Goal: Task Accomplishment & Management: Complete application form

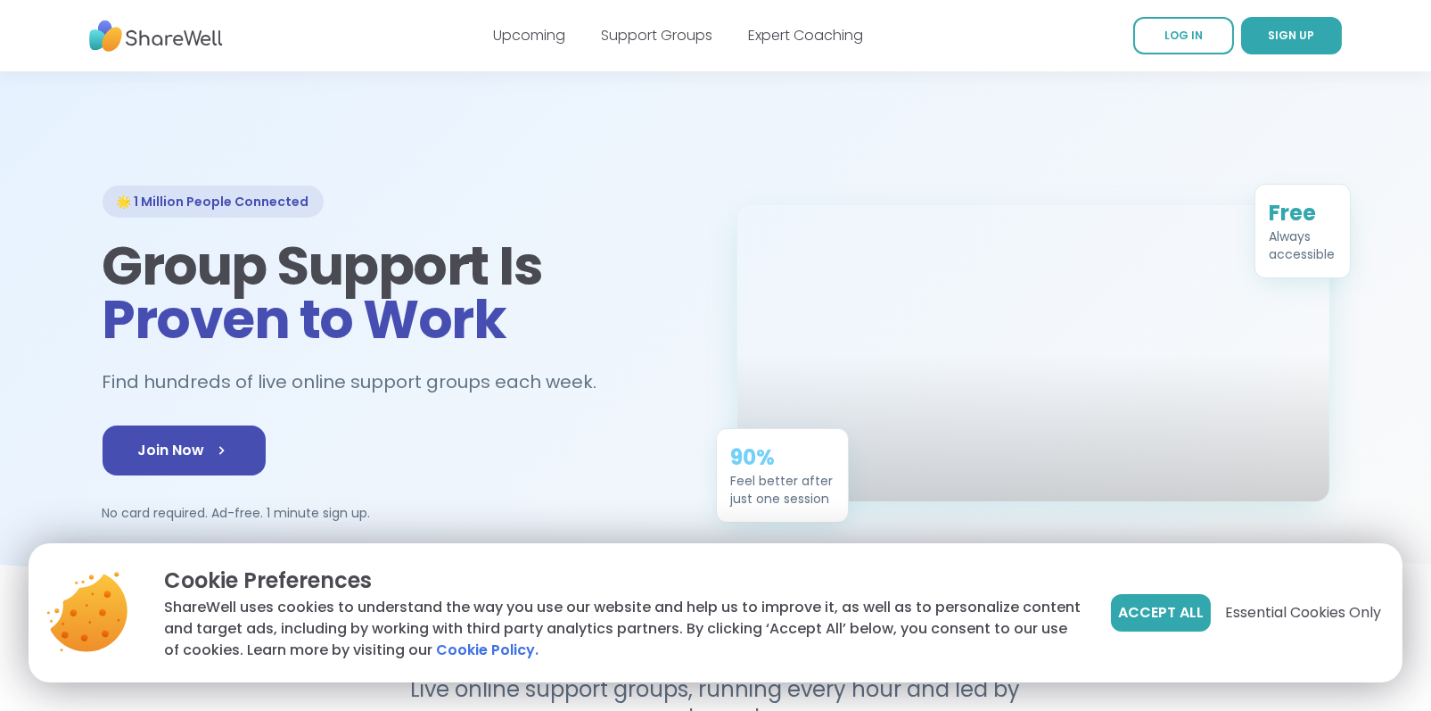
click at [1183, 614] on span "Accept All" at bounding box center [1161, 612] width 86 height 21
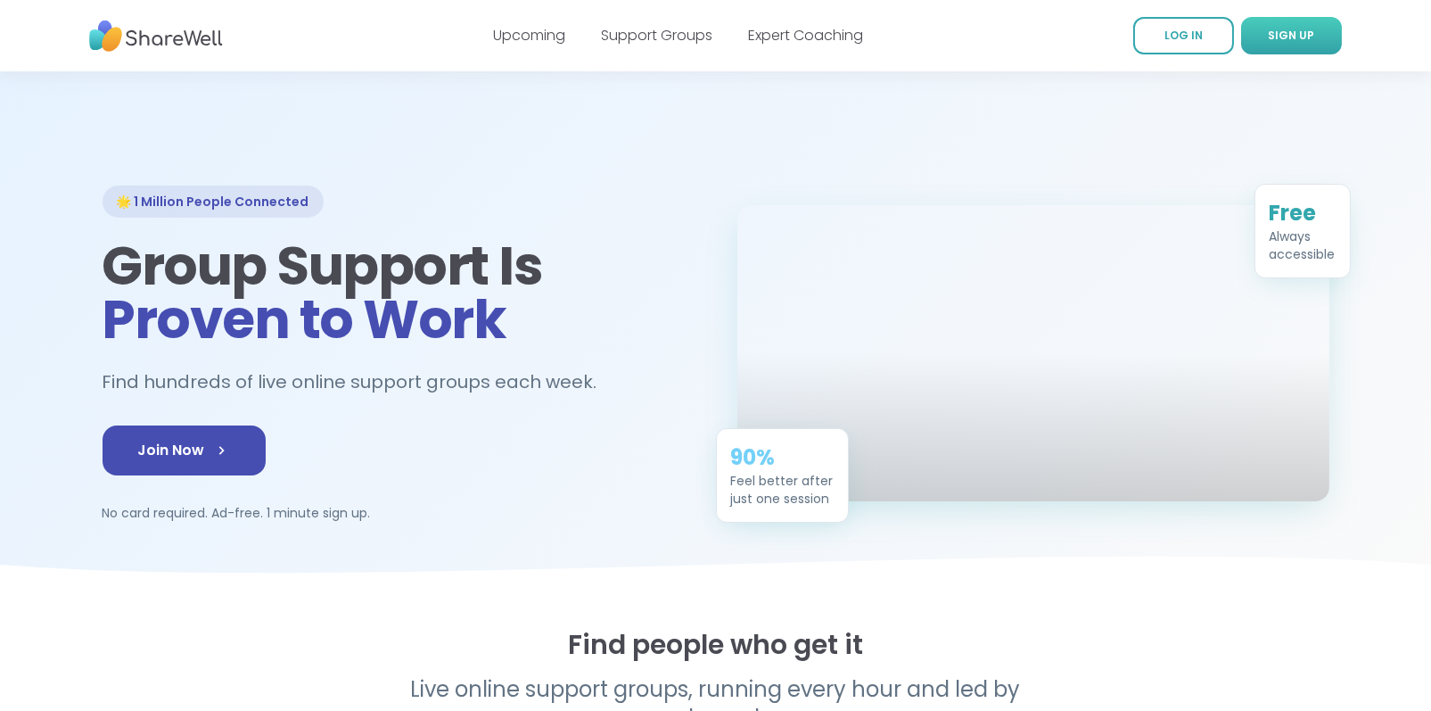
click at [1281, 38] on span "SIGN UP" at bounding box center [1292, 35] width 46 height 15
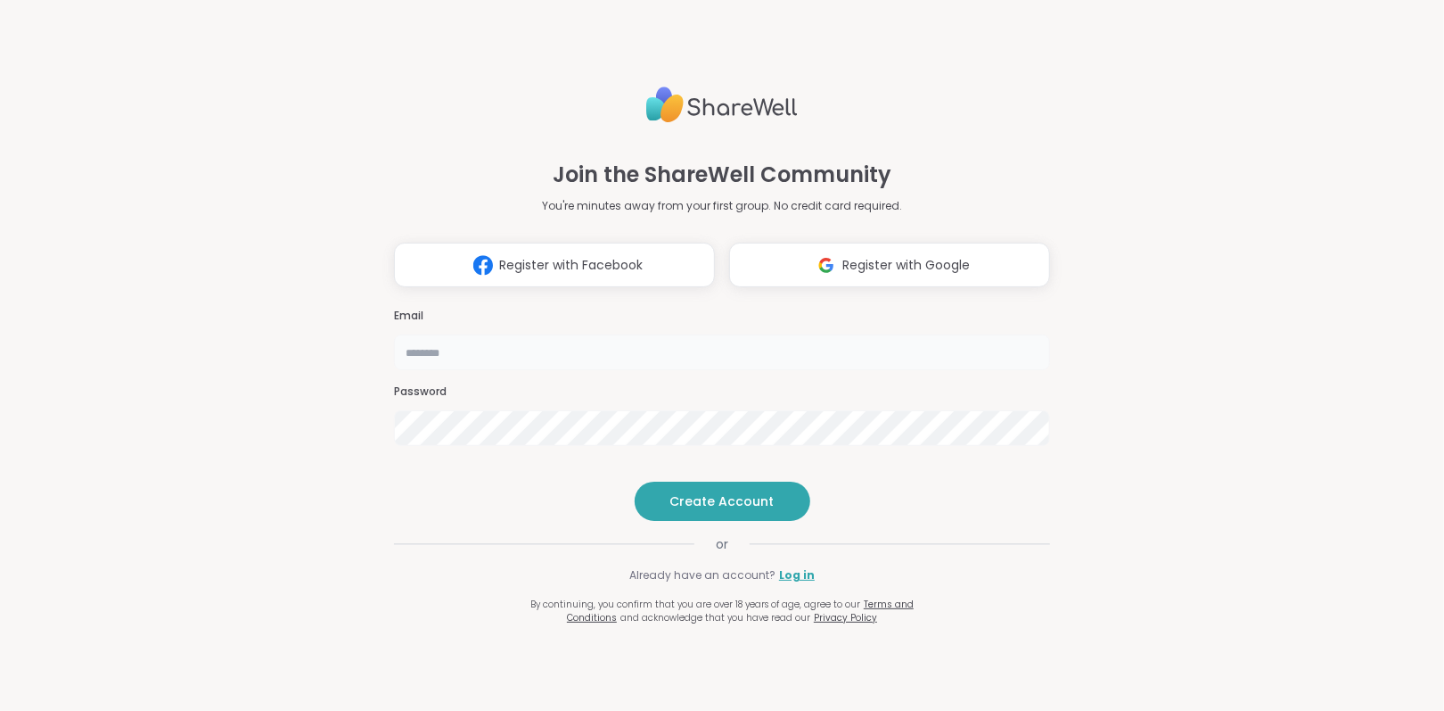
click at [474, 334] on input "email" at bounding box center [722, 352] width 656 height 36
drag, startPoint x: 704, startPoint y: 271, endPoint x: 828, endPoint y: 256, distance: 125.7
click at [707, 301] on div "Email Password" at bounding box center [722, 376] width 656 height 151
click at [859, 256] on span "Register with Google" at bounding box center [907, 265] width 128 height 19
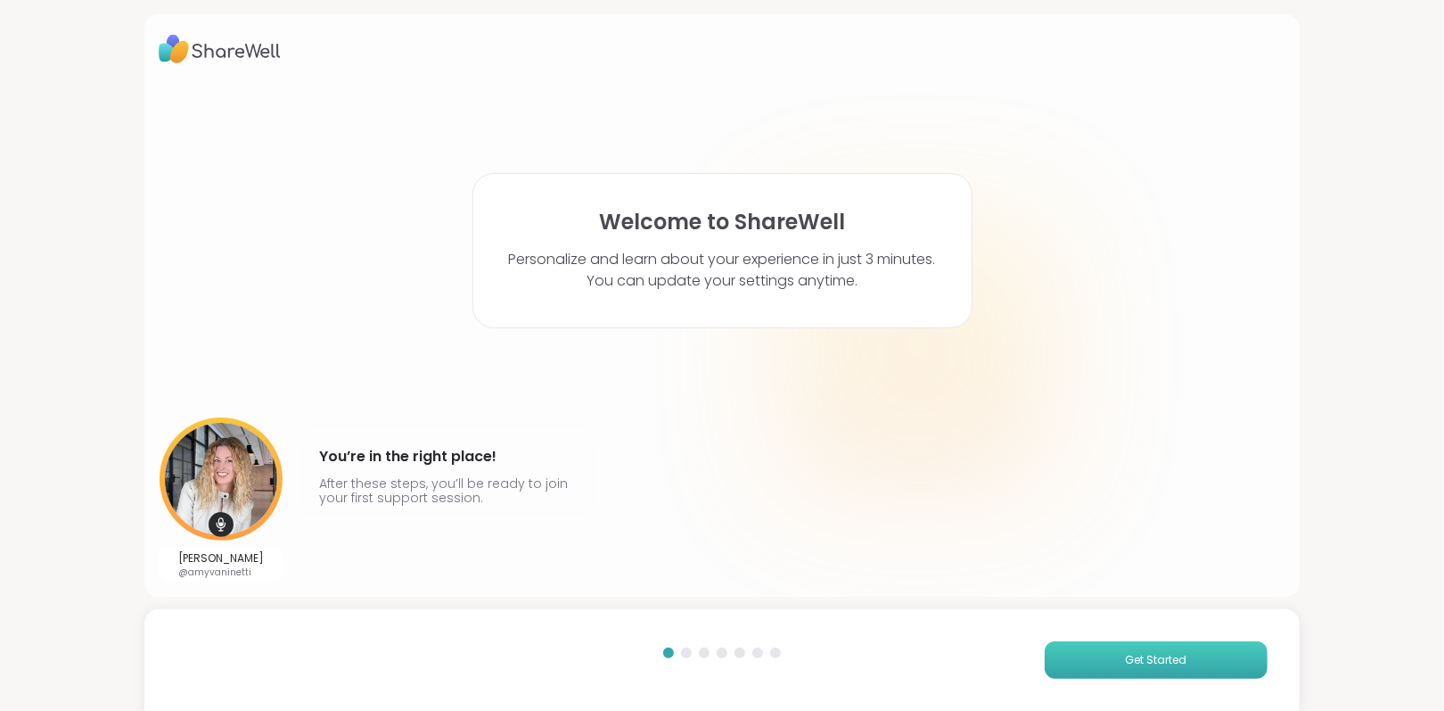
click at [1126, 664] on span "Get Started" at bounding box center [1157, 660] width 62 height 16
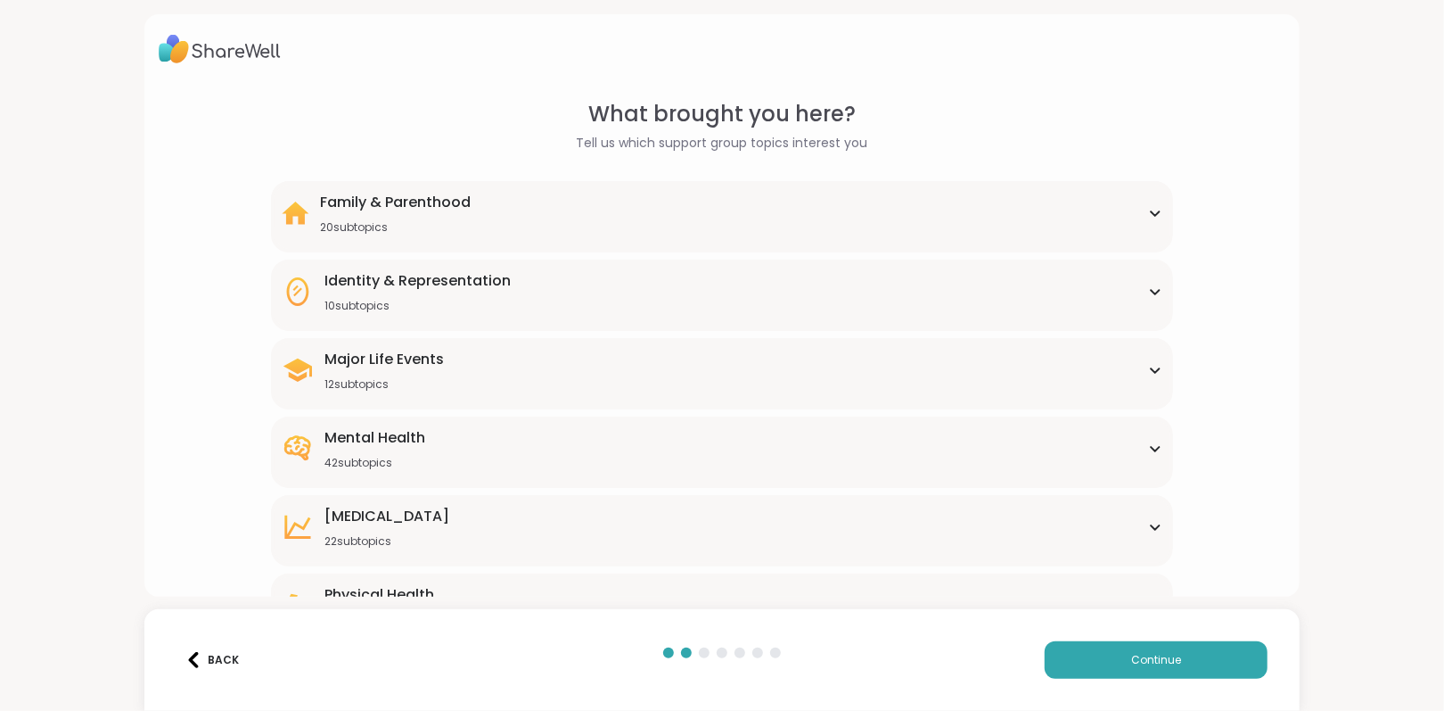
click at [685, 217] on div "Family & Parenthood 20 subtopics" at bounding box center [722, 213] width 880 height 43
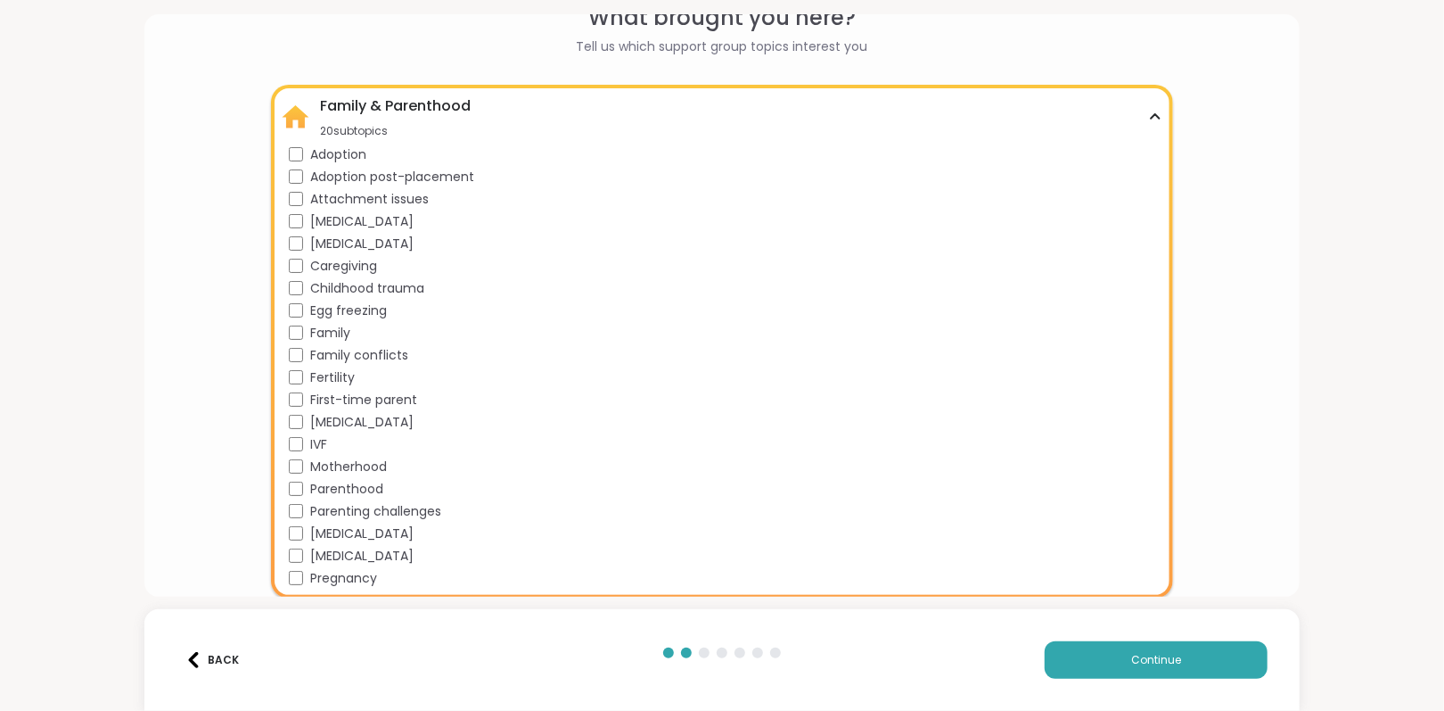
scroll to position [89, 0]
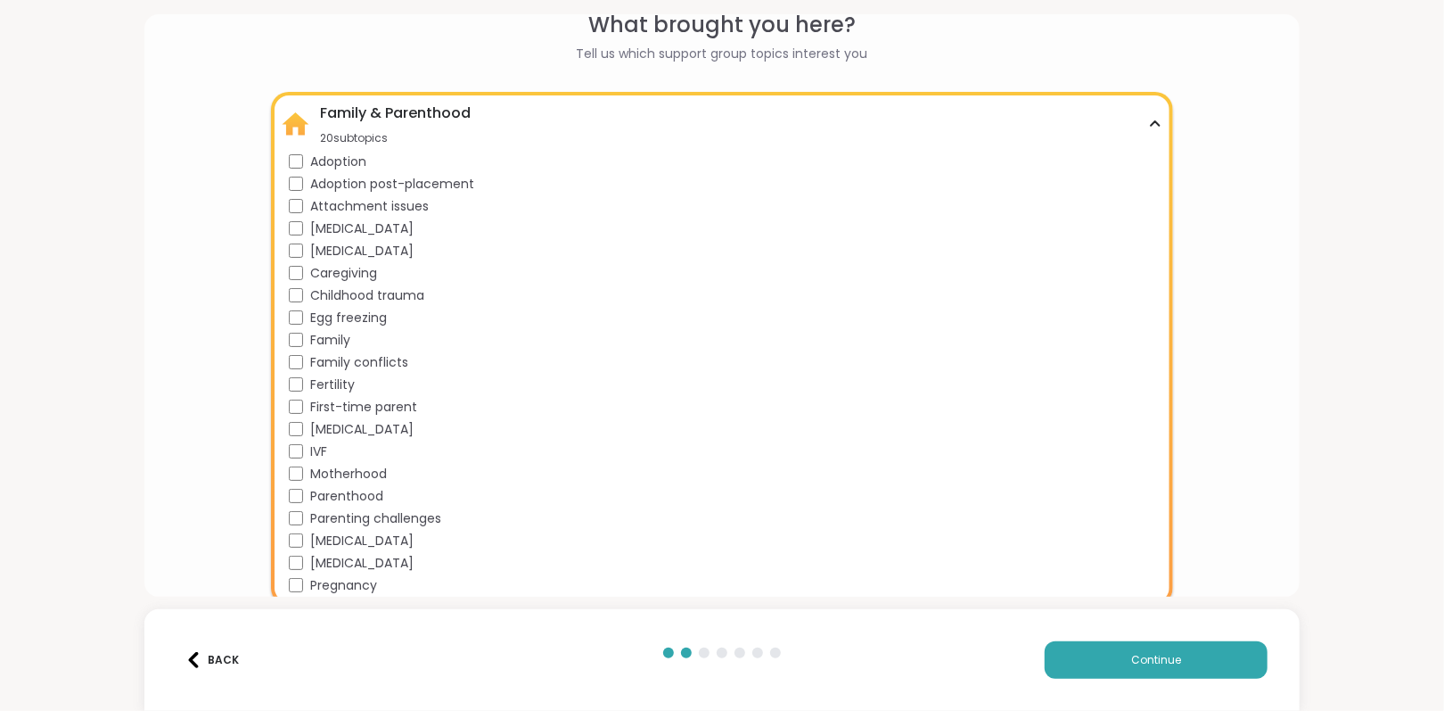
click at [1148, 120] on icon at bounding box center [1155, 123] width 14 height 9
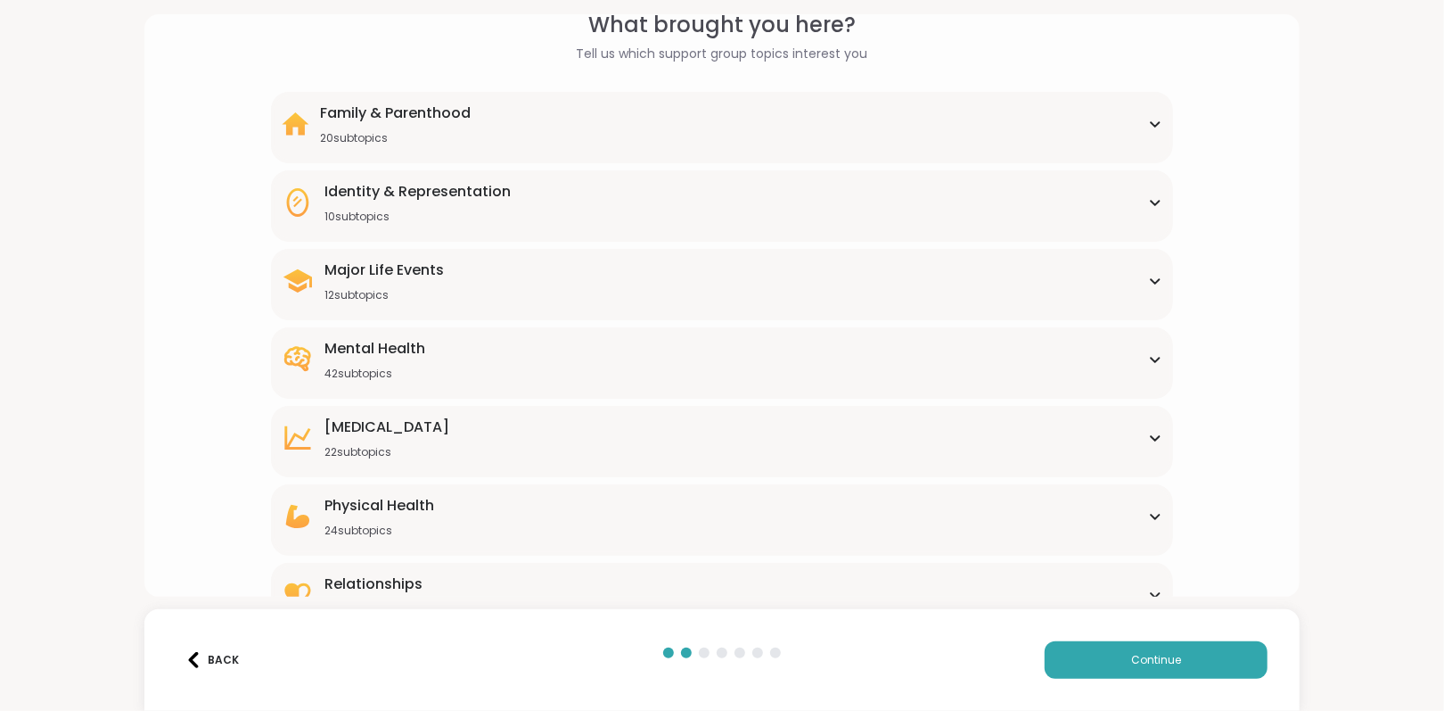
click at [462, 216] on div "10 subtopics" at bounding box center [418, 217] width 186 height 14
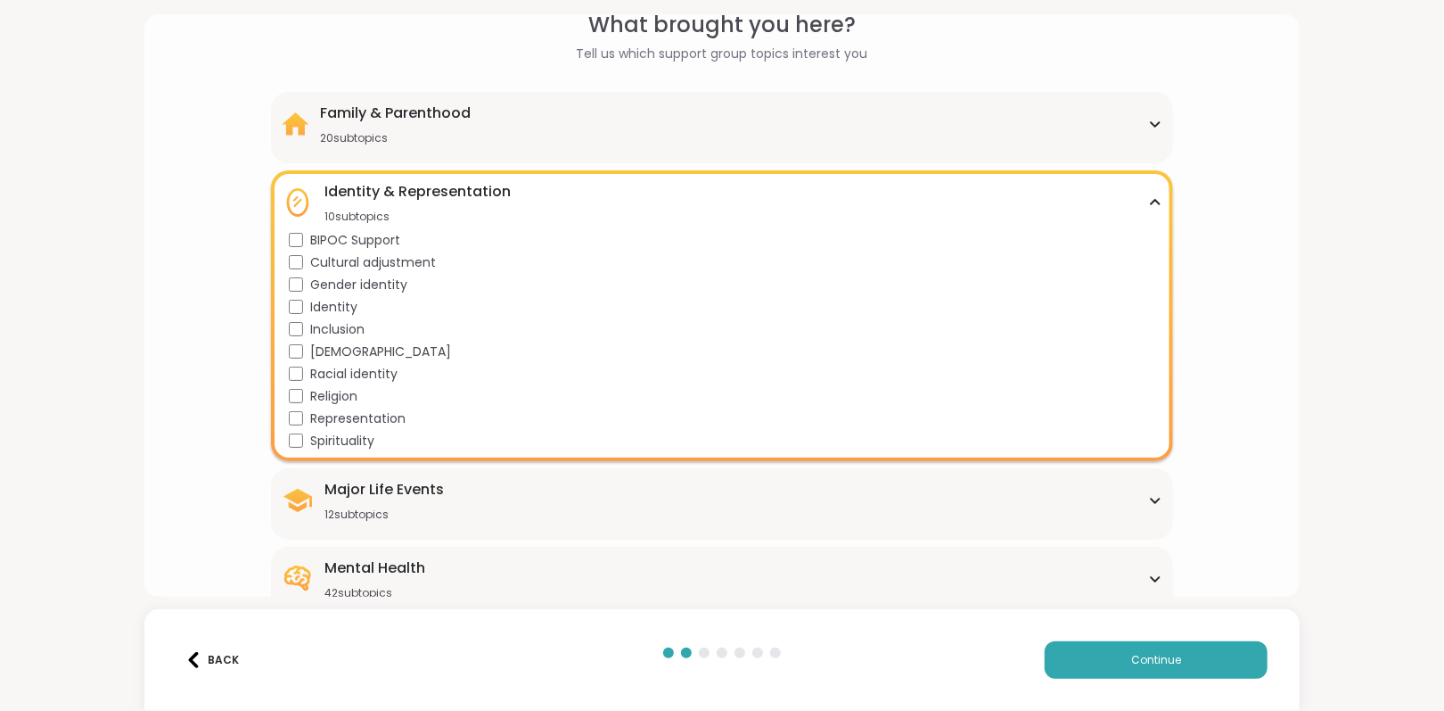
click at [1151, 200] on icon at bounding box center [1155, 202] width 8 height 4
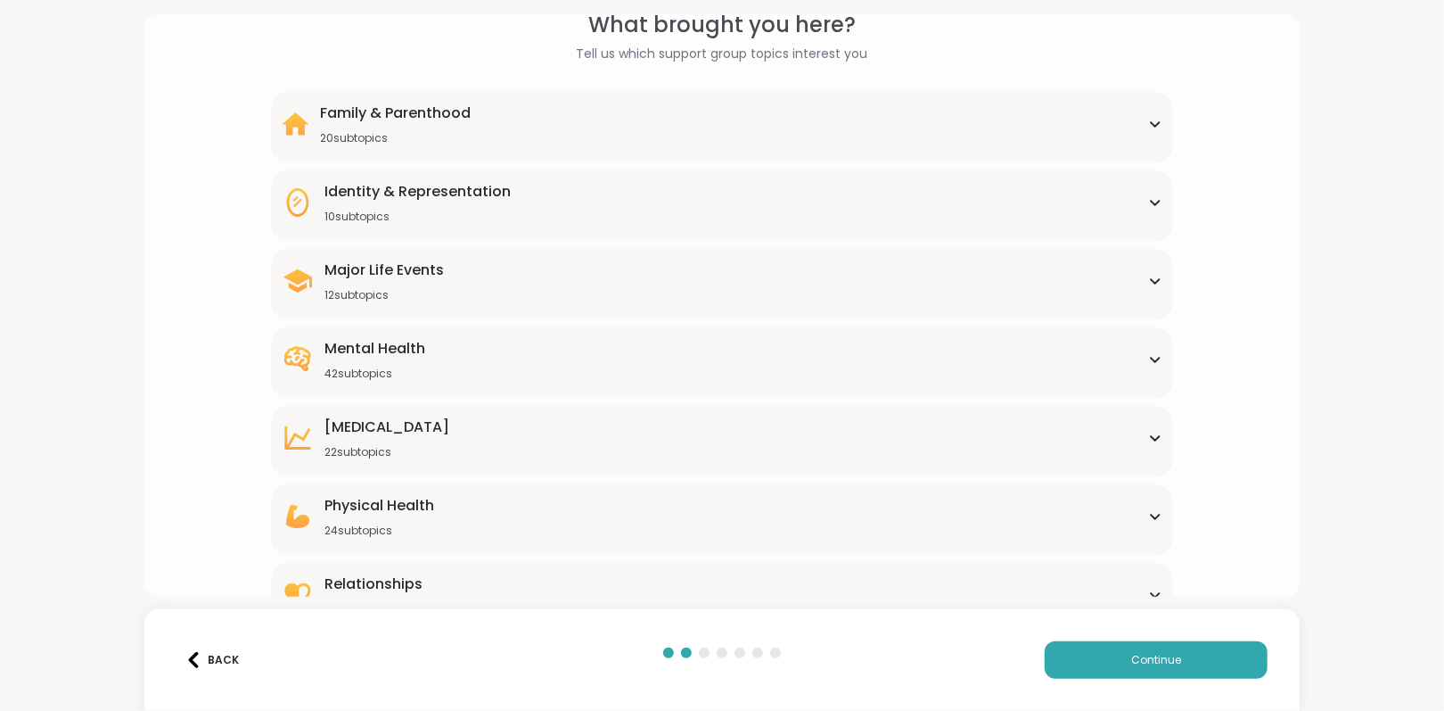
click at [422, 294] on div "12 subtopics" at bounding box center [384, 295] width 119 height 14
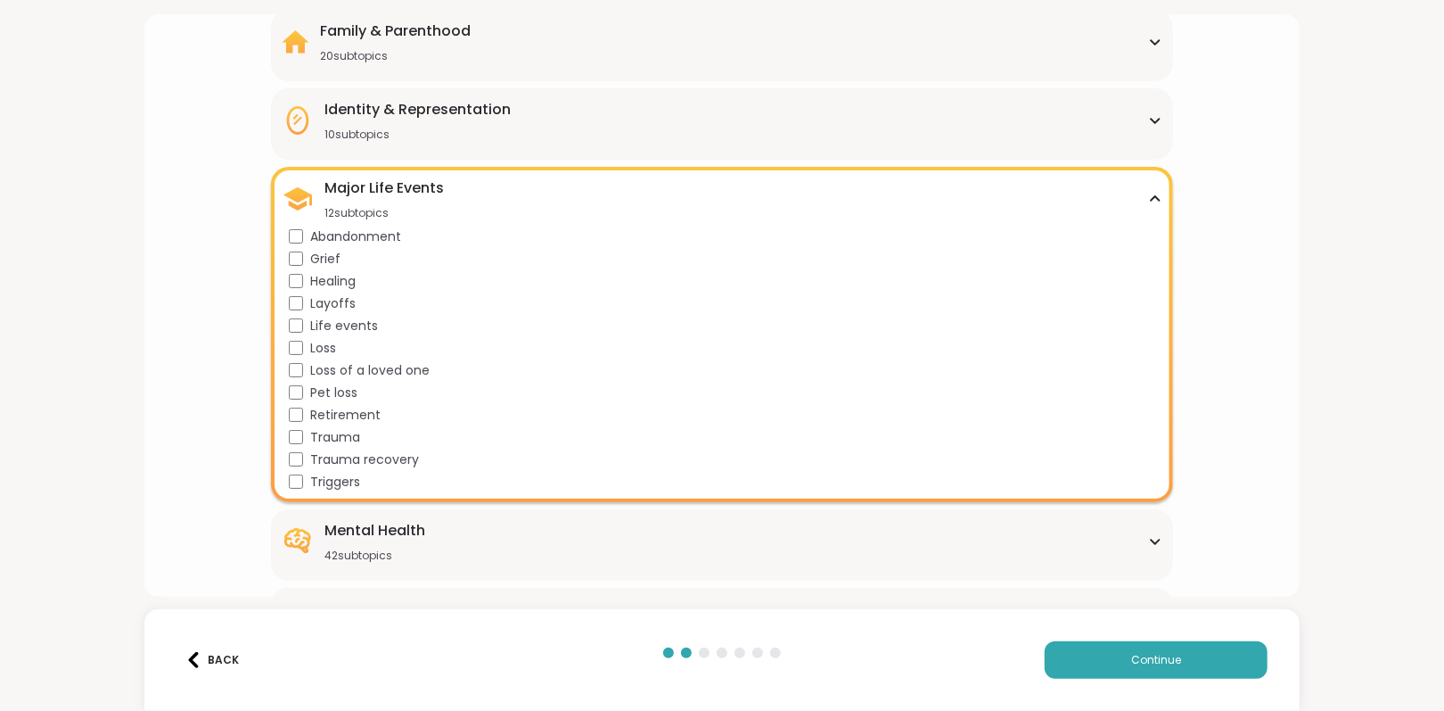
scroll to position [178, 0]
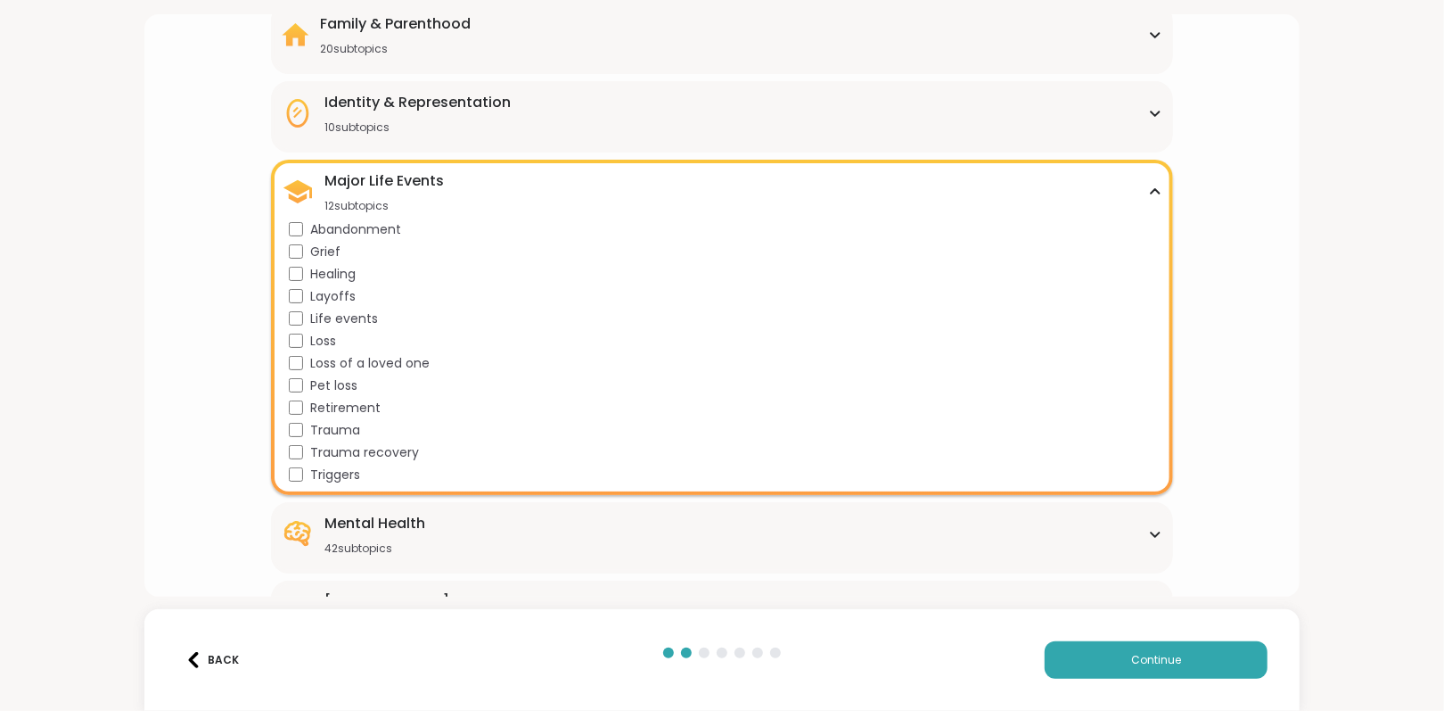
click at [355, 448] on span "Trauma recovery" at bounding box center [364, 452] width 109 height 19
click at [353, 428] on span "Trauma" at bounding box center [335, 430] width 50 height 19
click at [343, 449] on span "Trauma recovery" at bounding box center [364, 452] width 109 height 19
click at [1151, 189] on icon at bounding box center [1155, 191] width 8 height 4
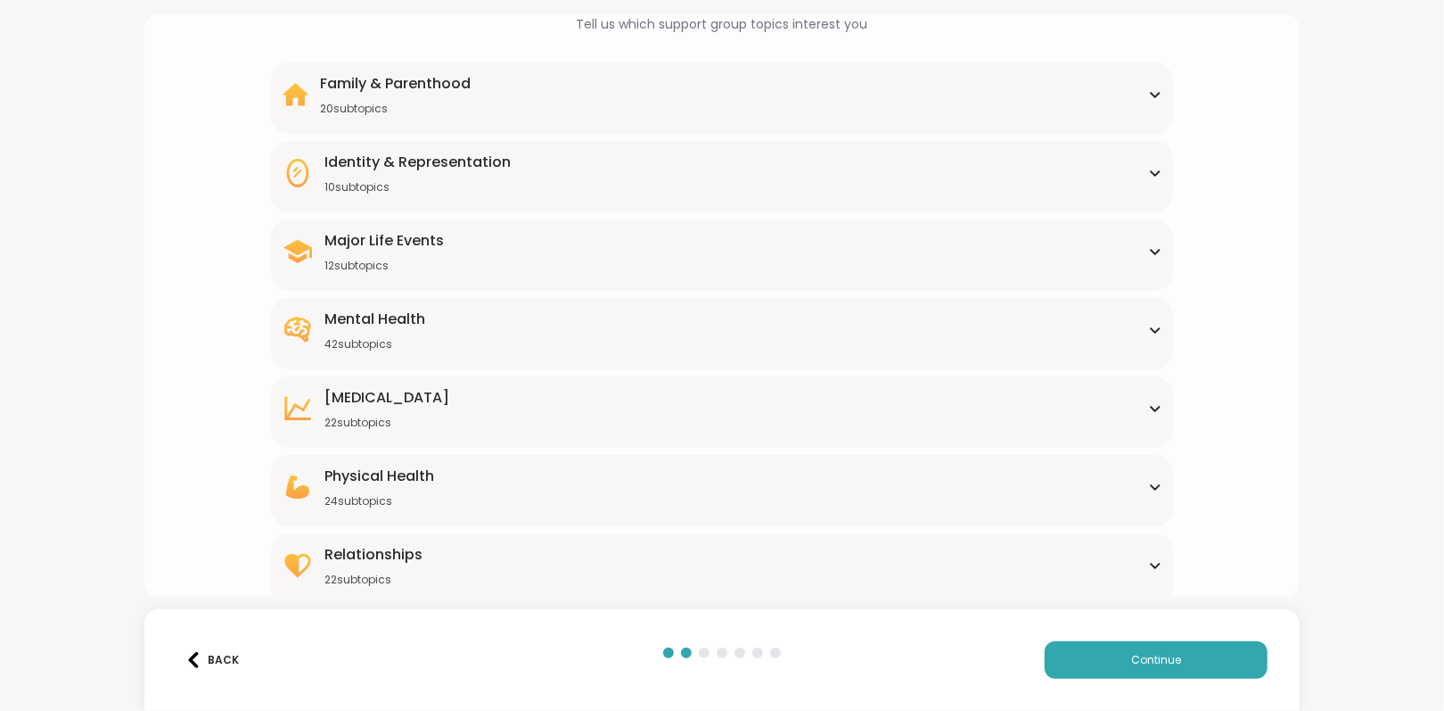
scroll to position [118, 0]
click at [456, 338] on div "Mental Health 42 subtopics" at bounding box center [722, 330] width 880 height 43
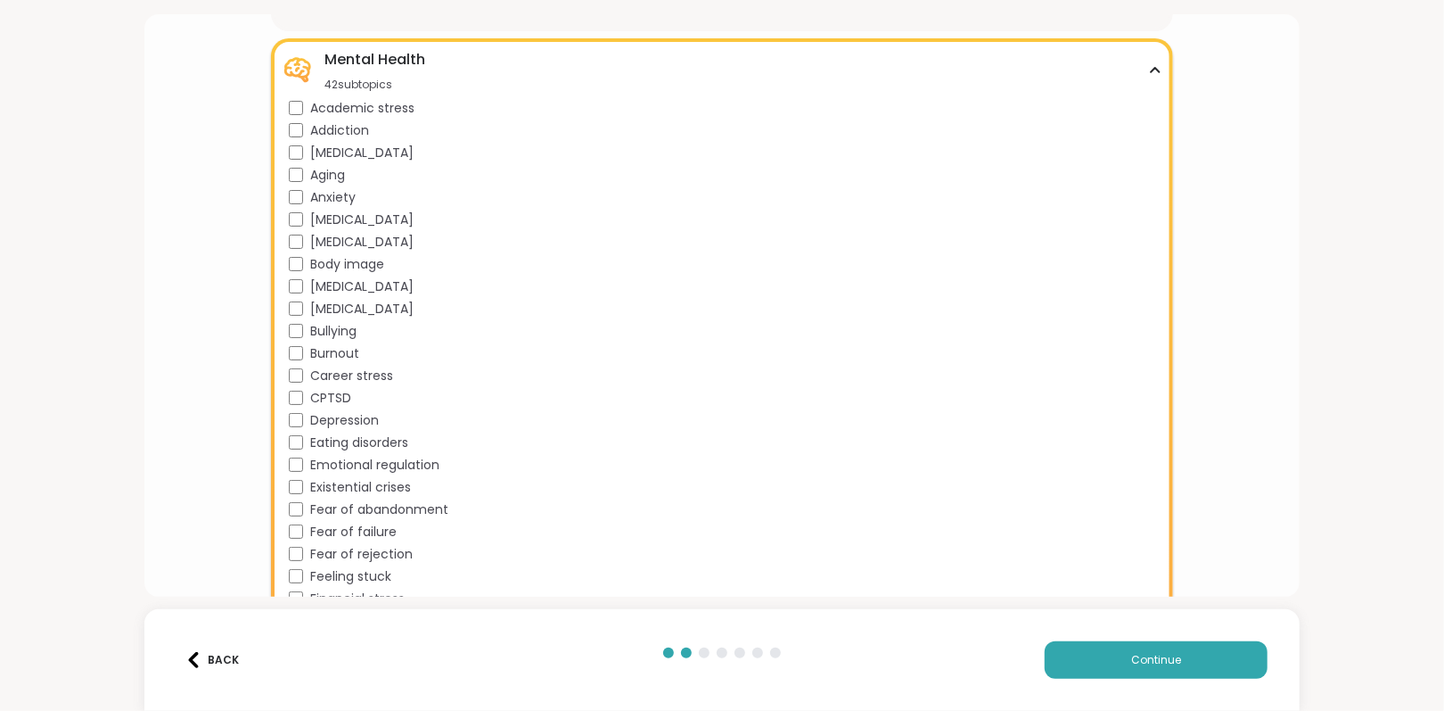
scroll to position [385, 0]
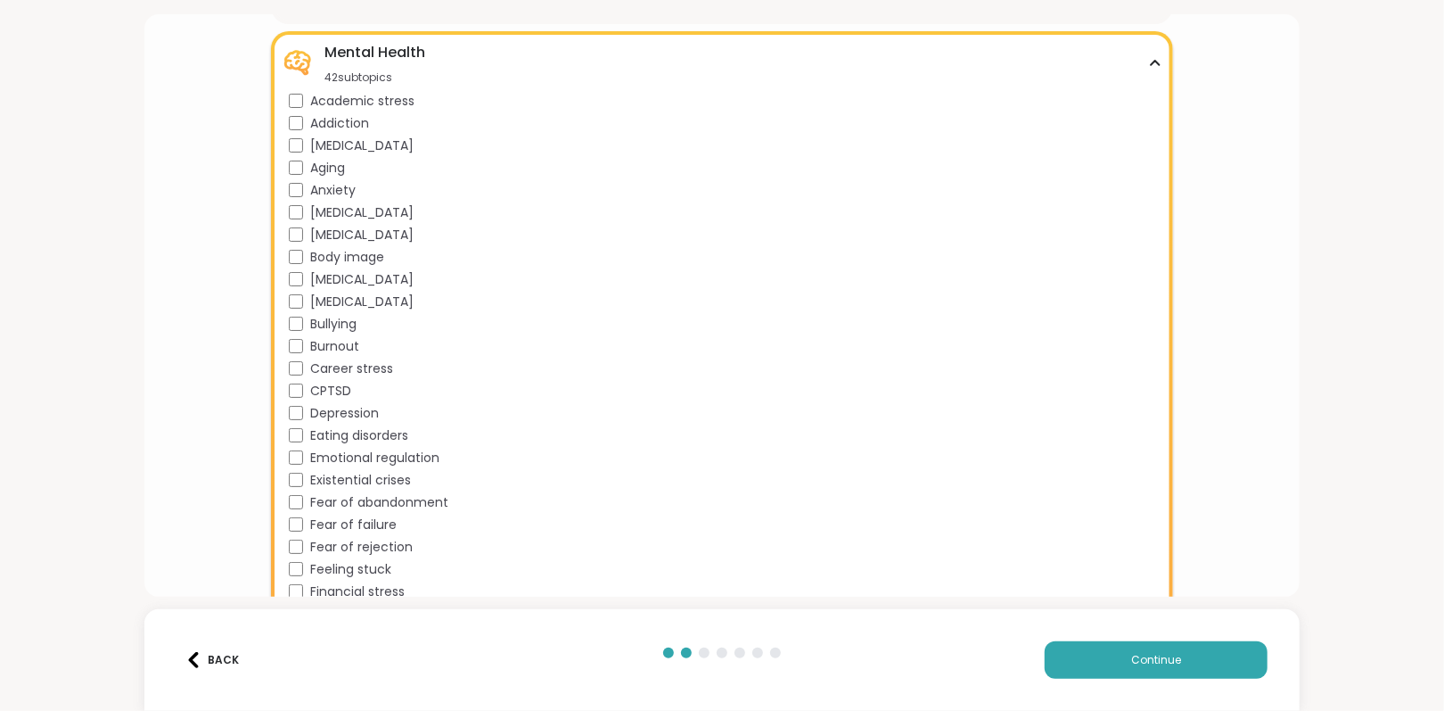
click at [367, 252] on span "Body image" at bounding box center [347, 257] width 74 height 19
click at [350, 300] on span "[MEDICAL_DATA]" at bounding box center [361, 301] width 103 height 19
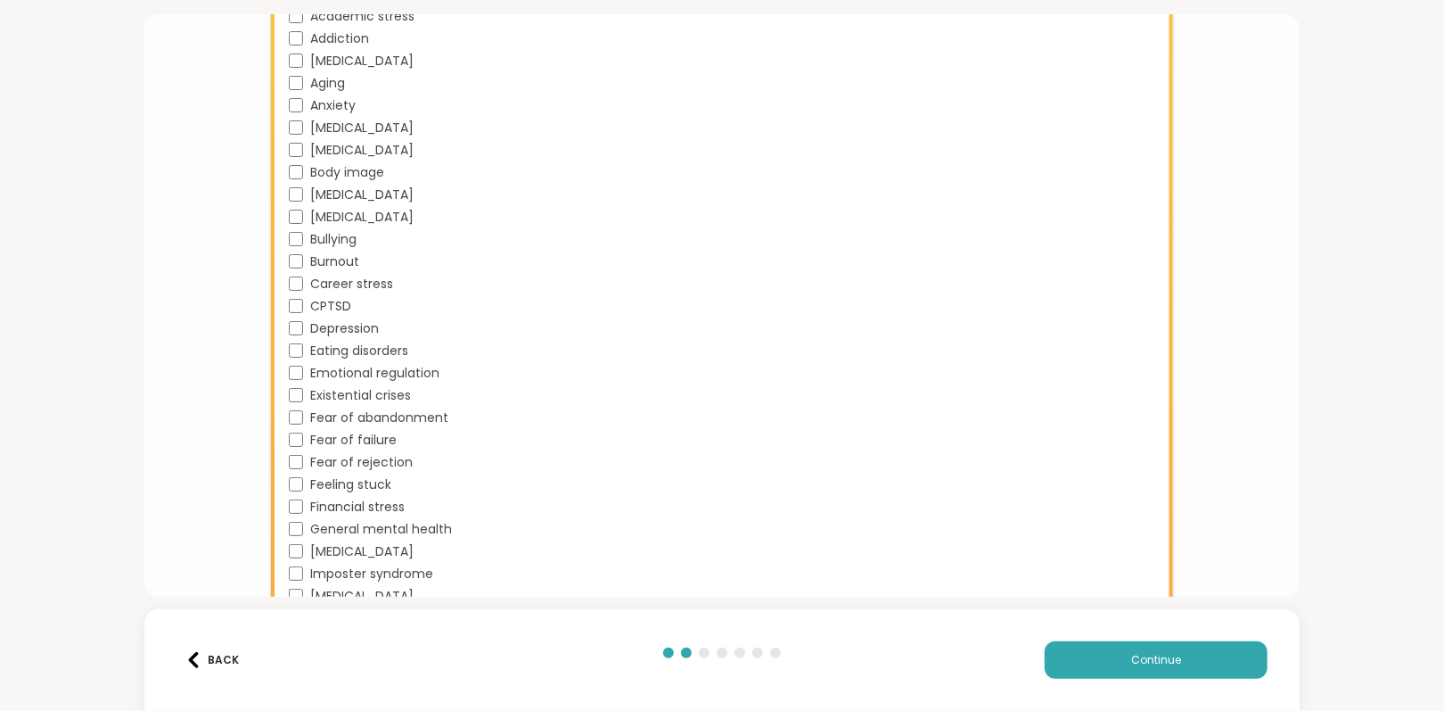
scroll to position [474, 0]
click at [333, 250] on span "Burnout" at bounding box center [334, 257] width 49 height 19
click at [333, 274] on span "Career stress" at bounding box center [351, 279] width 83 height 19
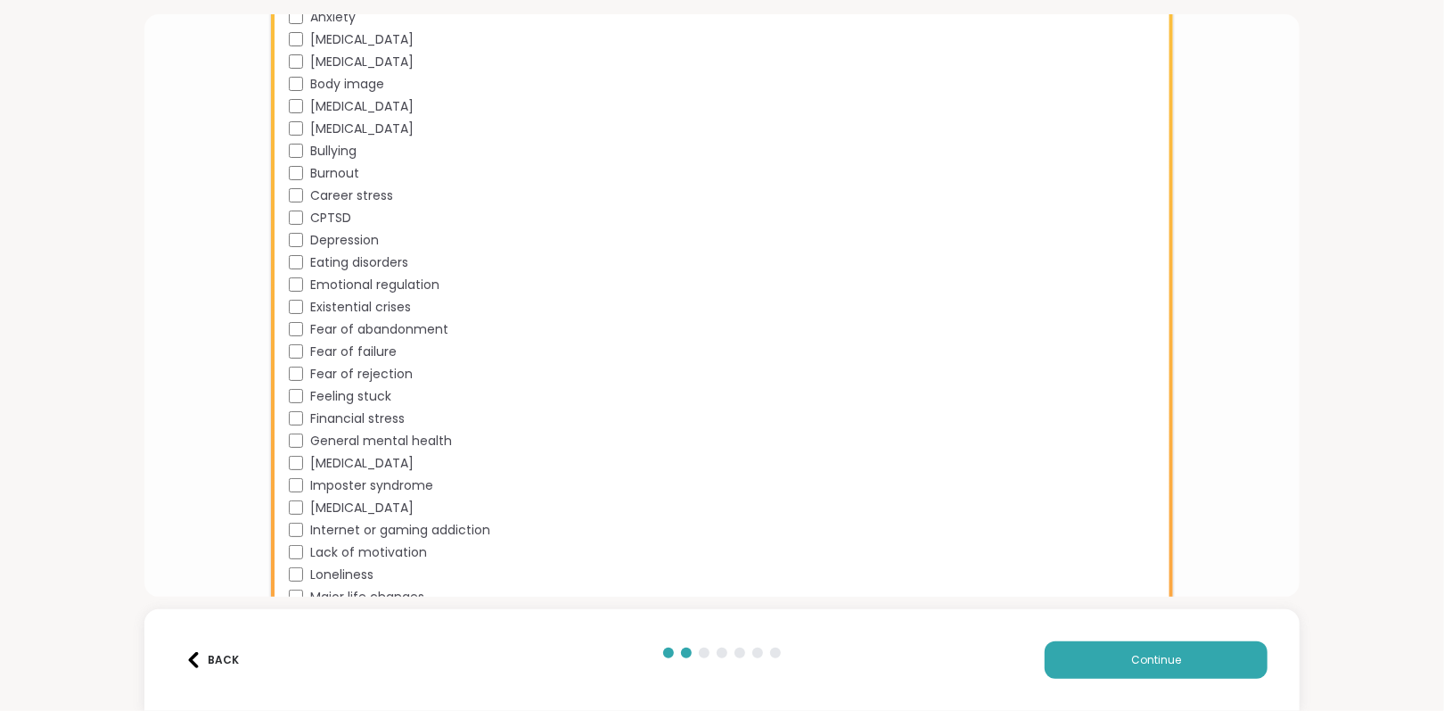
scroll to position [564, 0]
click at [336, 232] on span "Depression" at bounding box center [344, 235] width 69 height 19
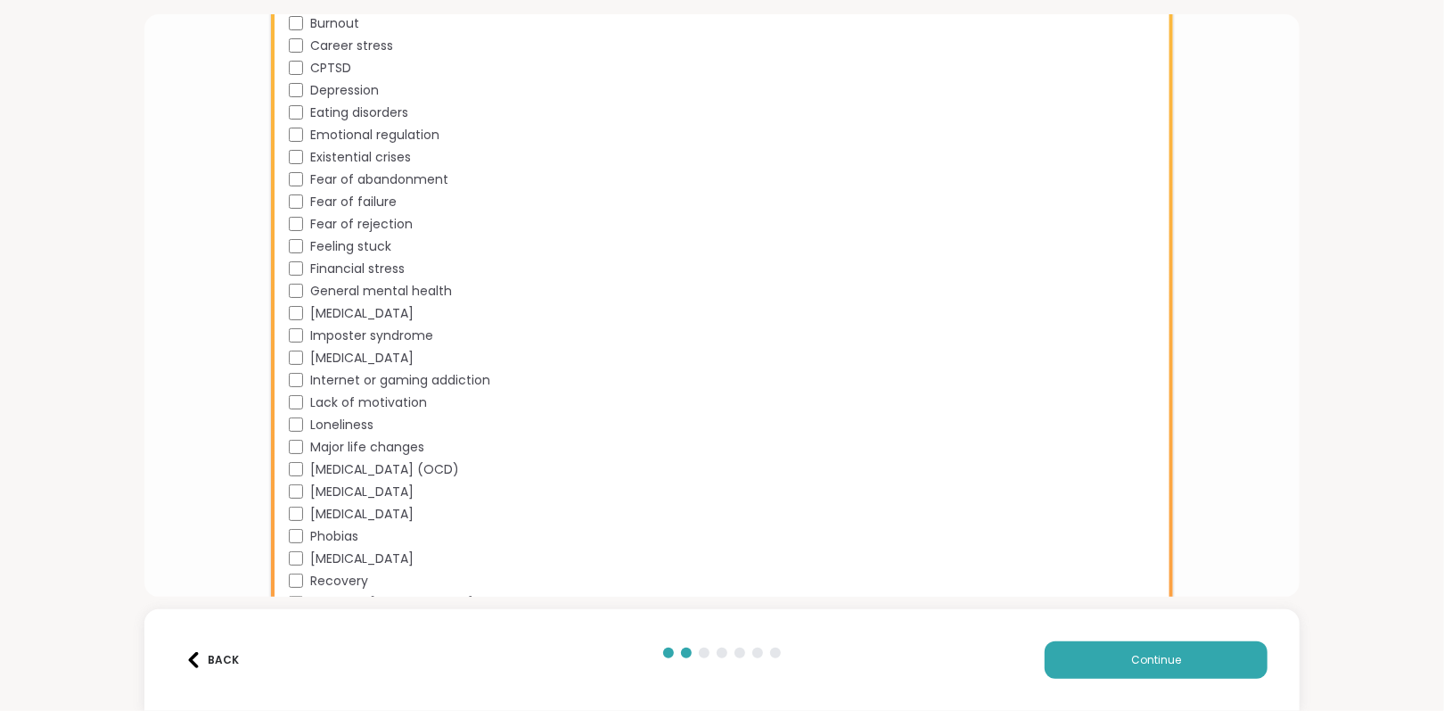
scroll to position [653, 0]
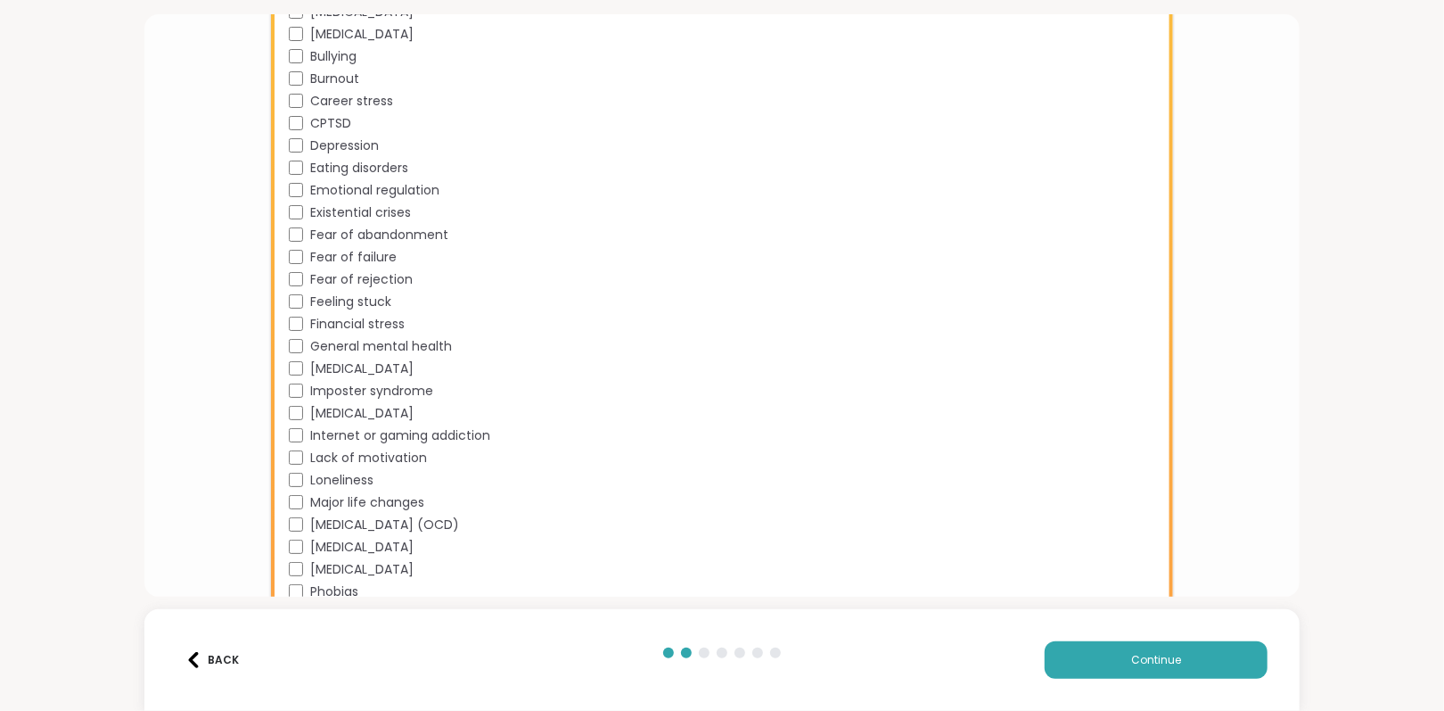
click at [403, 342] on span "General mental health" at bounding box center [381, 346] width 142 height 19
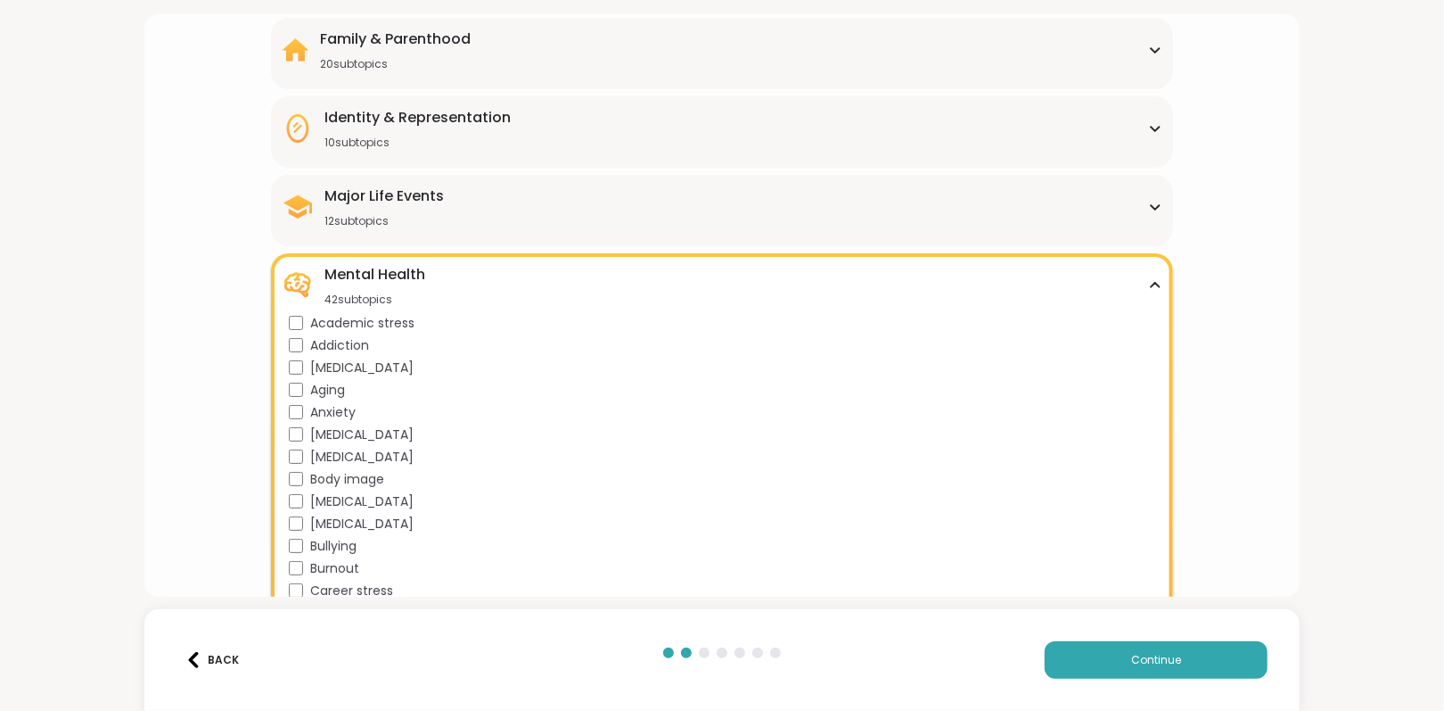
scroll to position [178, 0]
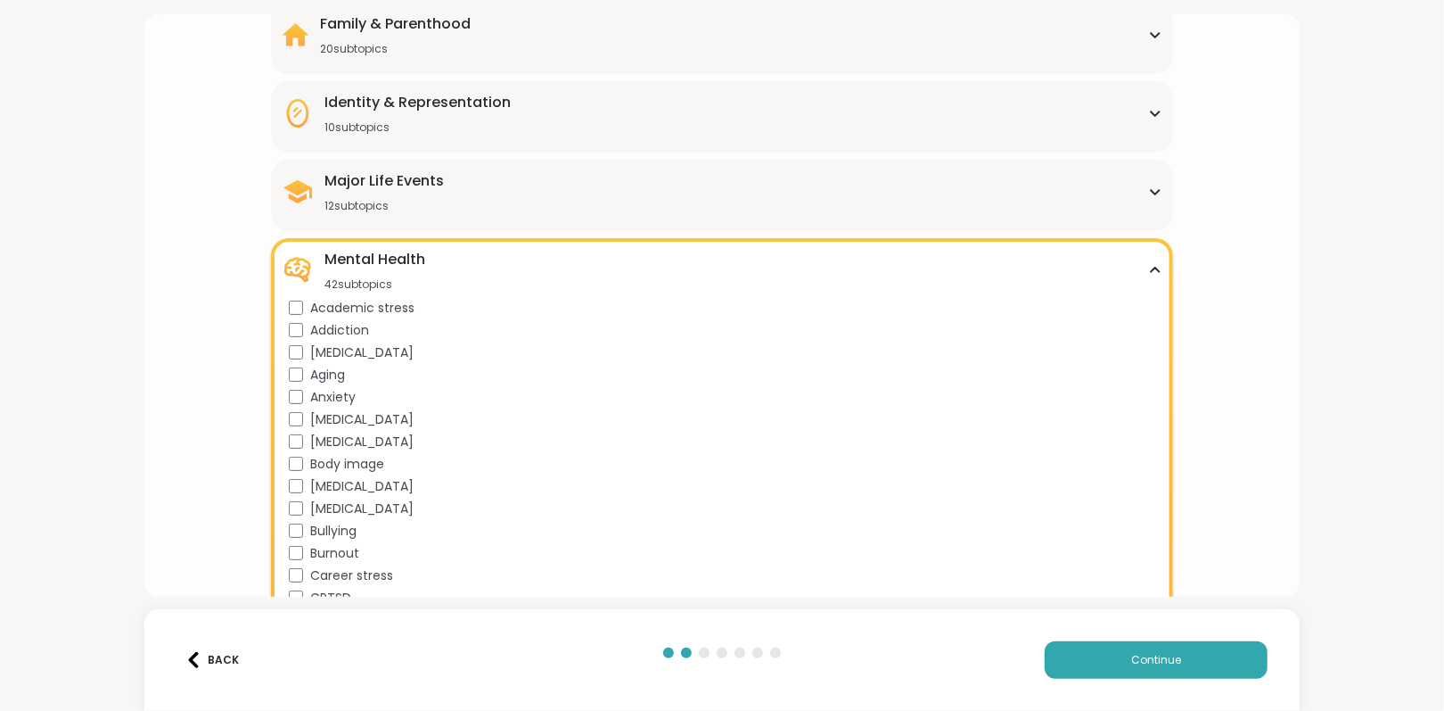
click at [1148, 266] on icon at bounding box center [1155, 270] width 14 height 9
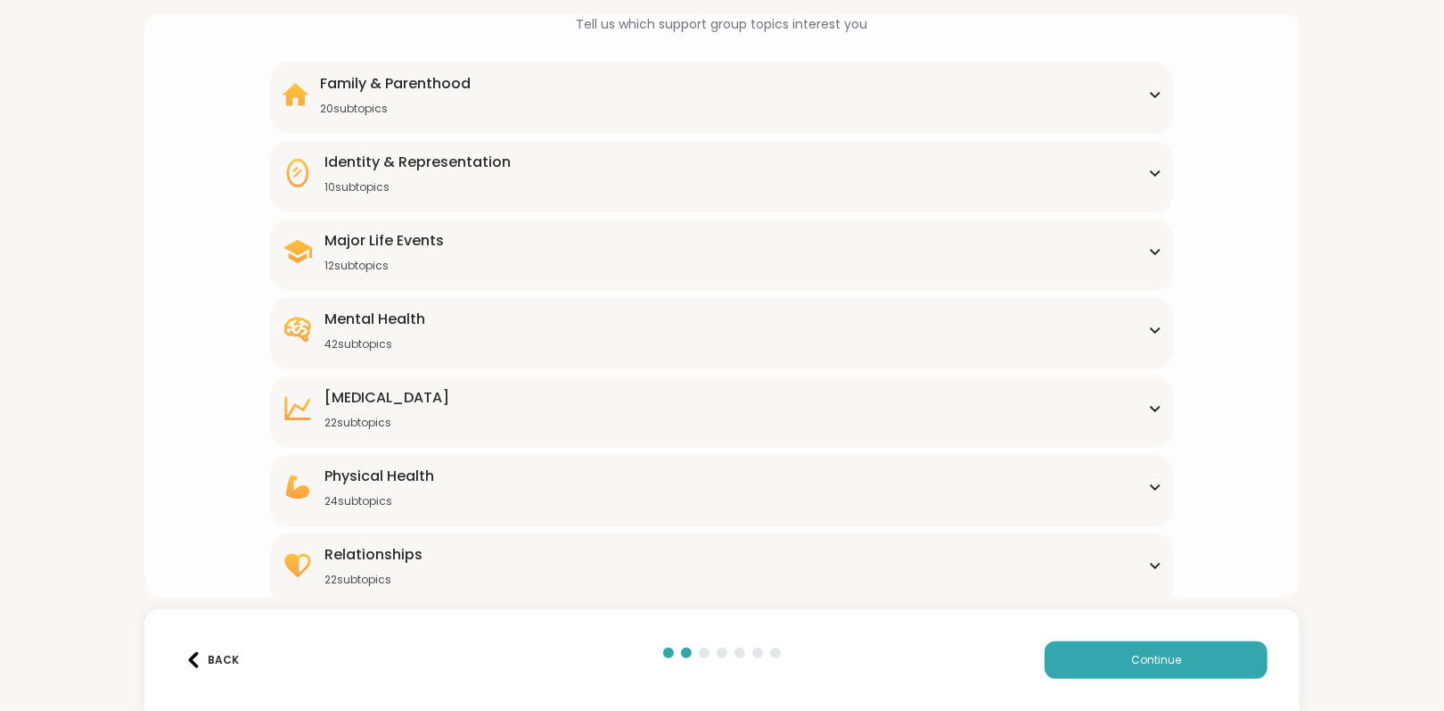
scroll to position [118, 0]
click at [535, 479] on div "Physical Health 24 subtopics" at bounding box center [722, 487] width 880 height 43
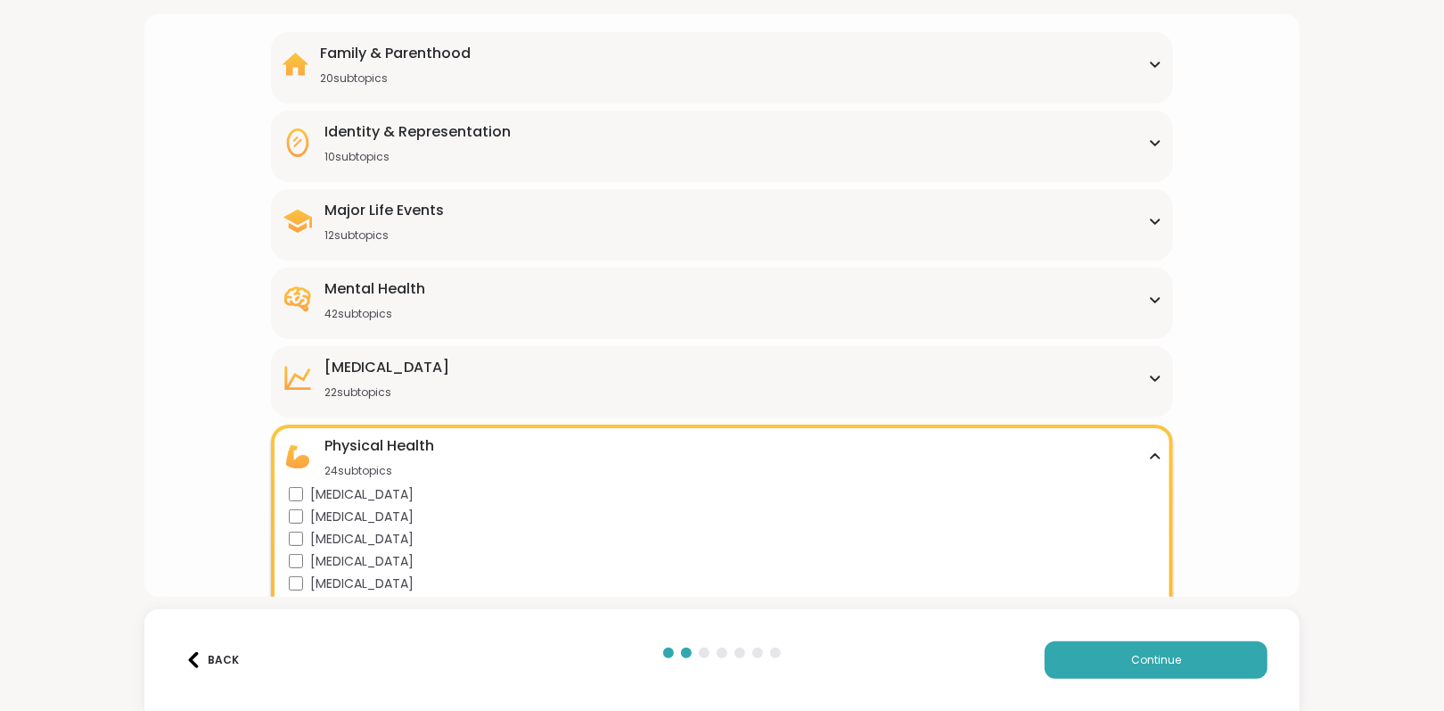
scroll to position [113, 0]
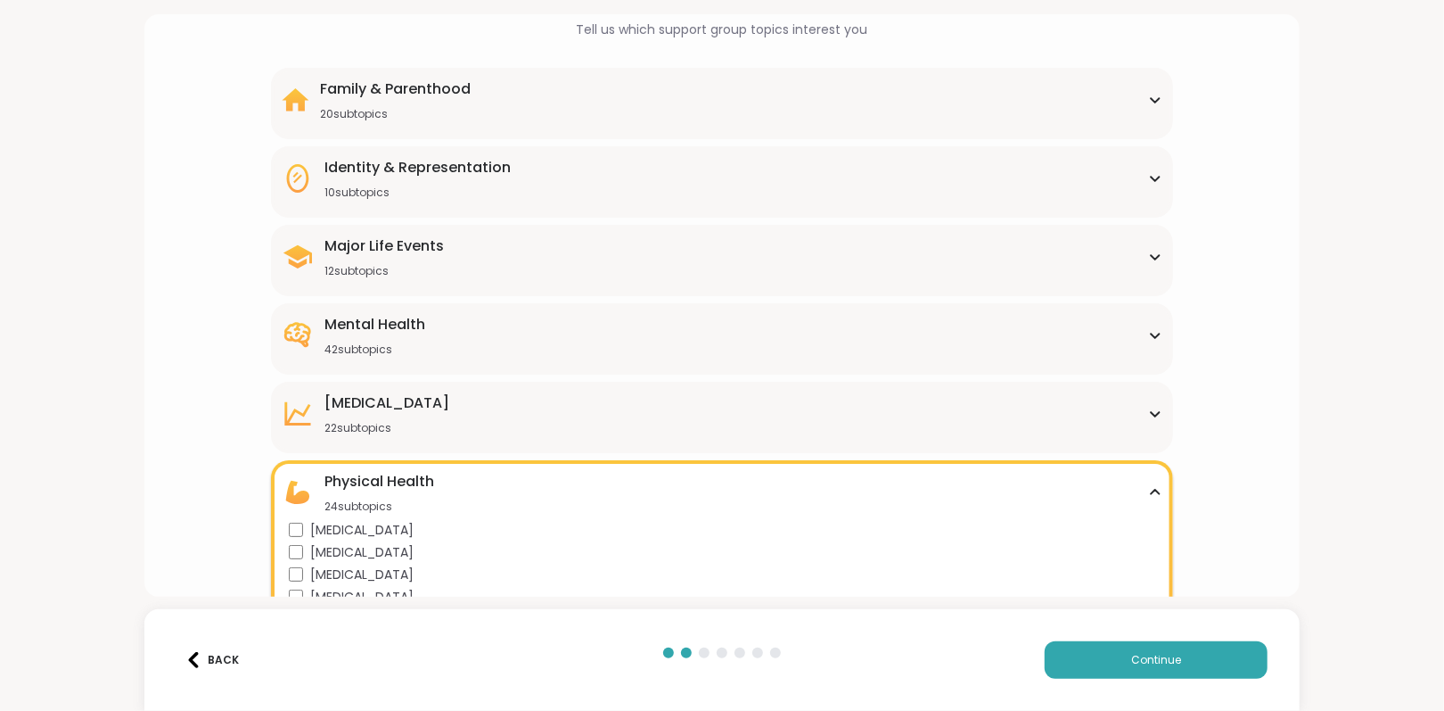
click at [1150, 476] on div "Physical Health 24 subtopics" at bounding box center [722, 492] width 880 height 43
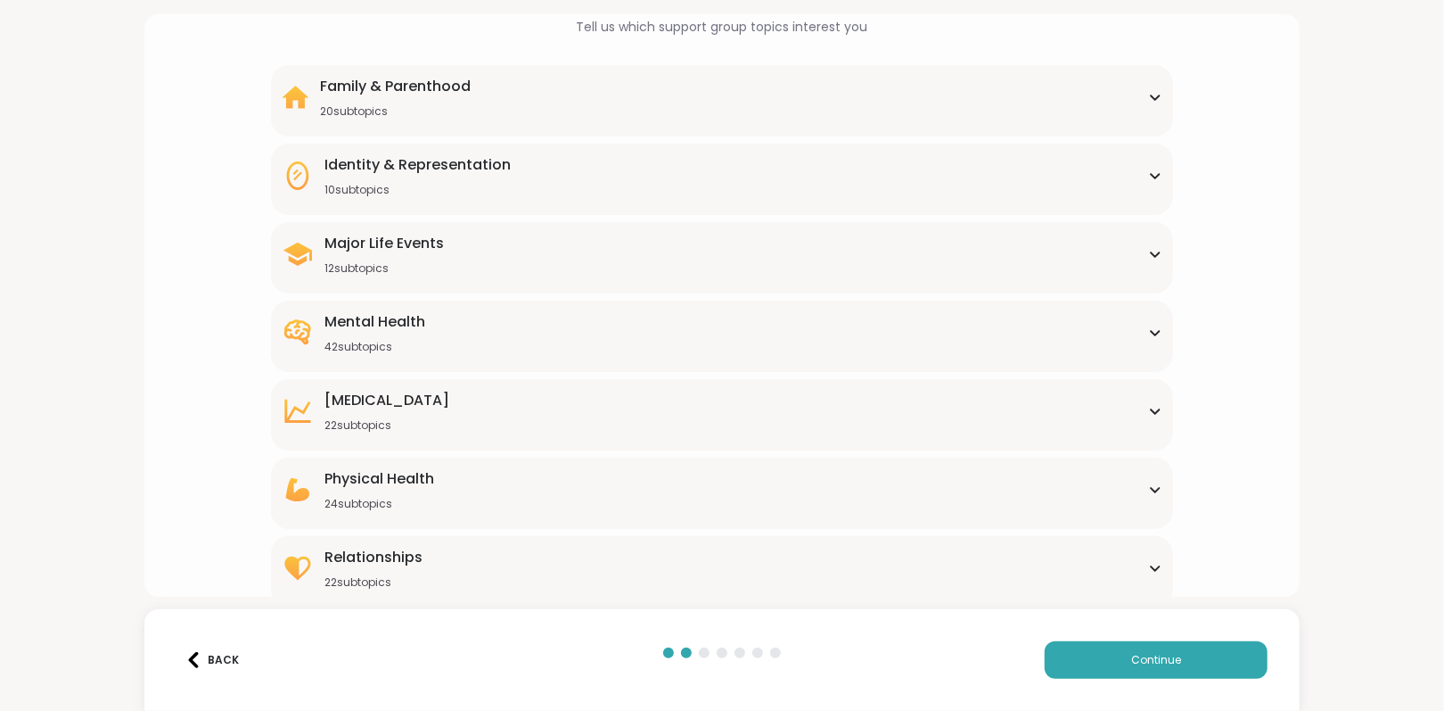
scroll to position [118, 0]
click at [610, 567] on div "Relationships 22 subtopics" at bounding box center [722, 566] width 880 height 43
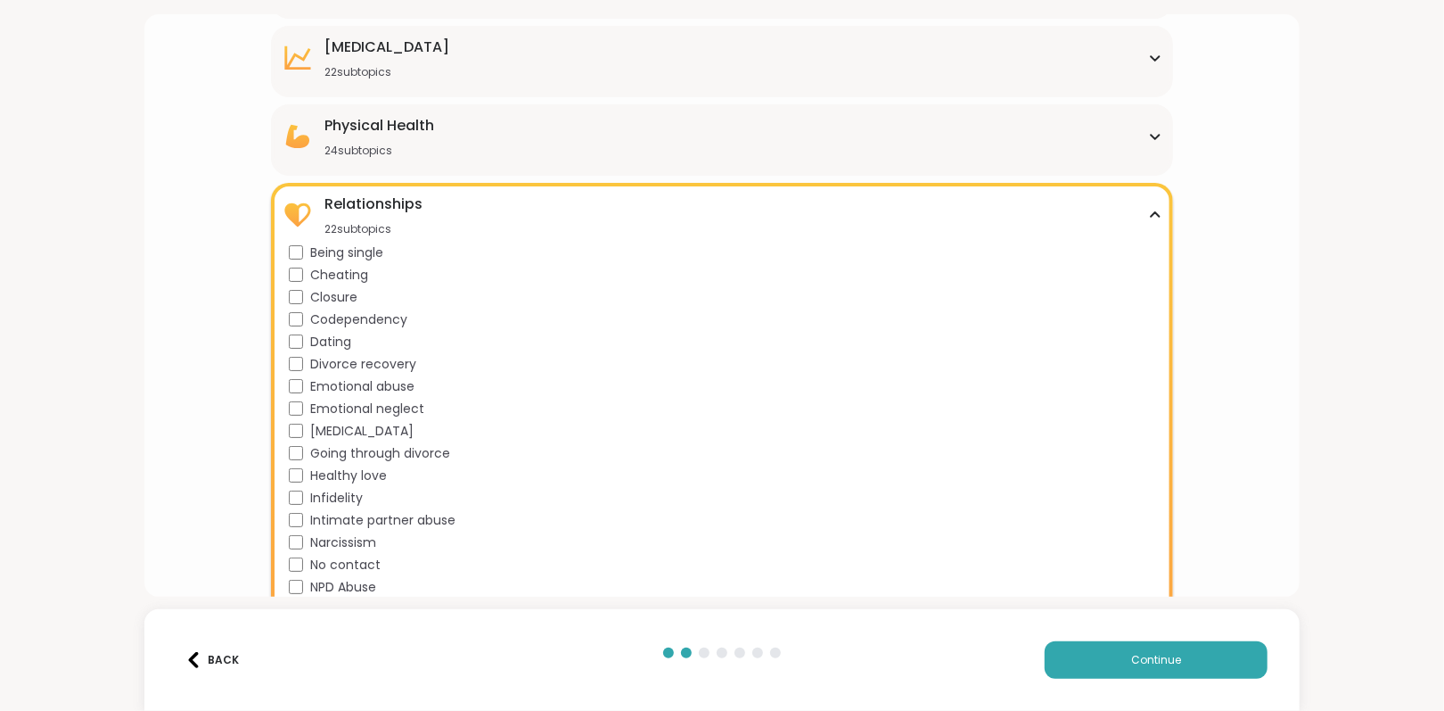
scroll to position [474, 0]
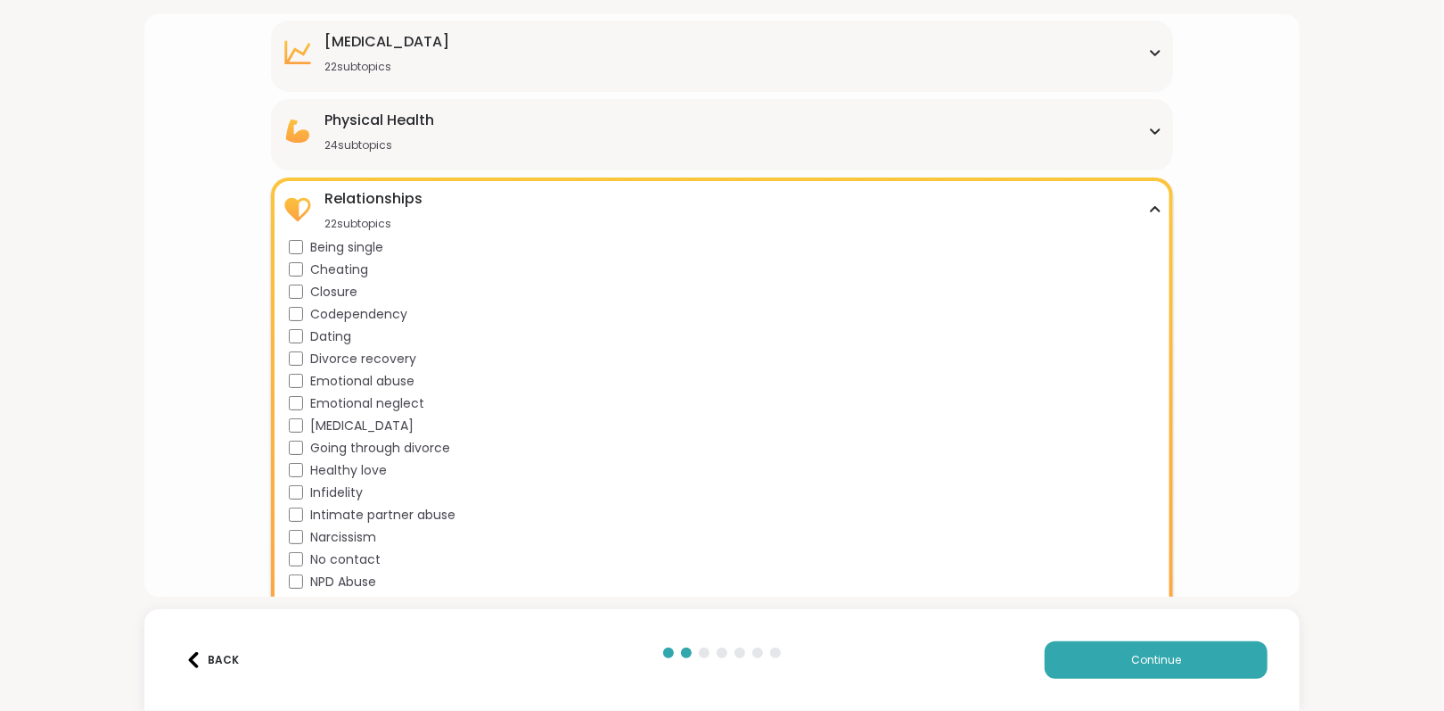
click at [318, 330] on span "Dating" at bounding box center [330, 336] width 41 height 19
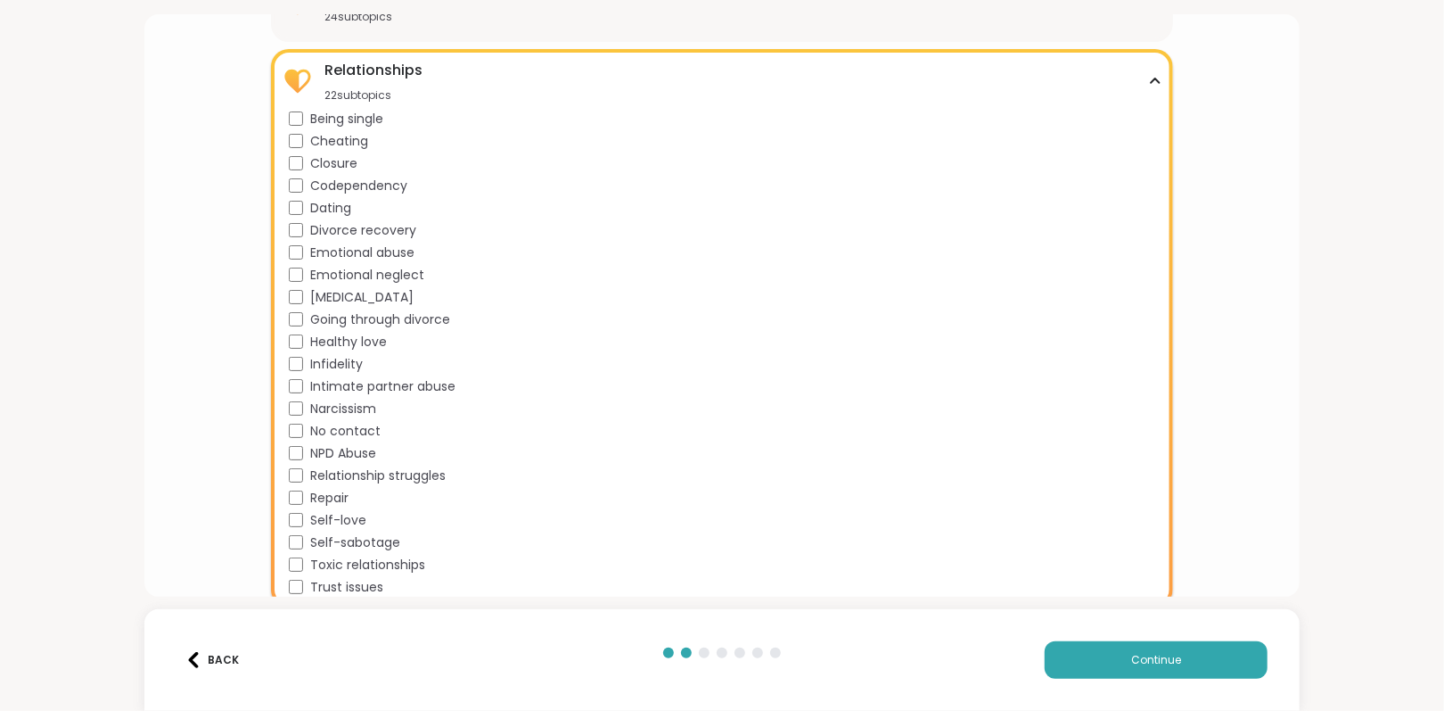
scroll to position [604, 0]
click at [352, 332] on span "Healthy love" at bounding box center [348, 341] width 77 height 19
click at [363, 514] on div "Self-love" at bounding box center [725, 519] width 873 height 19
click at [1151, 78] on icon at bounding box center [1155, 80] width 8 height 4
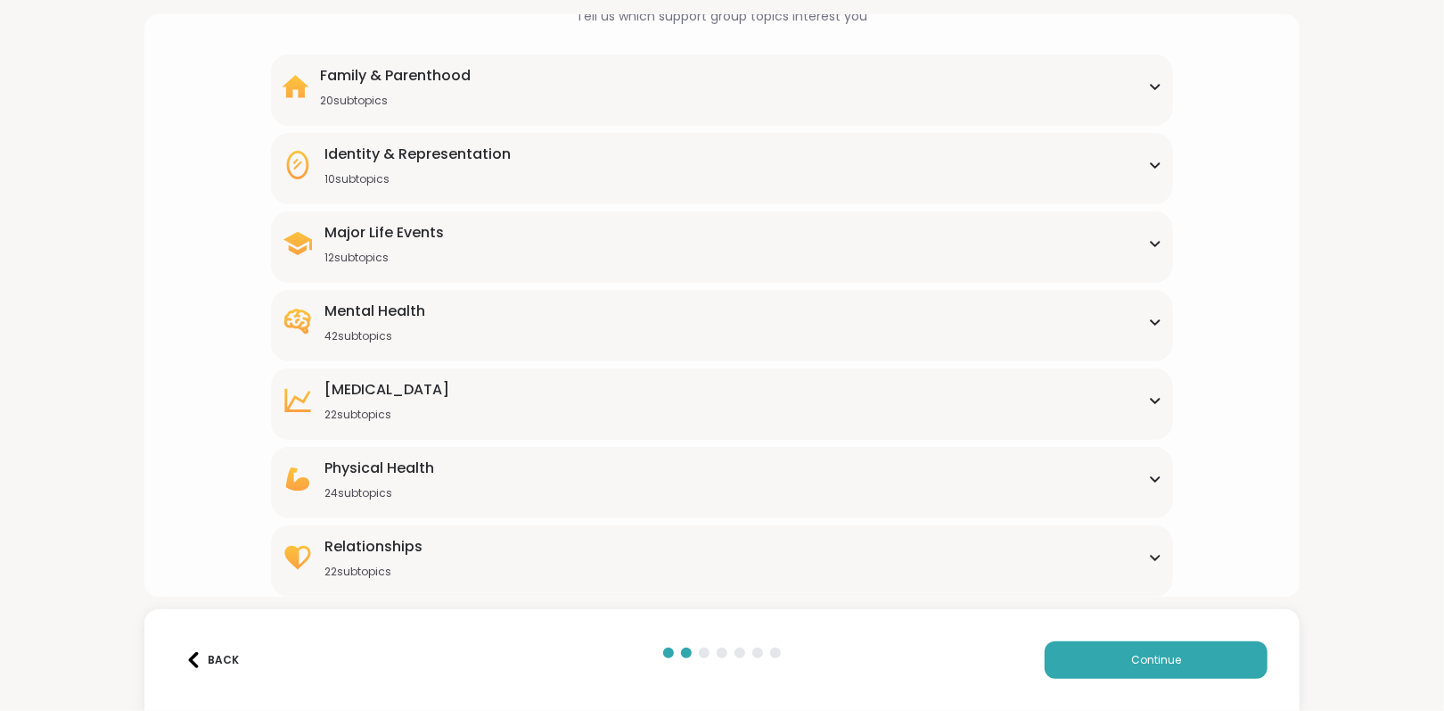
scroll to position [119, 0]
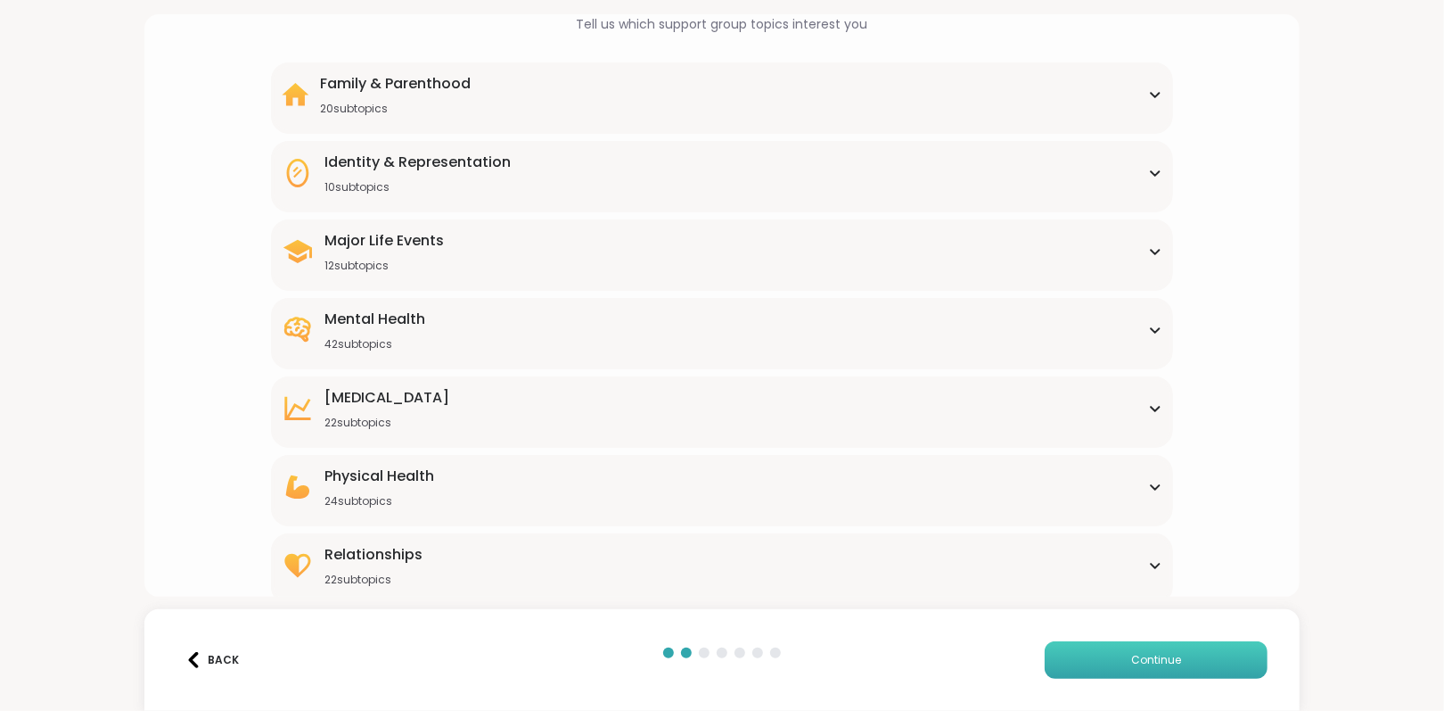
click at [1135, 654] on span "Continue" at bounding box center [1156, 660] width 50 height 16
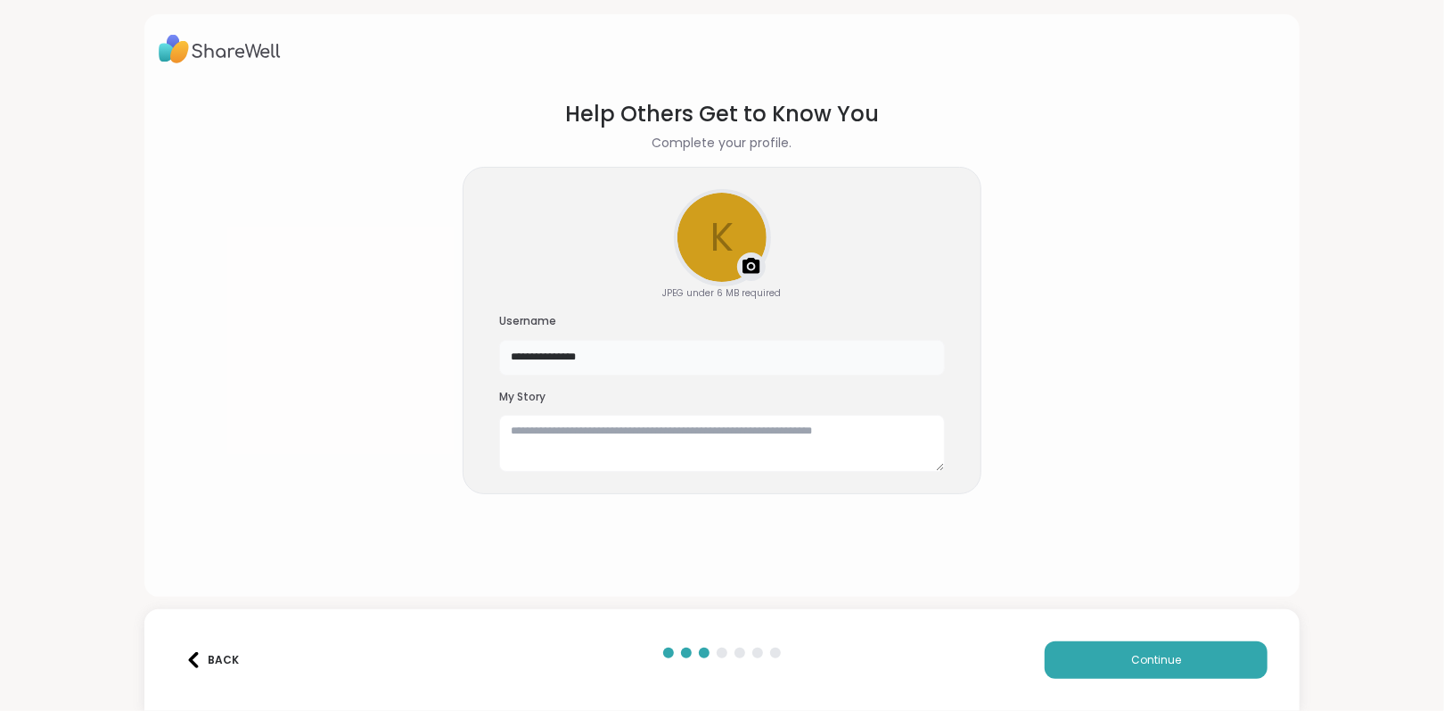
click at [630, 365] on input "**********" at bounding box center [722, 358] width 446 height 36
type input "******"
click at [557, 439] on textarea at bounding box center [722, 443] width 446 height 57
click at [599, 447] on textarea "**********" at bounding box center [722, 443] width 446 height 57
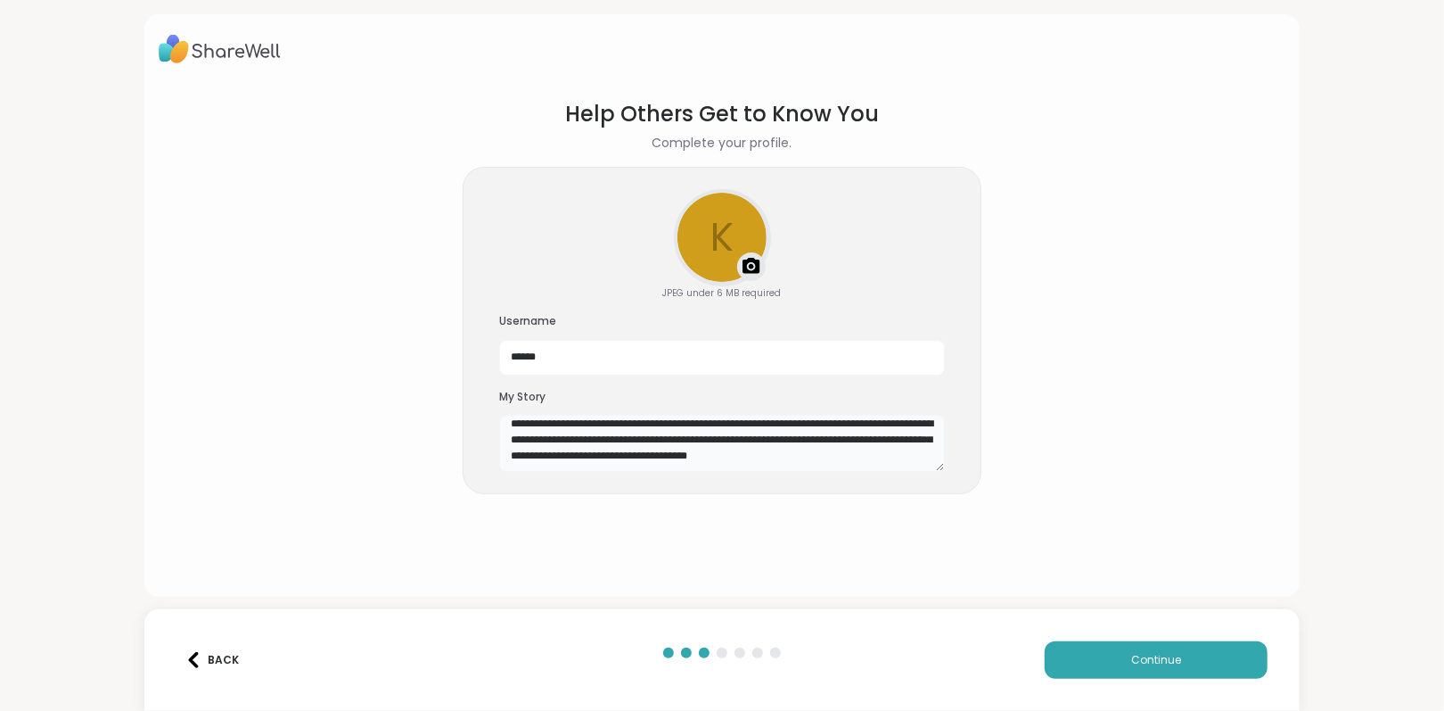
scroll to position [111, 0]
click at [654, 465] on textarea "**********" at bounding box center [722, 443] width 446 height 57
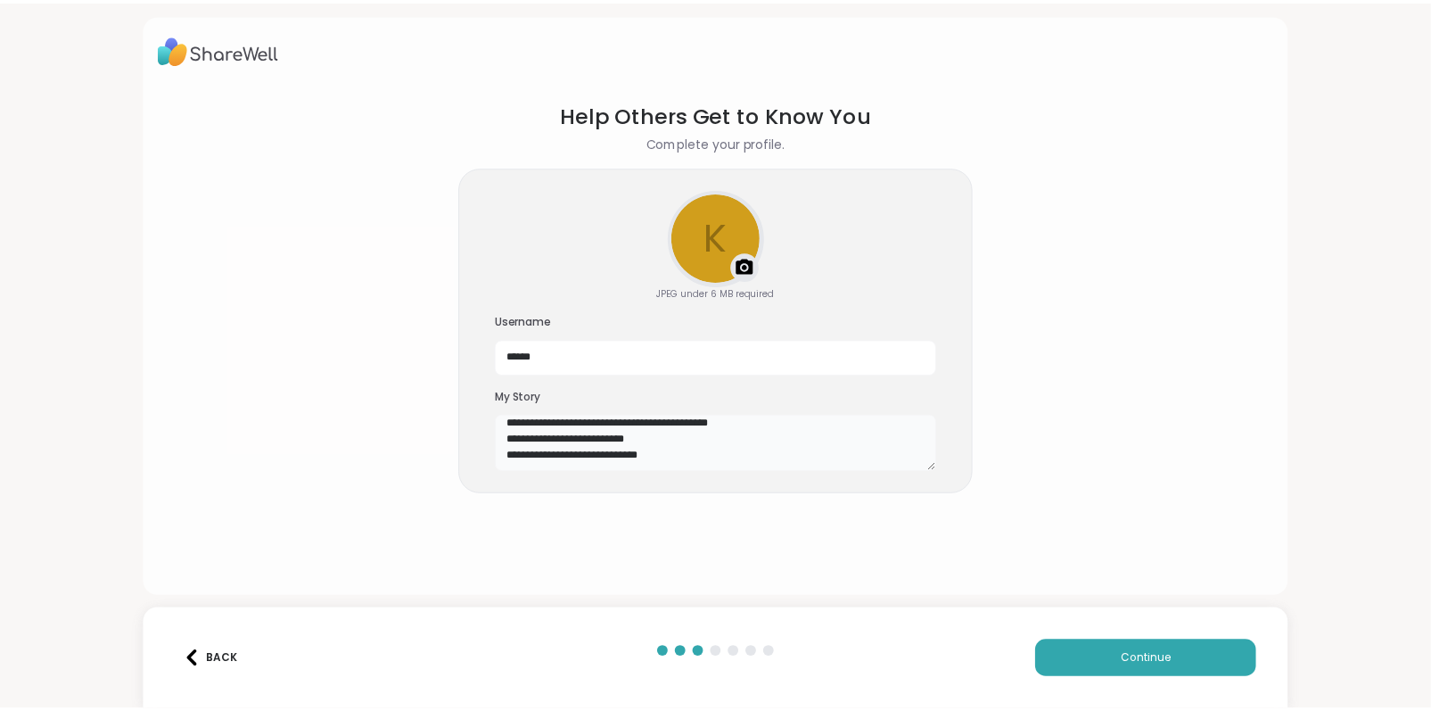
scroll to position [311, 0]
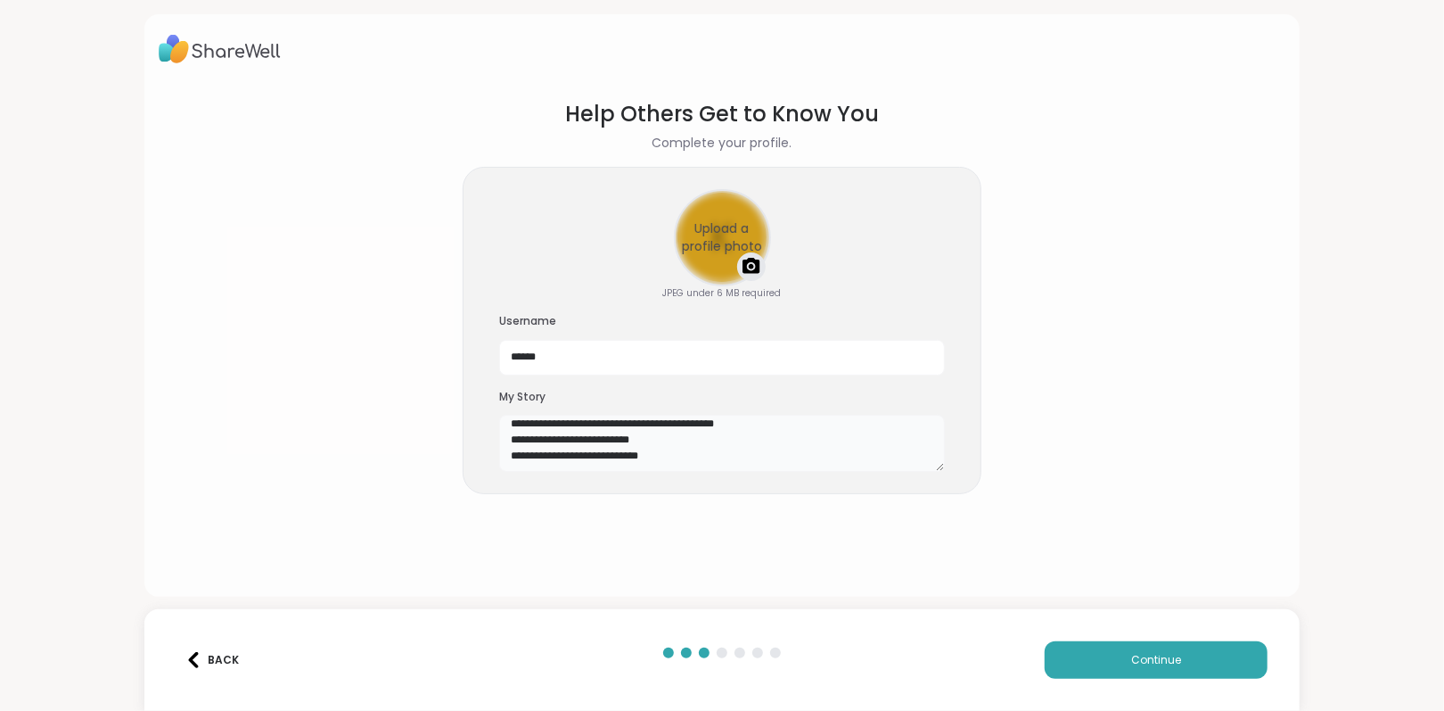
type textarea "**********"
click at [723, 254] on div "Upload a profile photo" at bounding box center [723, 238] width 94 height 94
click at [710, 257] on div "Upload a profile photo" at bounding box center [723, 238] width 94 height 94
drag, startPoint x: 791, startPoint y: 453, endPoint x: 788, endPoint y: 481, distance: 27.8
click at [791, 473] on div "JPEG under 6 MB required Username ****** My Story" at bounding box center [722, 330] width 519 height 327
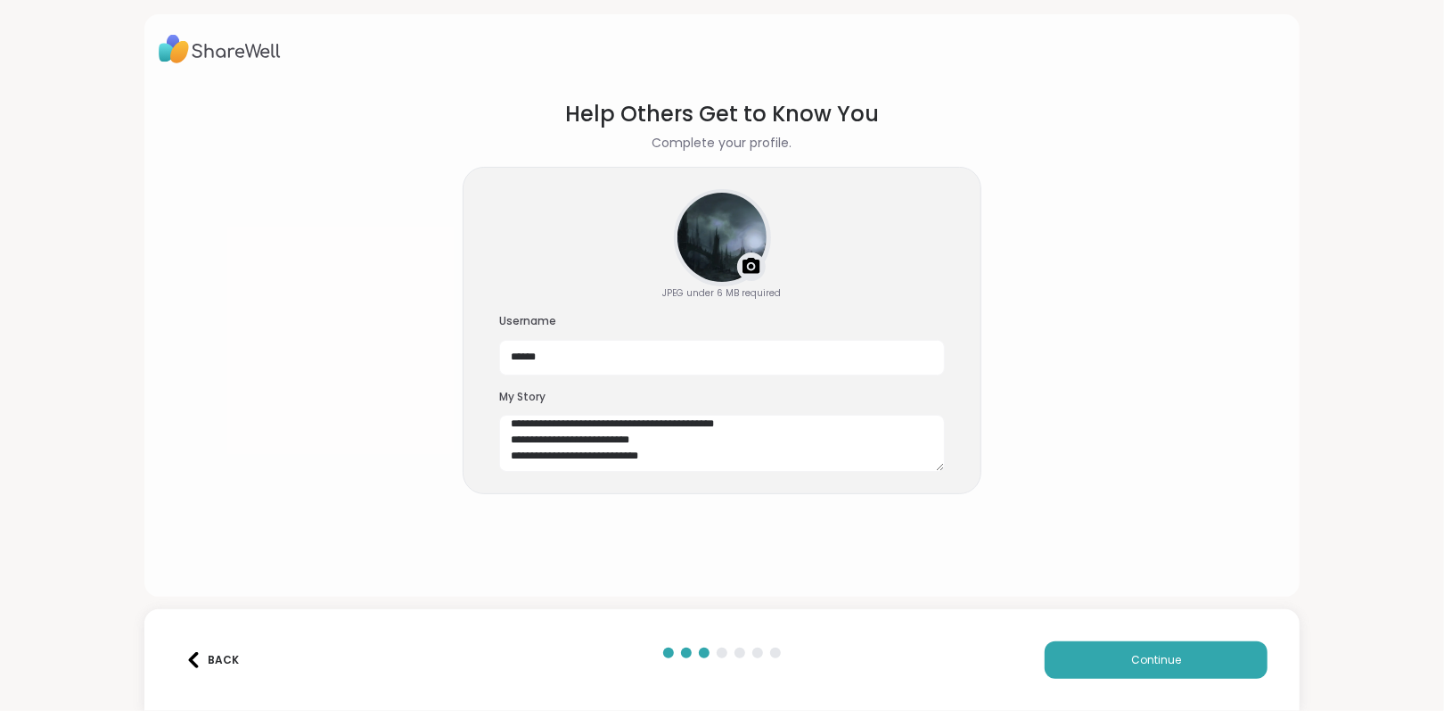
click at [769, 496] on section "Help Others Get to Know You Complete your profile. JPEG under 6 MB required Use…" at bounding box center [722, 333] width 1127 height 498
click at [1157, 658] on span "Continue" at bounding box center [1156, 660] width 50 height 16
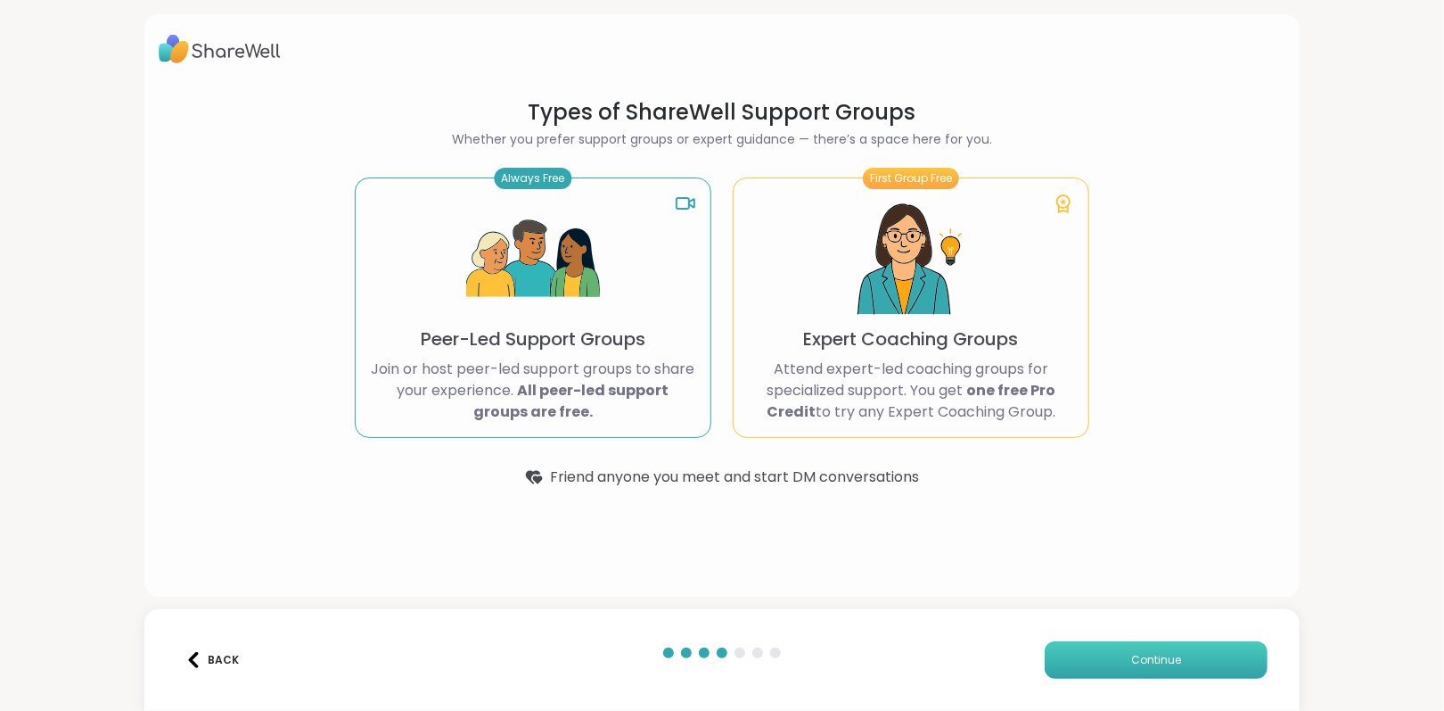
click at [1131, 666] on span "Continue" at bounding box center [1156, 660] width 50 height 16
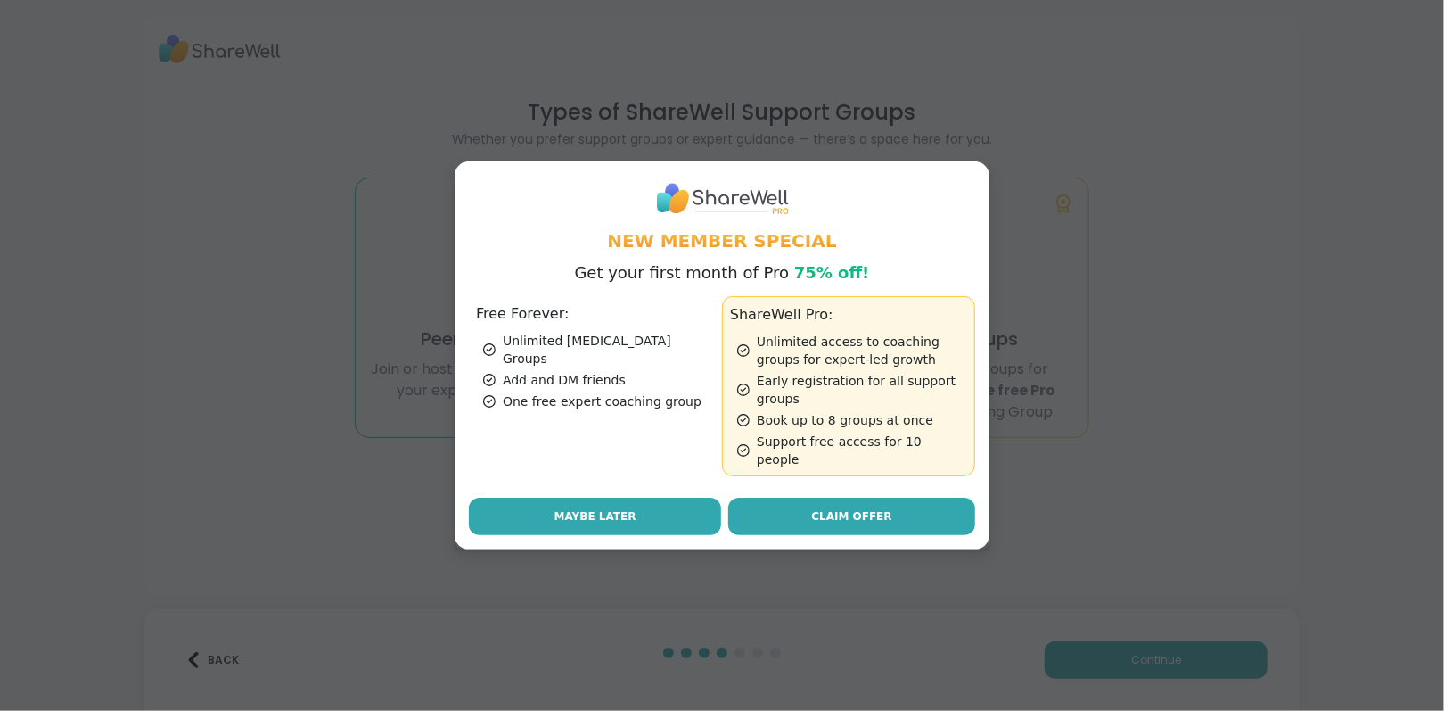
click at [580, 513] on span "Maybe Later" at bounding box center [596, 516] width 82 height 16
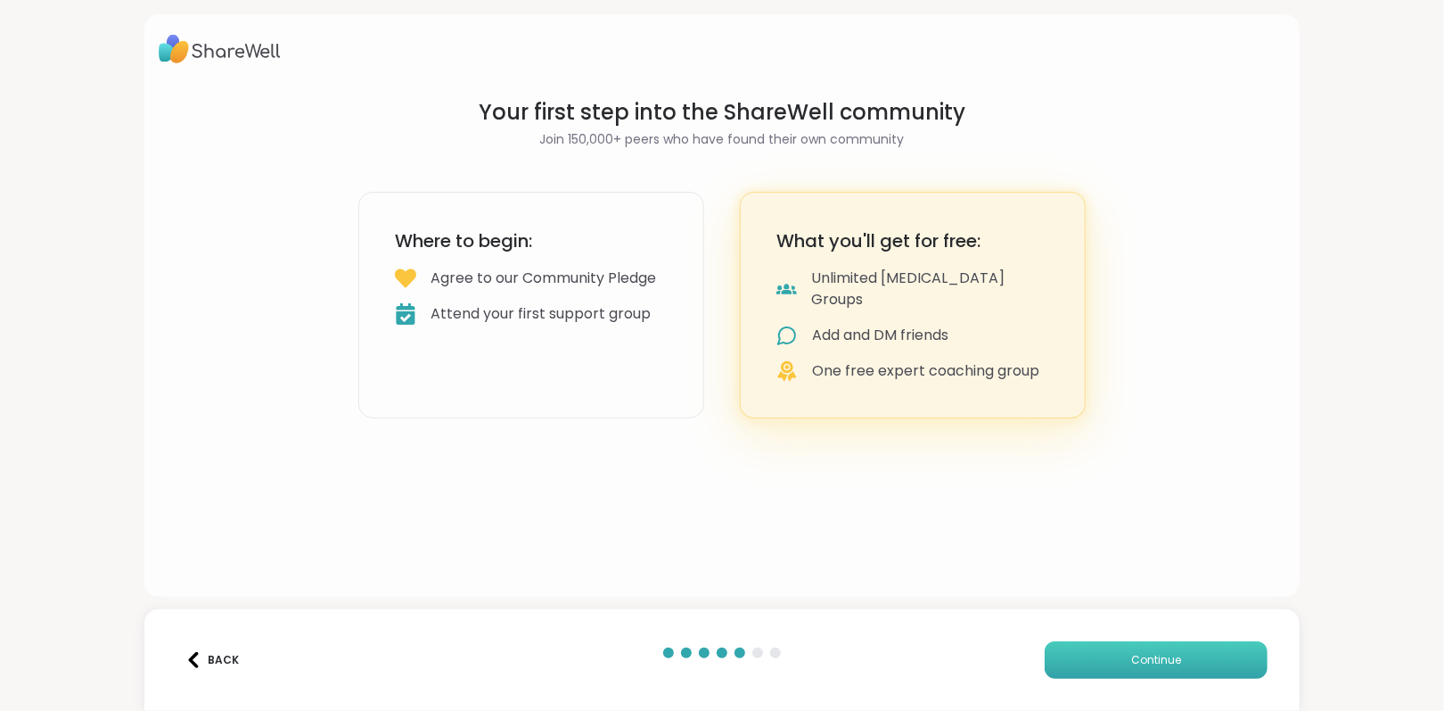
click at [1145, 675] on button "Continue" at bounding box center [1156, 659] width 223 height 37
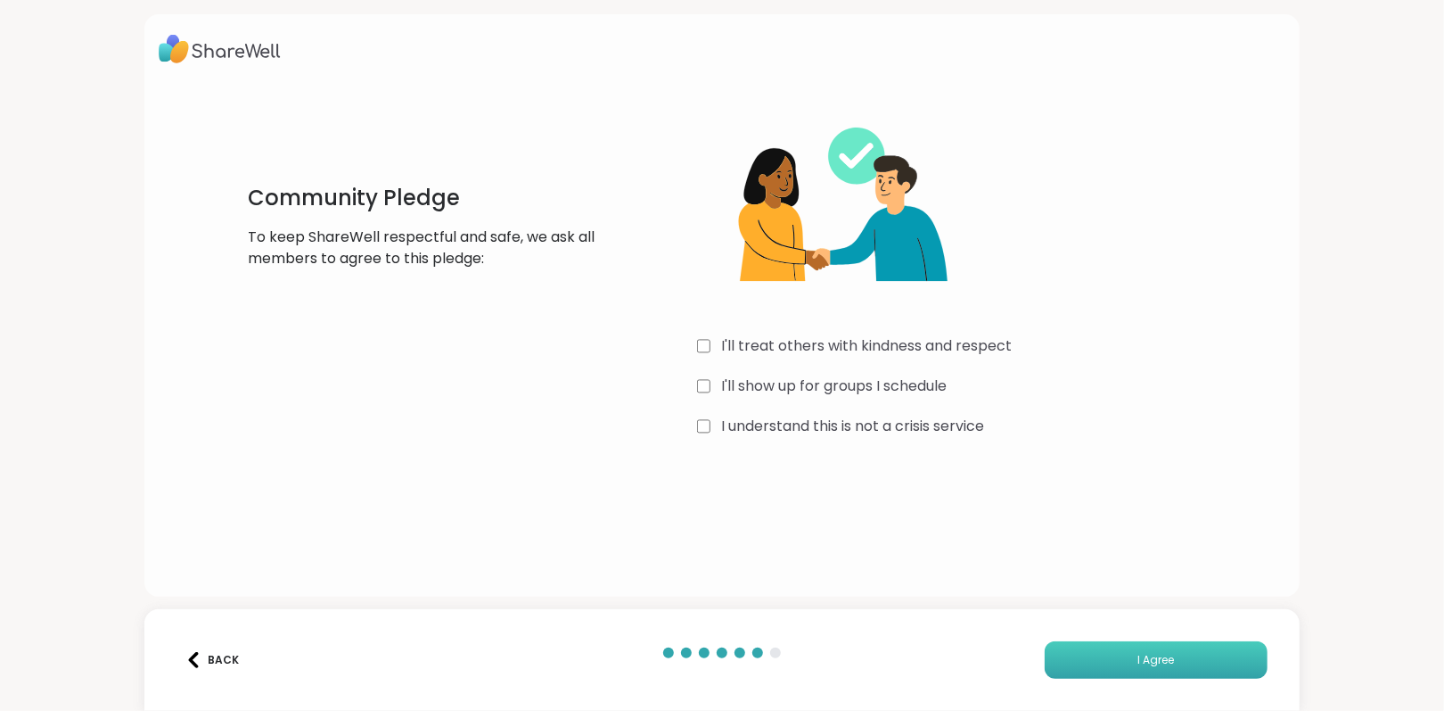
click at [1139, 665] on span "I Agree" at bounding box center [1157, 660] width 37 height 16
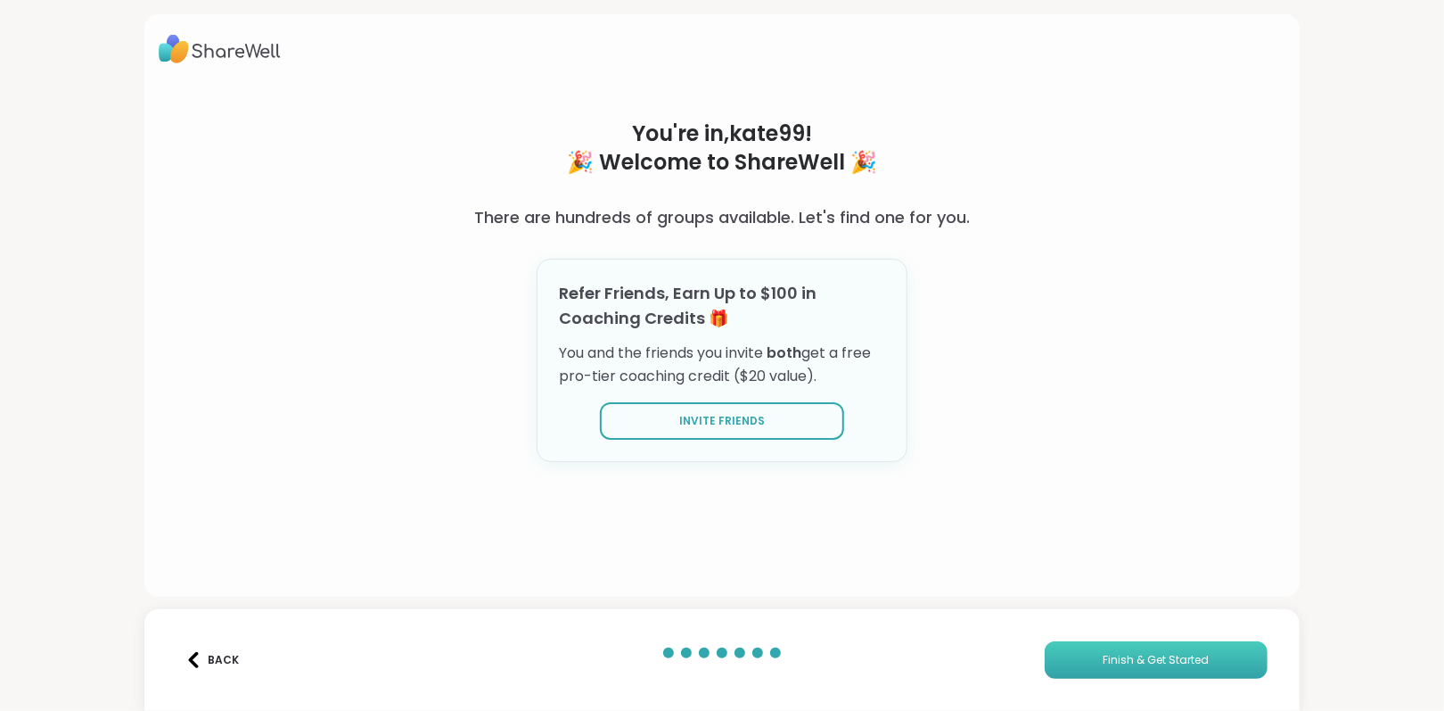
click at [1150, 665] on span "Finish & Get Started" at bounding box center [1157, 660] width 106 height 16
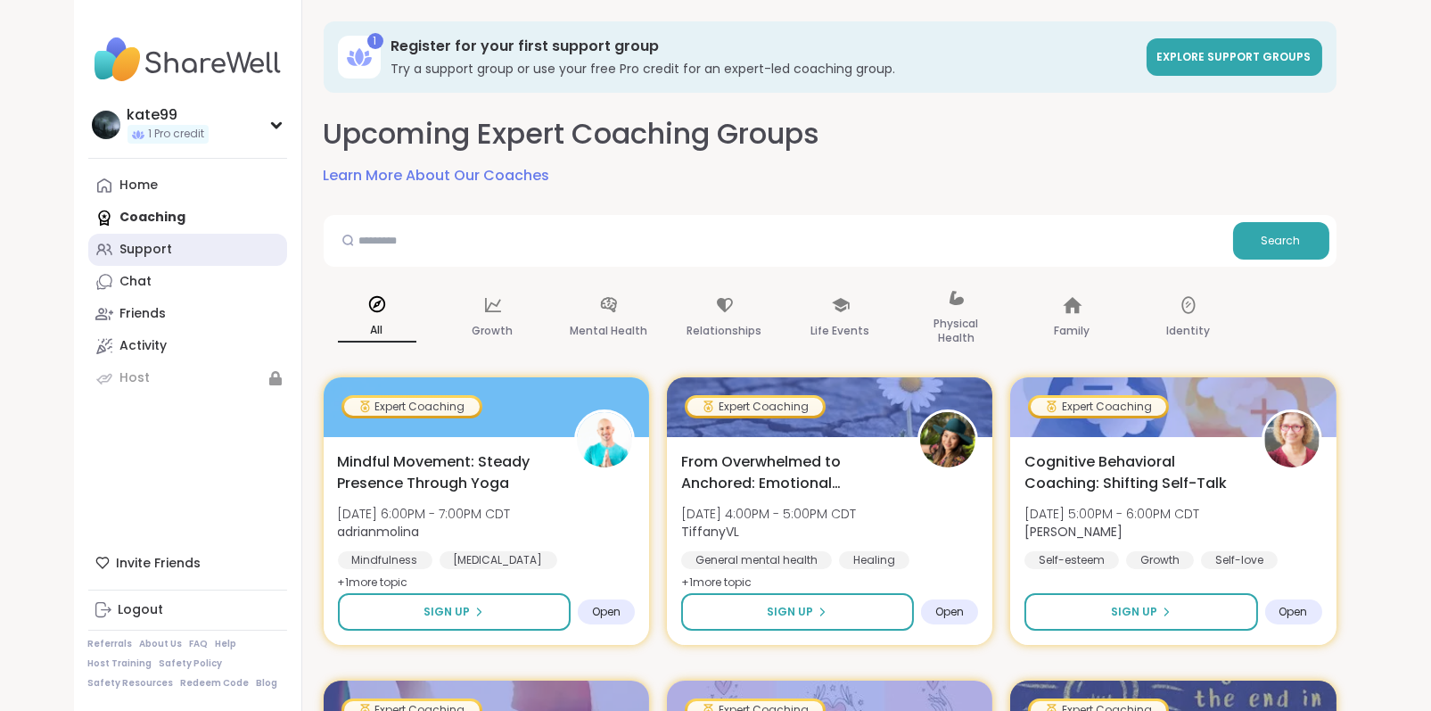
click at [146, 249] on div "Support" at bounding box center [146, 250] width 53 height 18
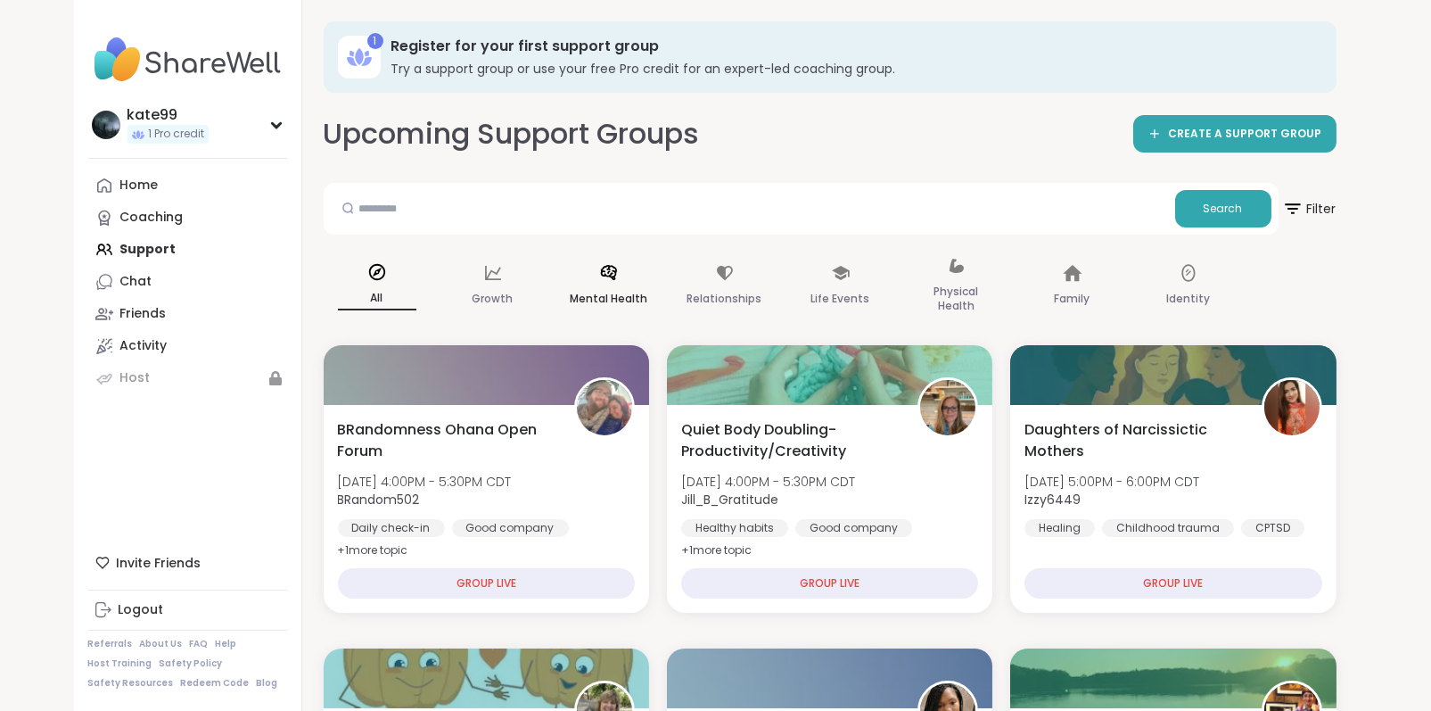
click at [591, 295] on p "Mental Health" at bounding box center [609, 298] width 78 height 21
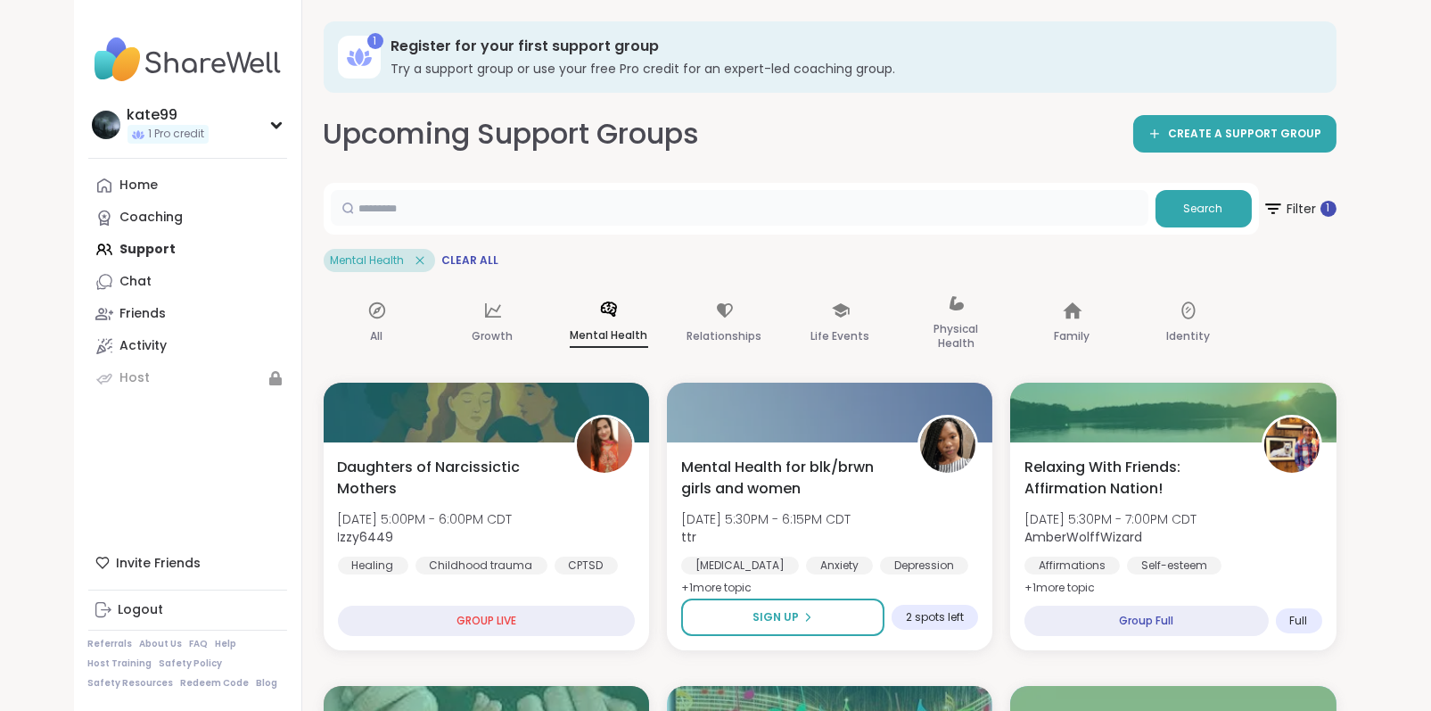
click at [494, 206] on input "text" at bounding box center [740, 208] width 818 height 36
type input "**********"
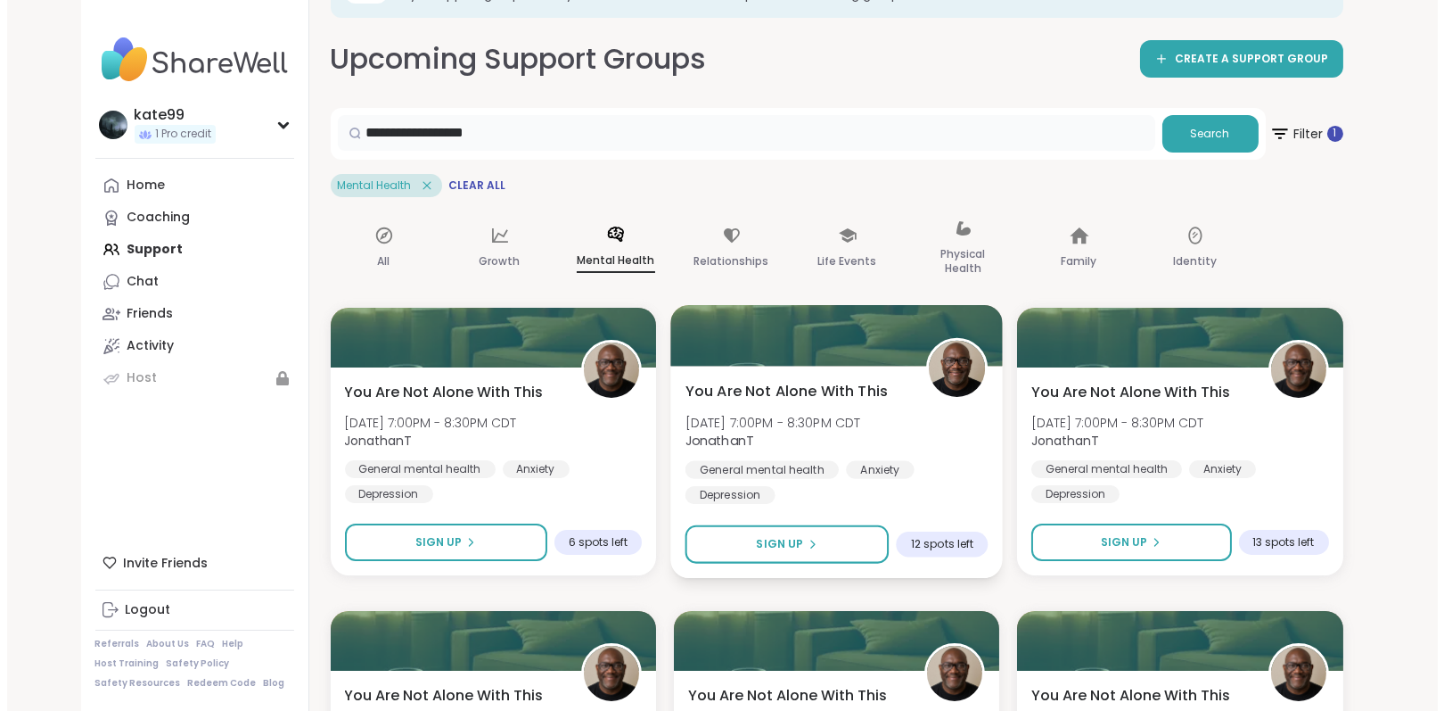
scroll to position [89, 0]
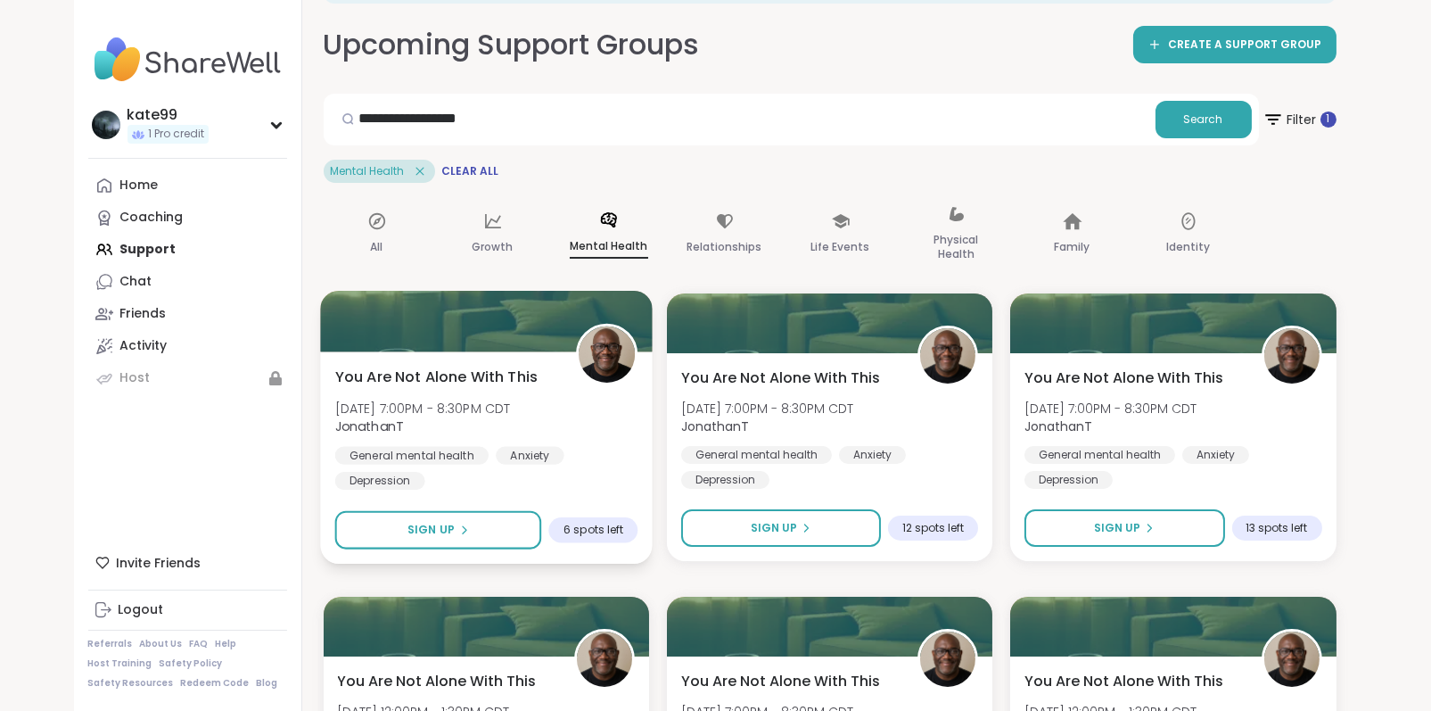
click at [506, 374] on span "You Are Not Alone With This" at bounding box center [435, 376] width 202 height 21
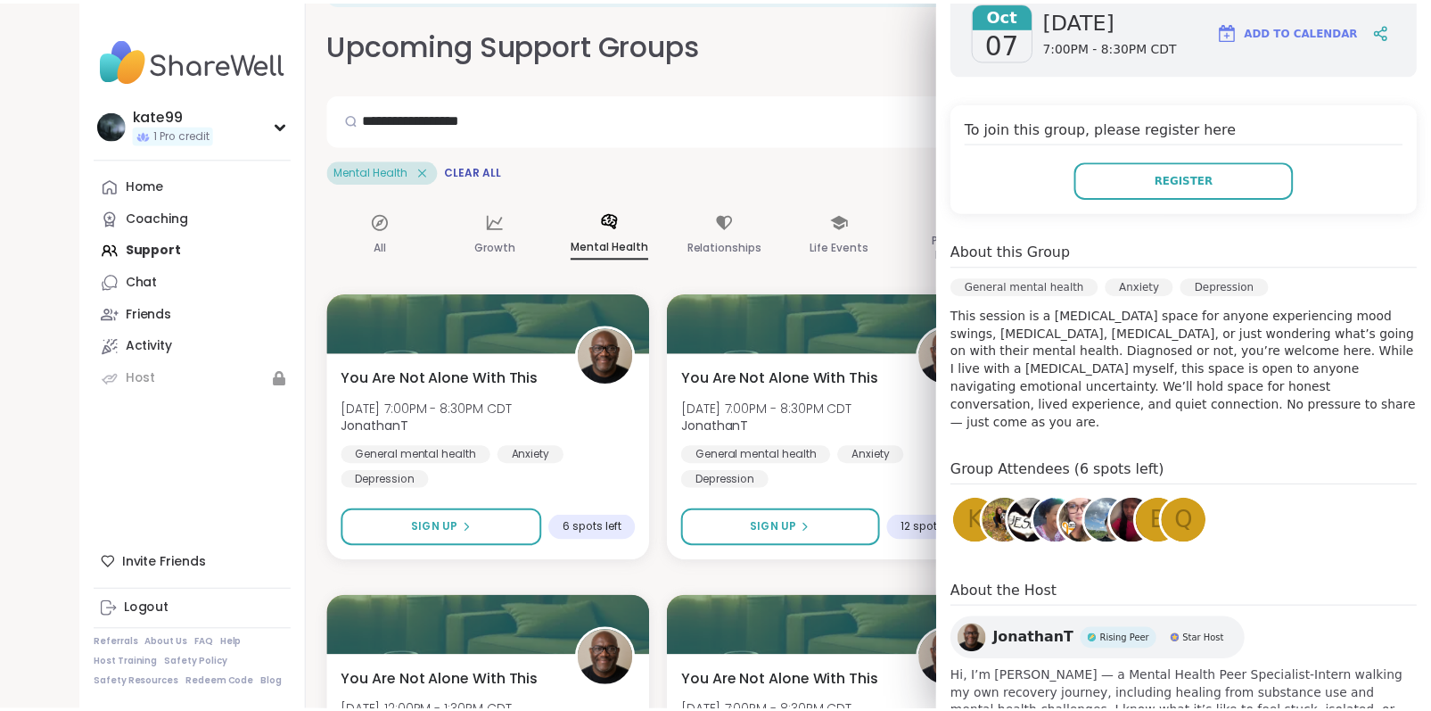
scroll to position [343, 0]
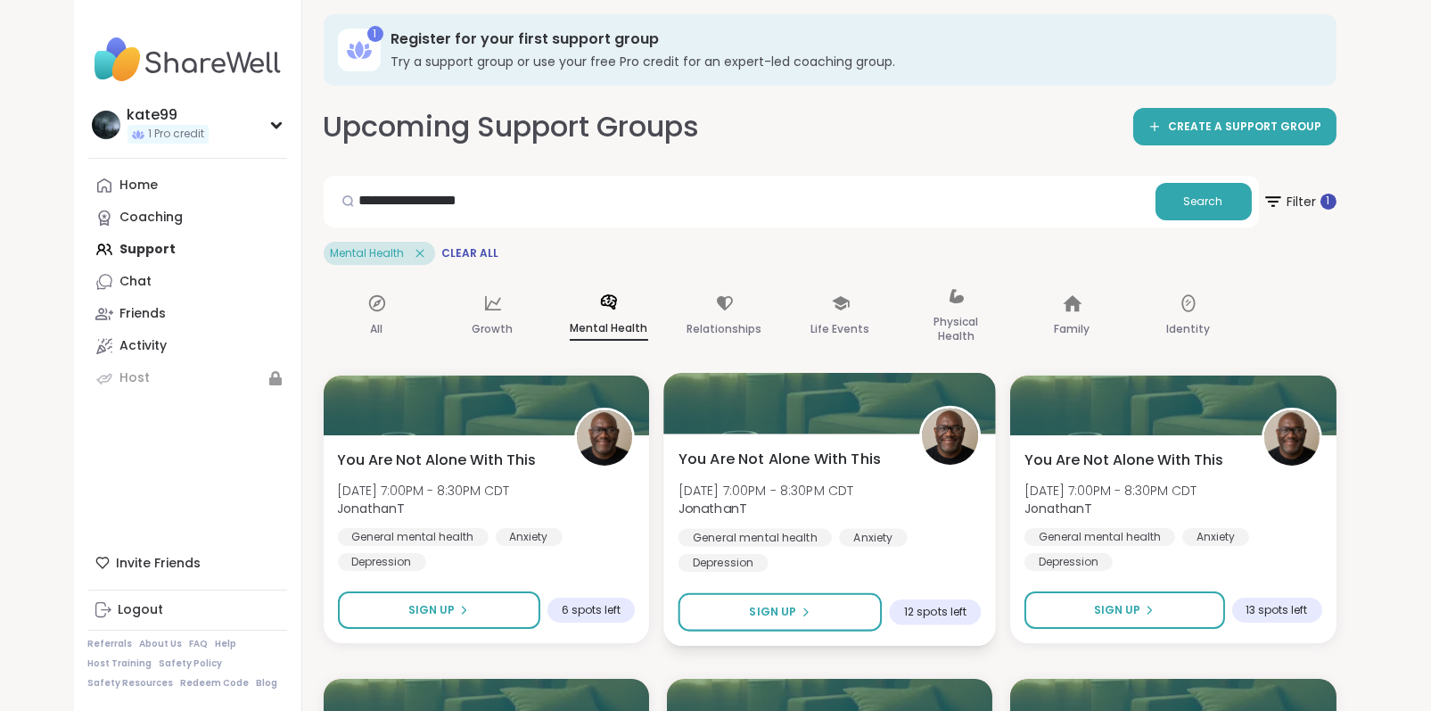
scroll to position [0, 0]
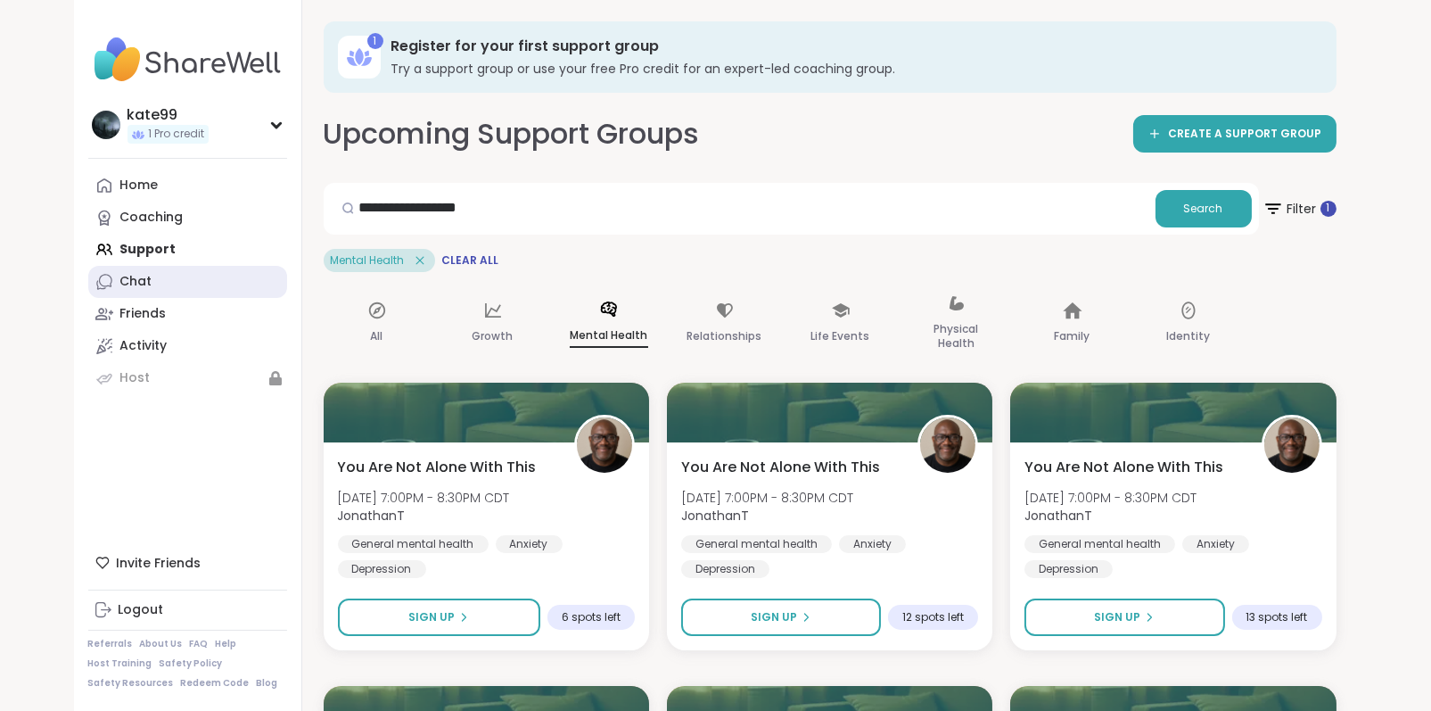
click at [164, 276] on link "Chat" at bounding box center [187, 282] width 199 height 32
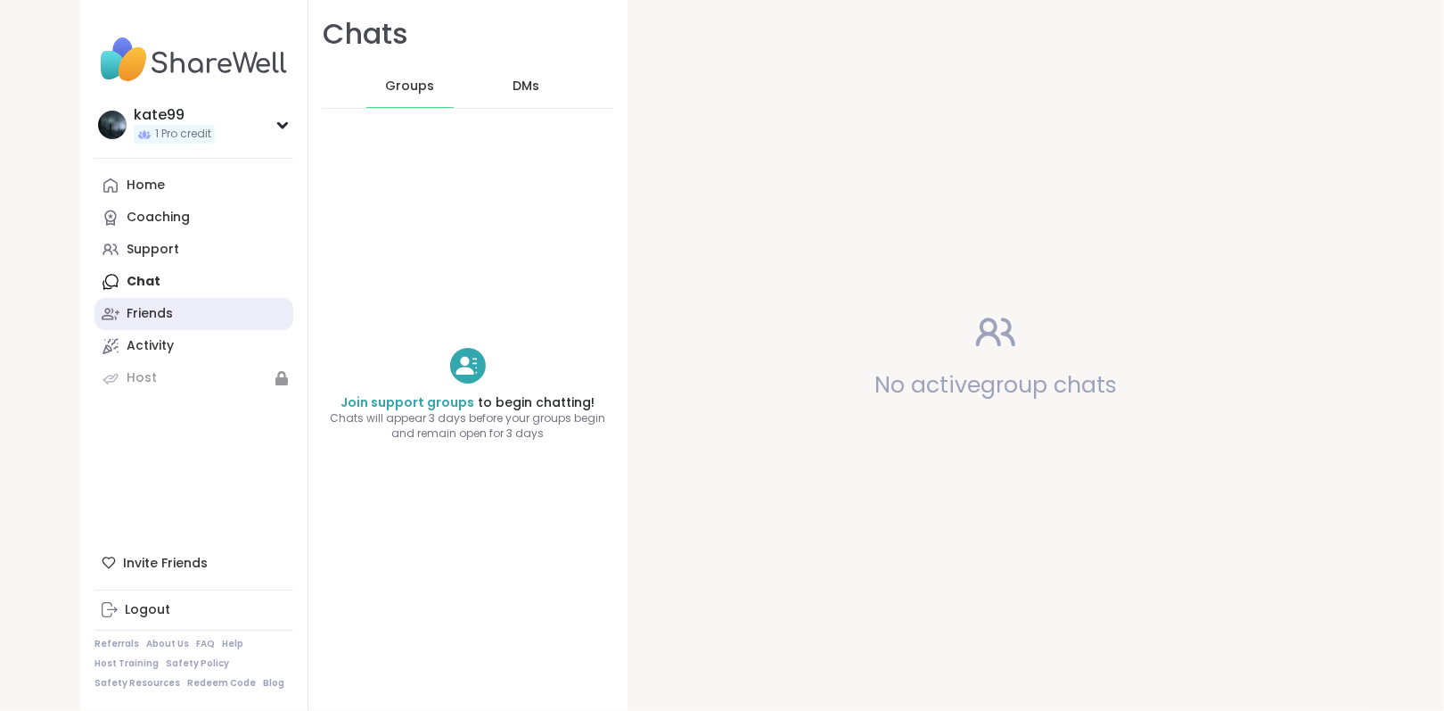
click at [141, 315] on div "Friends" at bounding box center [150, 314] width 46 height 18
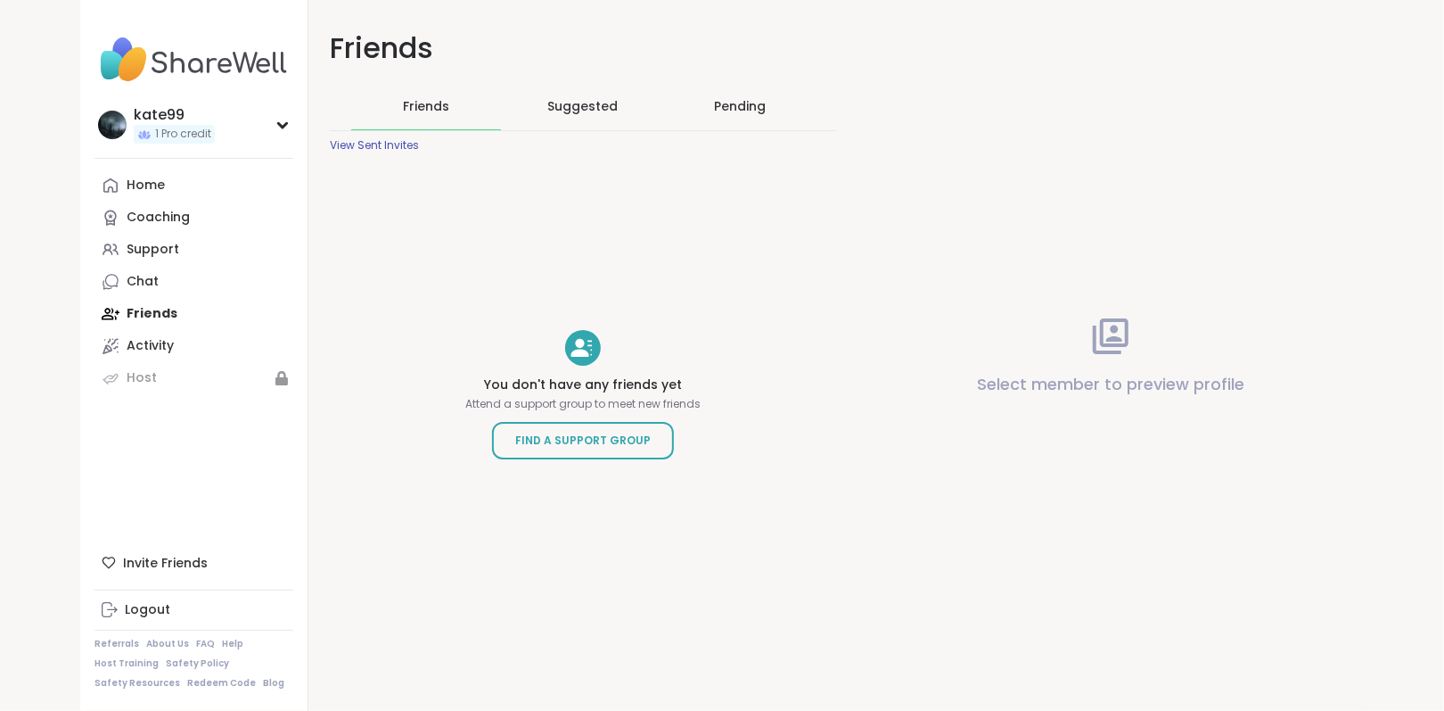
click at [570, 112] on span "Suggested" at bounding box center [583, 106] width 70 height 18
drag, startPoint x: 746, startPoint y: 100, endPoint x: 746, endPoint y: 111, distance: 11.6
click at [746, 102] on div "Pending" at bounding box center [740, 106] width 52 height 18
click at [446, 103] on div "Friends" at bounding box center [426, 106] width 150 height 46
click at [166, 186] on link "Home" at bounding box center [194, 185] width 199 height 32
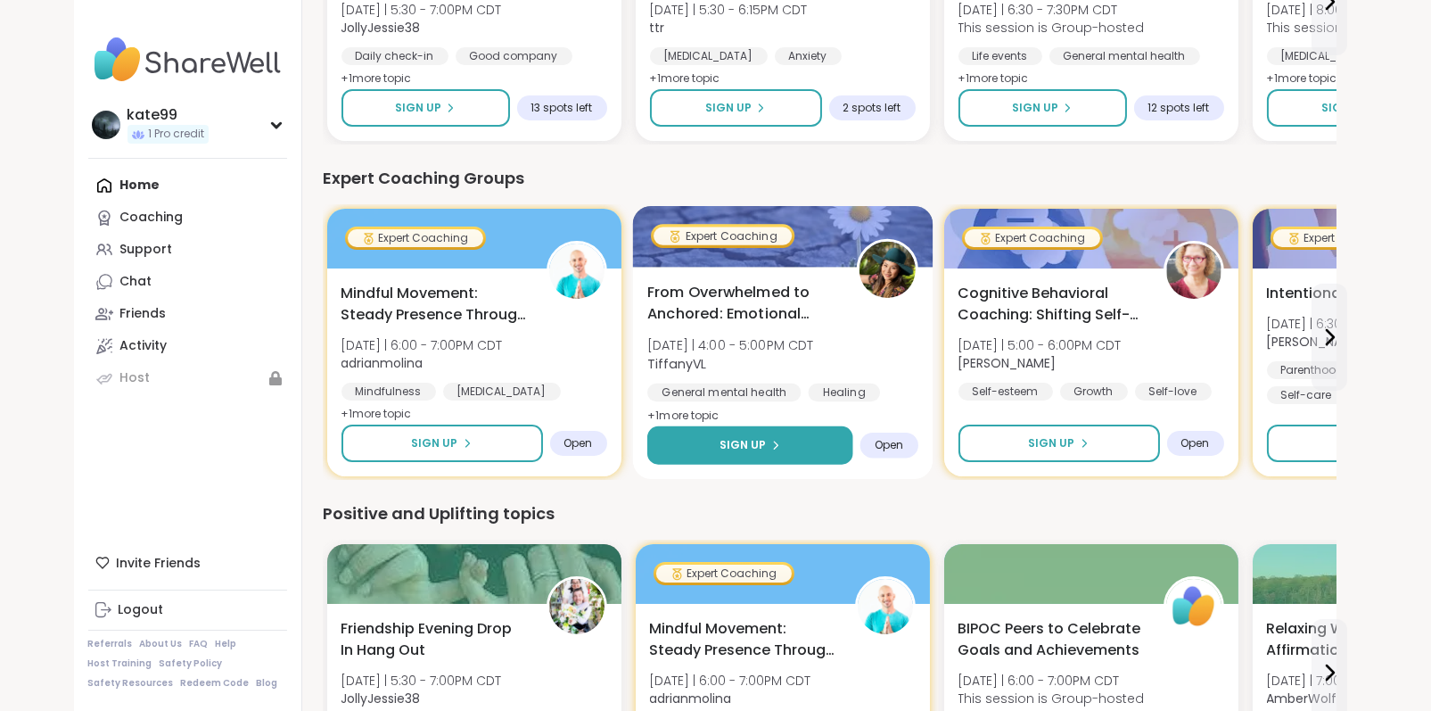
scroll to position [357, 0]
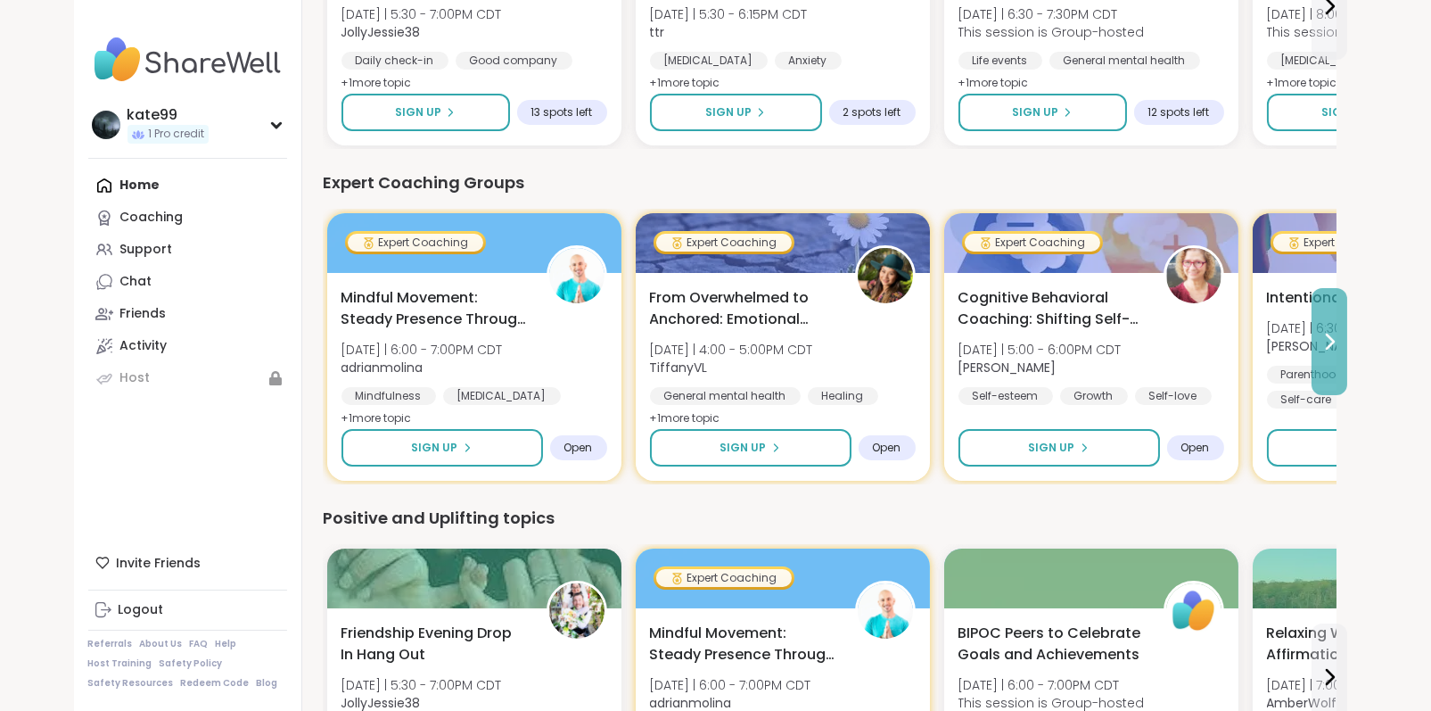
click at [1325, 346] on icon at bounding box center [1329, 341] width 21 height 21
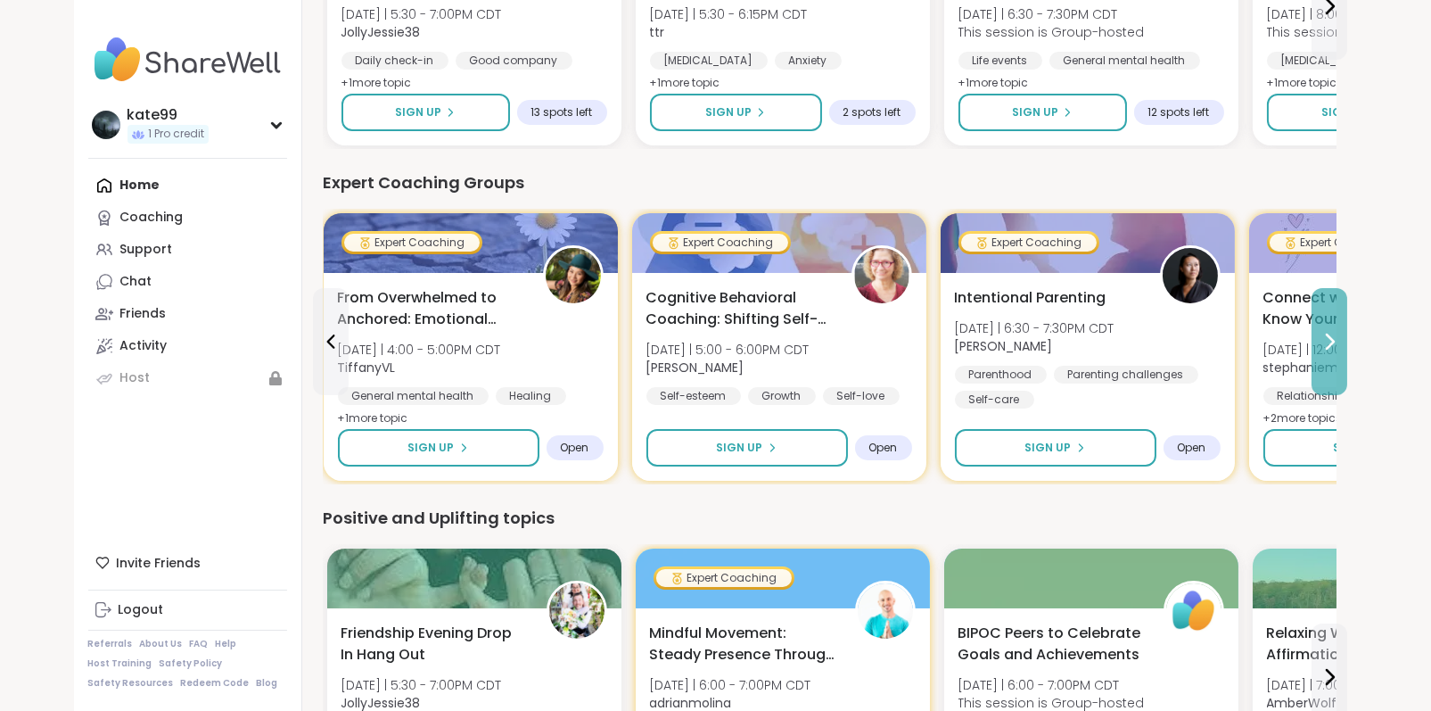
click at [1325, 346] on icon at bounding box center [1329, 341] width 21 height 21
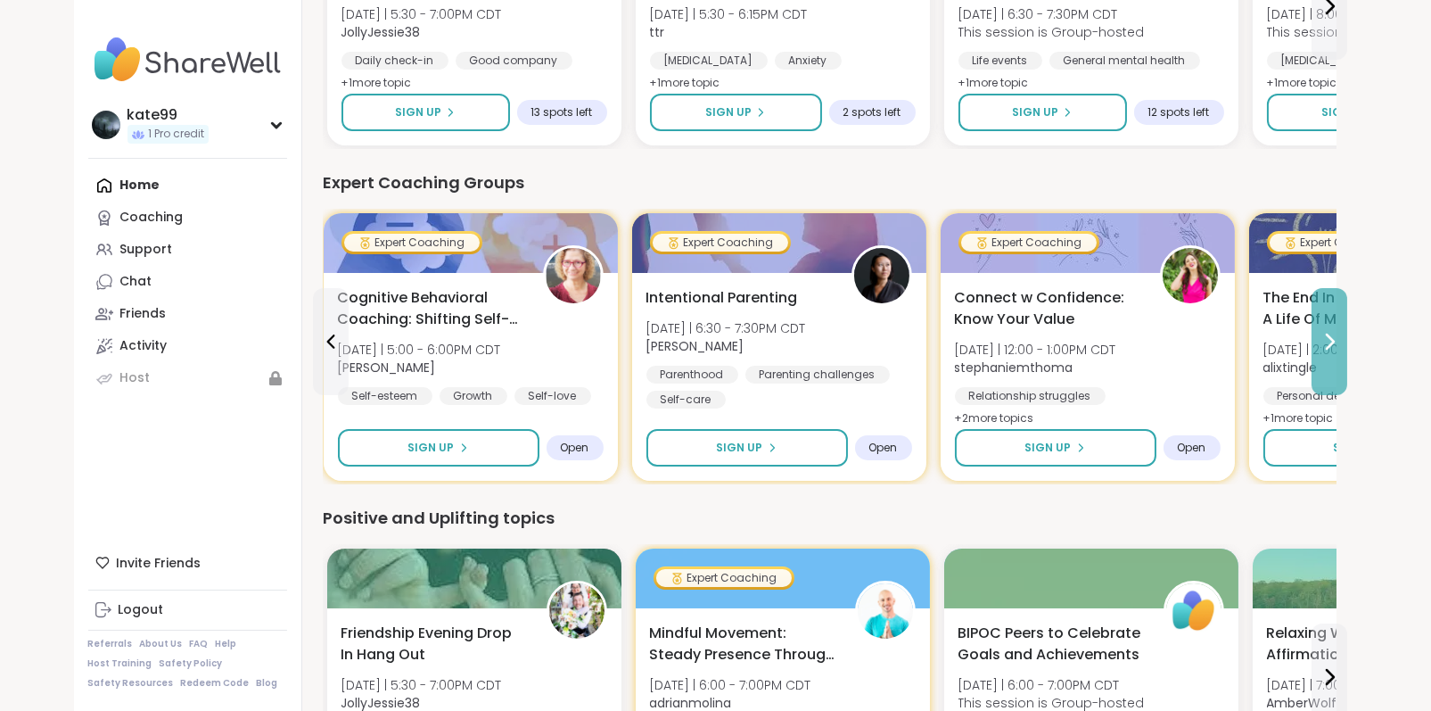
click at [1325, 346] on icon at bounding box center [1329, 341] width 21 height 21
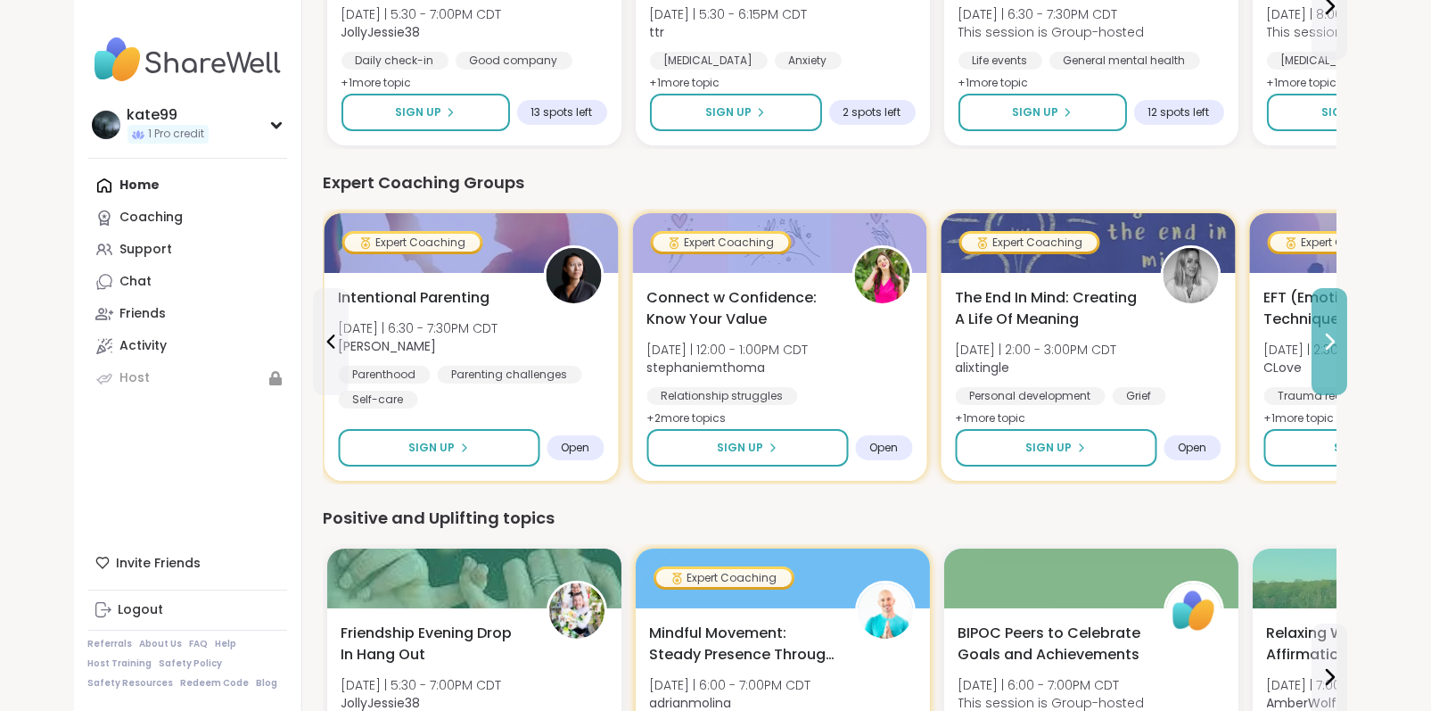
click at [1325, 346] on icon at bounding box center [1329, 341] width 21 height 21
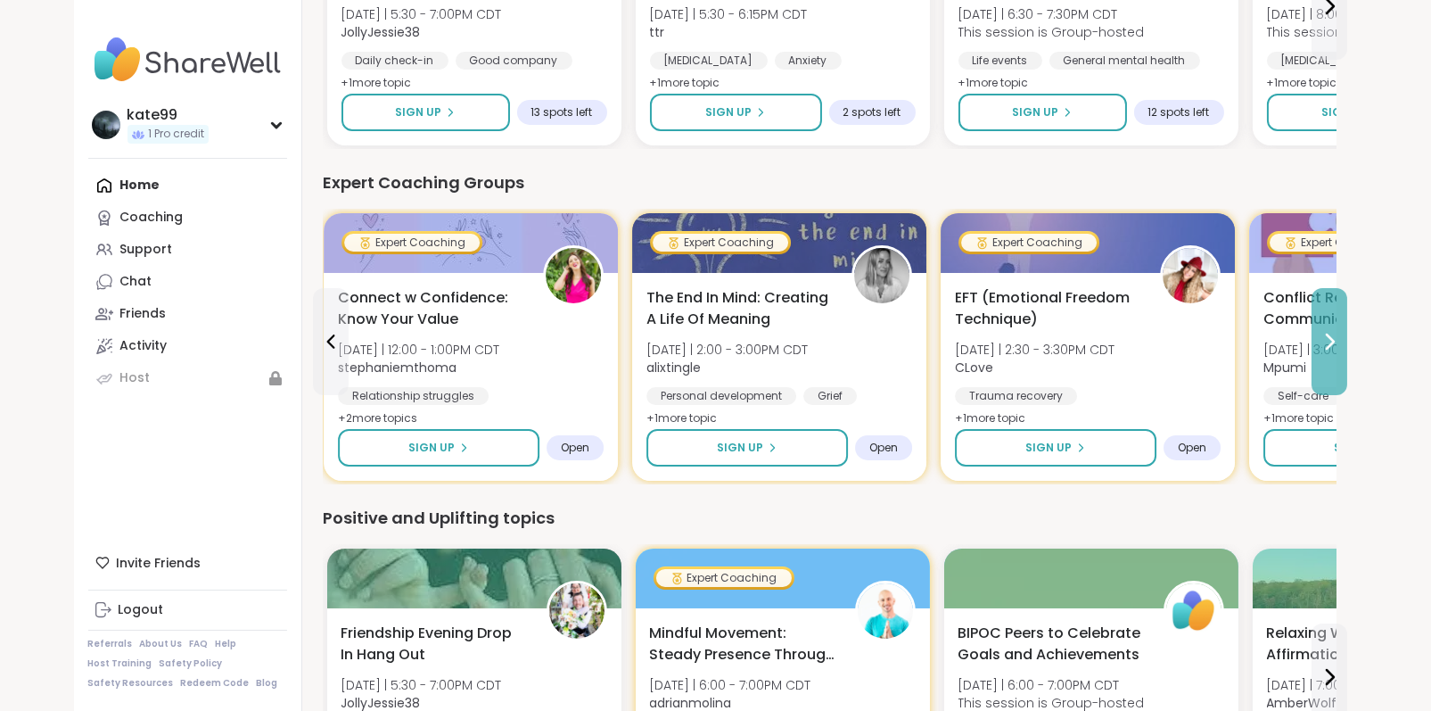
click at [1325, 346] on icon at bounding box center [1329, 341] width 21 height 21
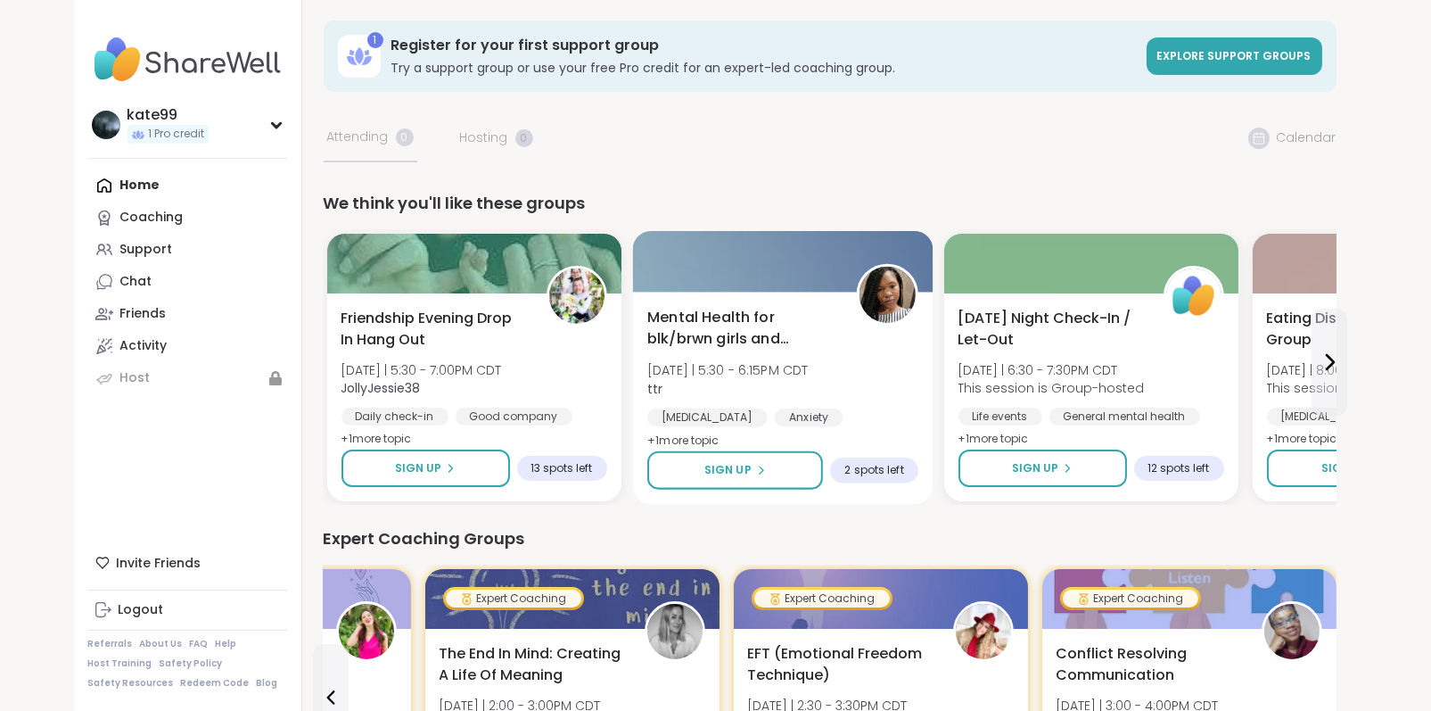
scroll to position [0, 0]
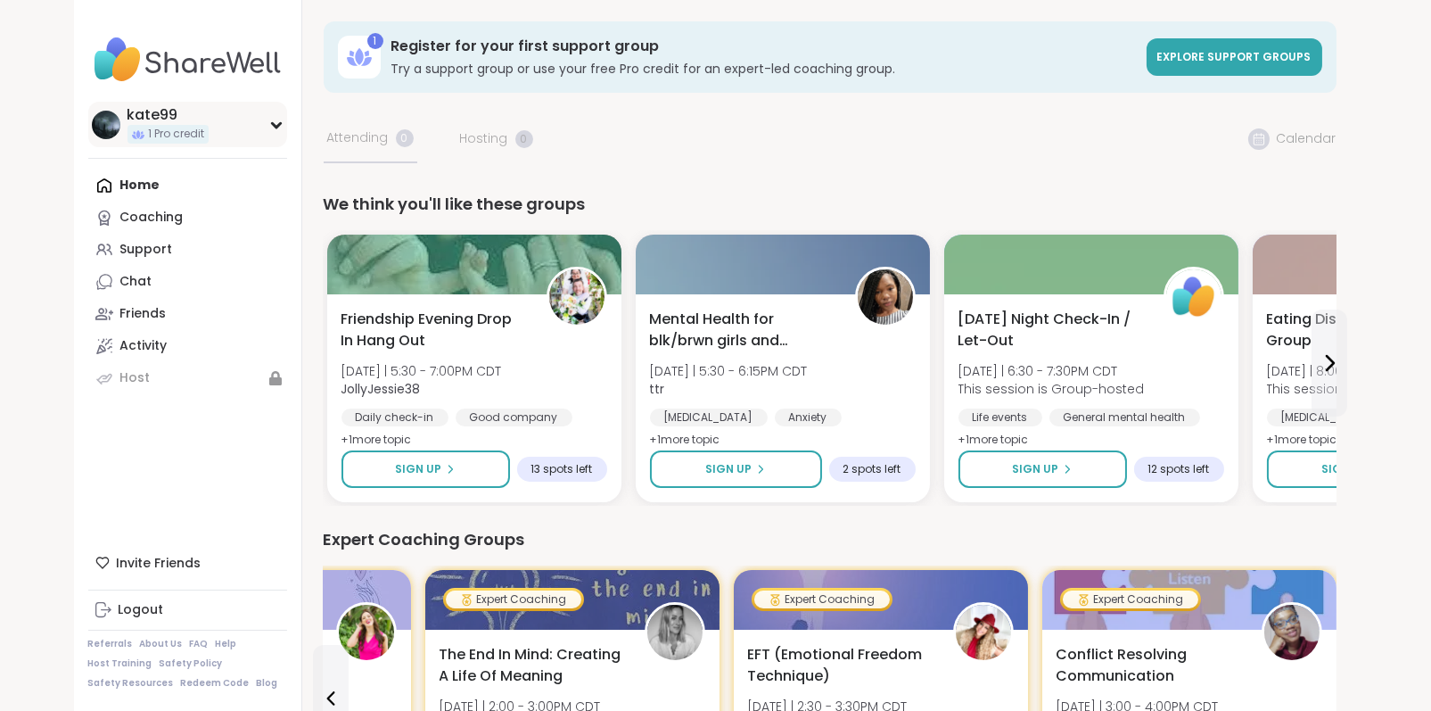
click at [169, 136] on span "1 Pro credit" at bounding box center [177, 134] width 56 height 15
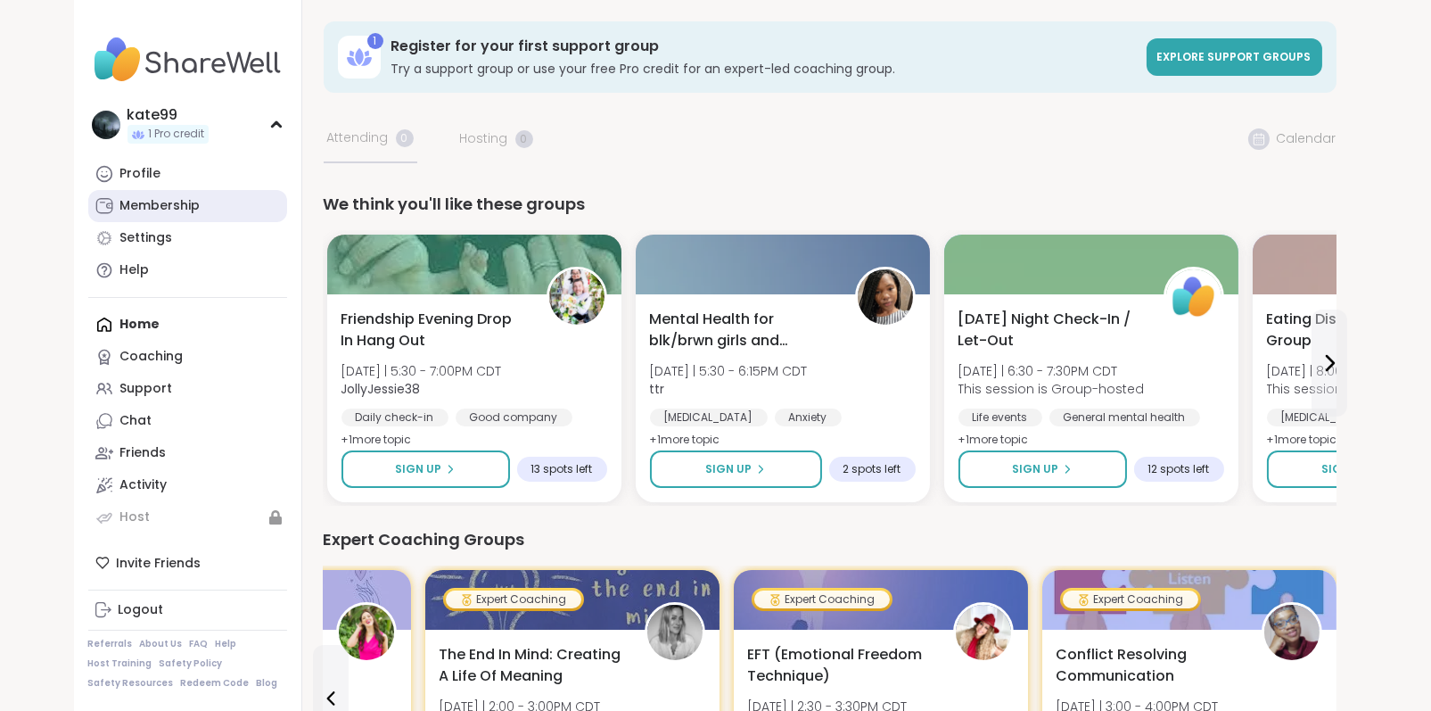
click at [159, 210] on div "Membership" at bounding box center [160, 206] width 80 height 18
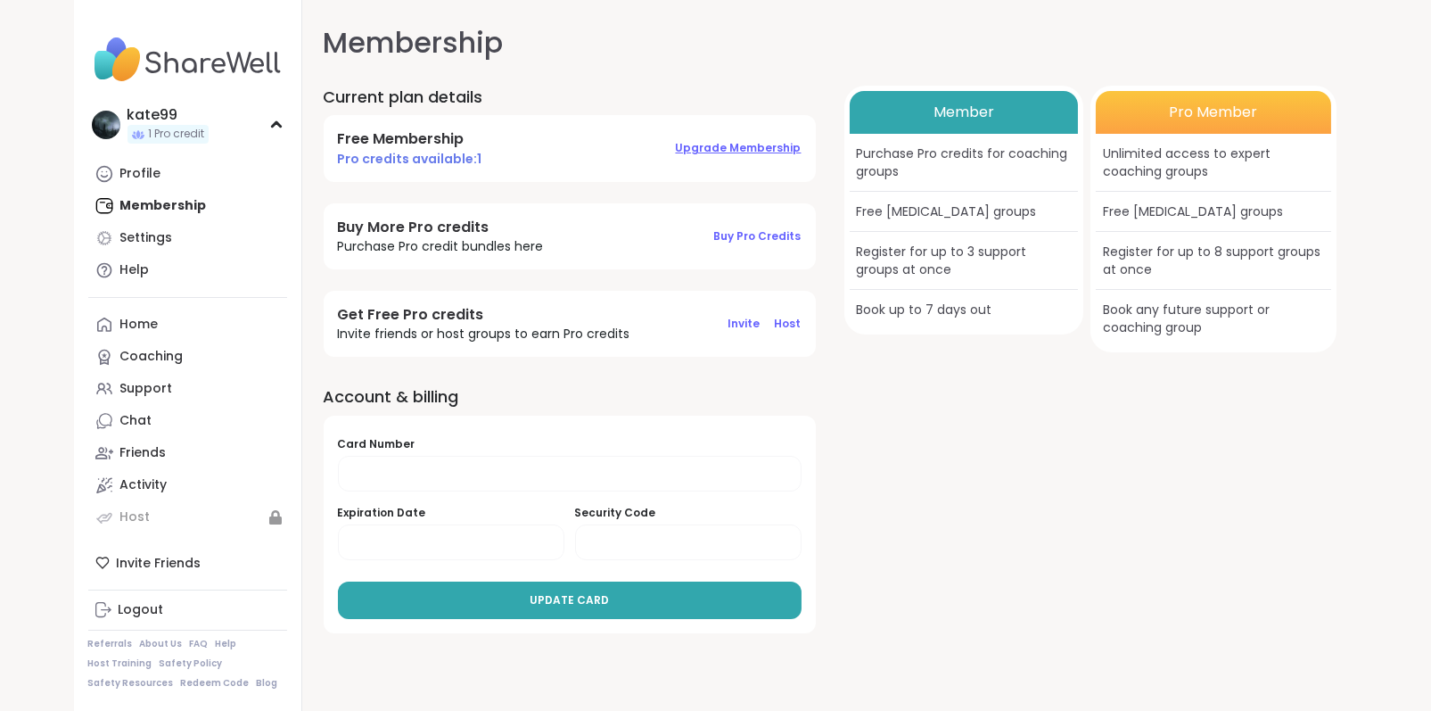
click at [749, 144] on span "Upgrade Membership" at bounding box center [739, 147] width 126 height 15
click at [158, 324] on link "Home" at bounding box center [187, 325] width 199 height 32
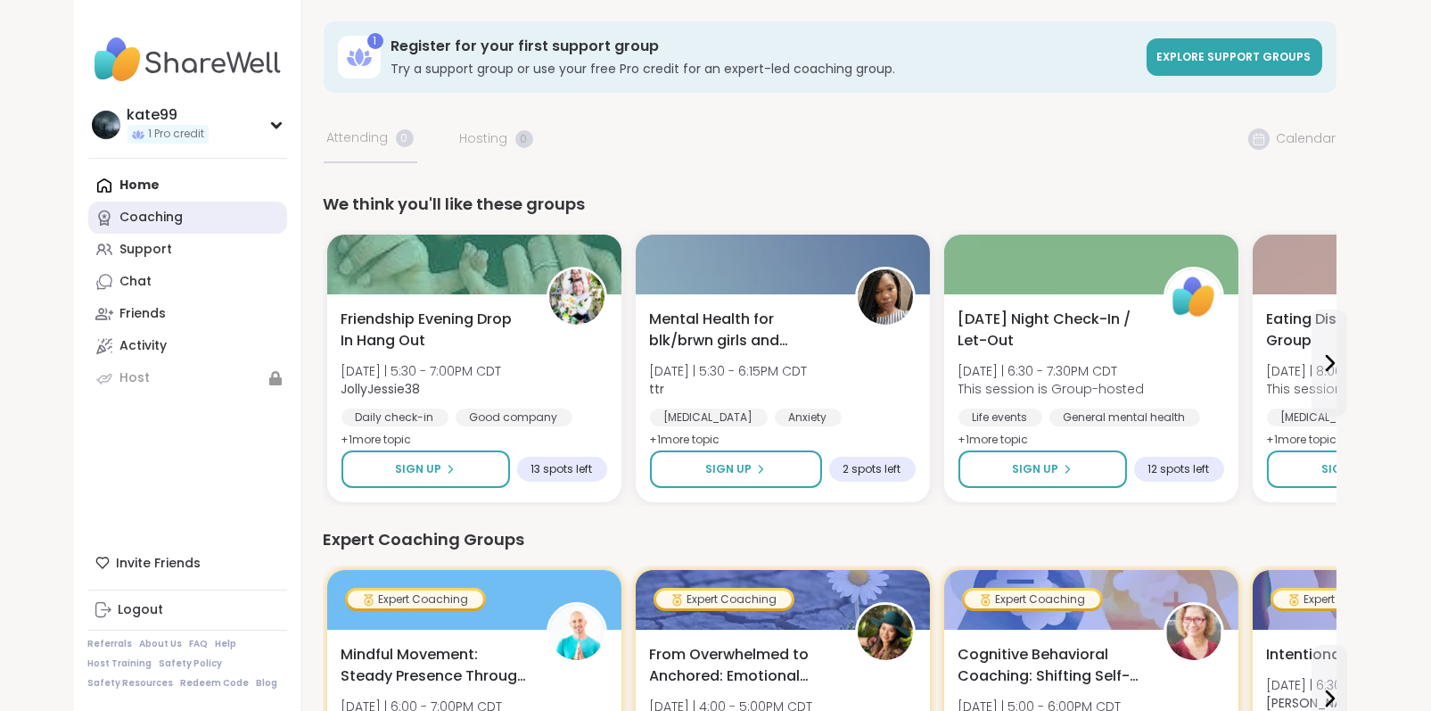
click at [182, 224] on link "Coaching" at bounding box center [187, 218] width 199 height 32
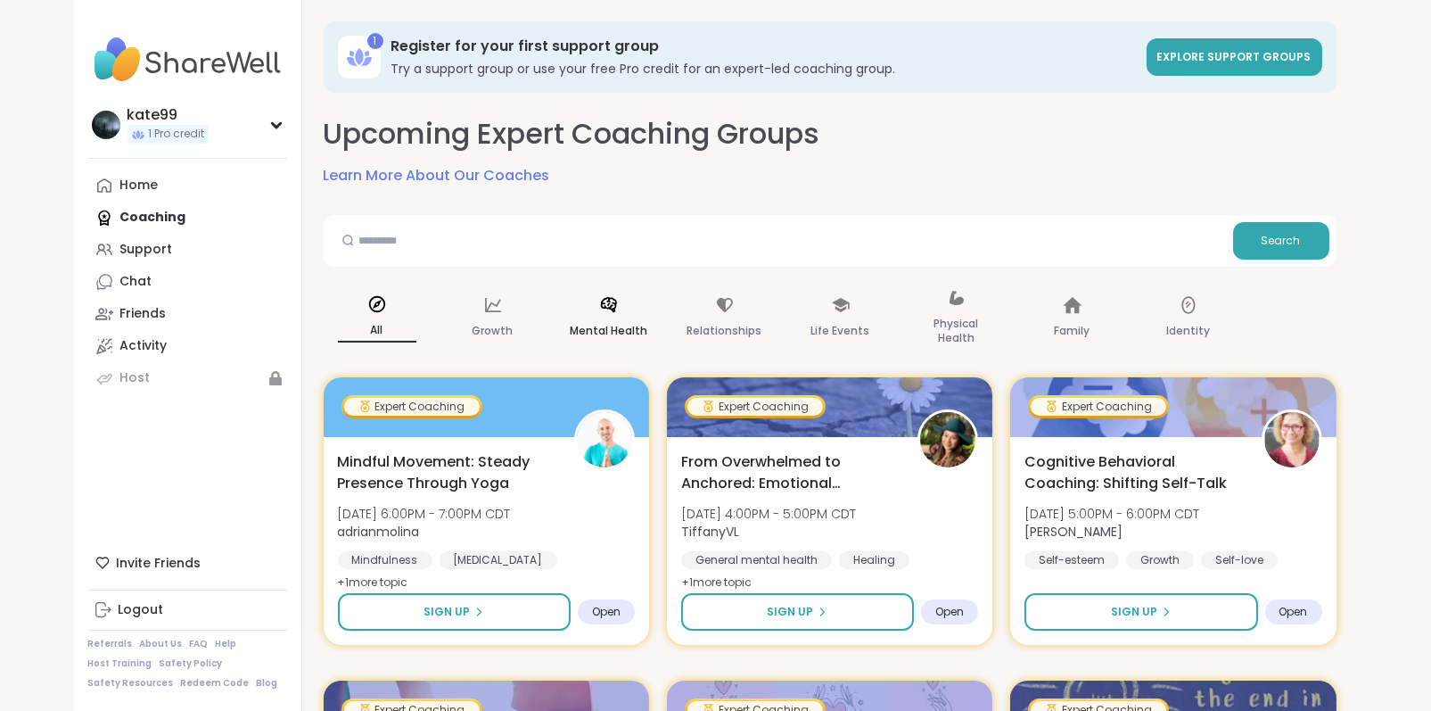
click at [619, 315] on div "Mental Health" at bounding box center [608, 318] width 107 height 89
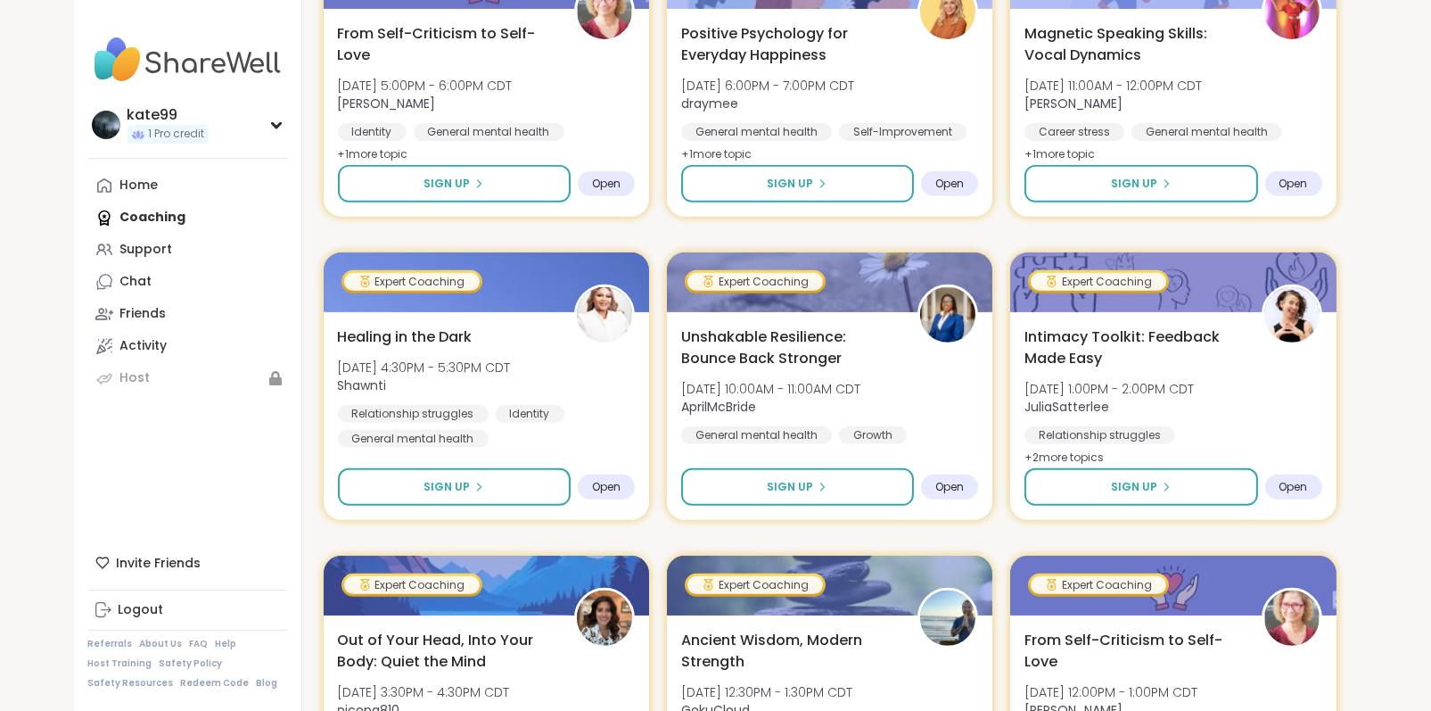
scroll to position [1962, 0]
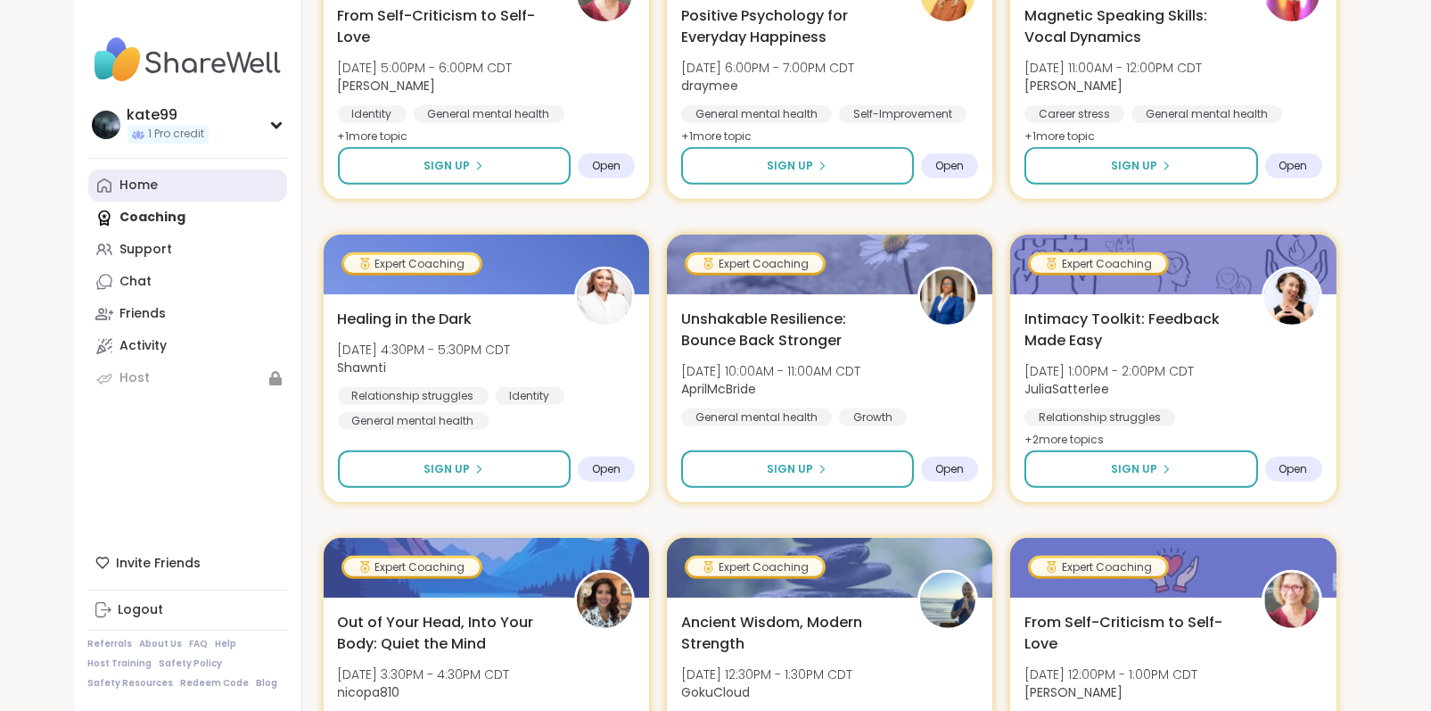
click at [121, 185] on div "Home" at bounding box center [139, 186] width 38 height 18
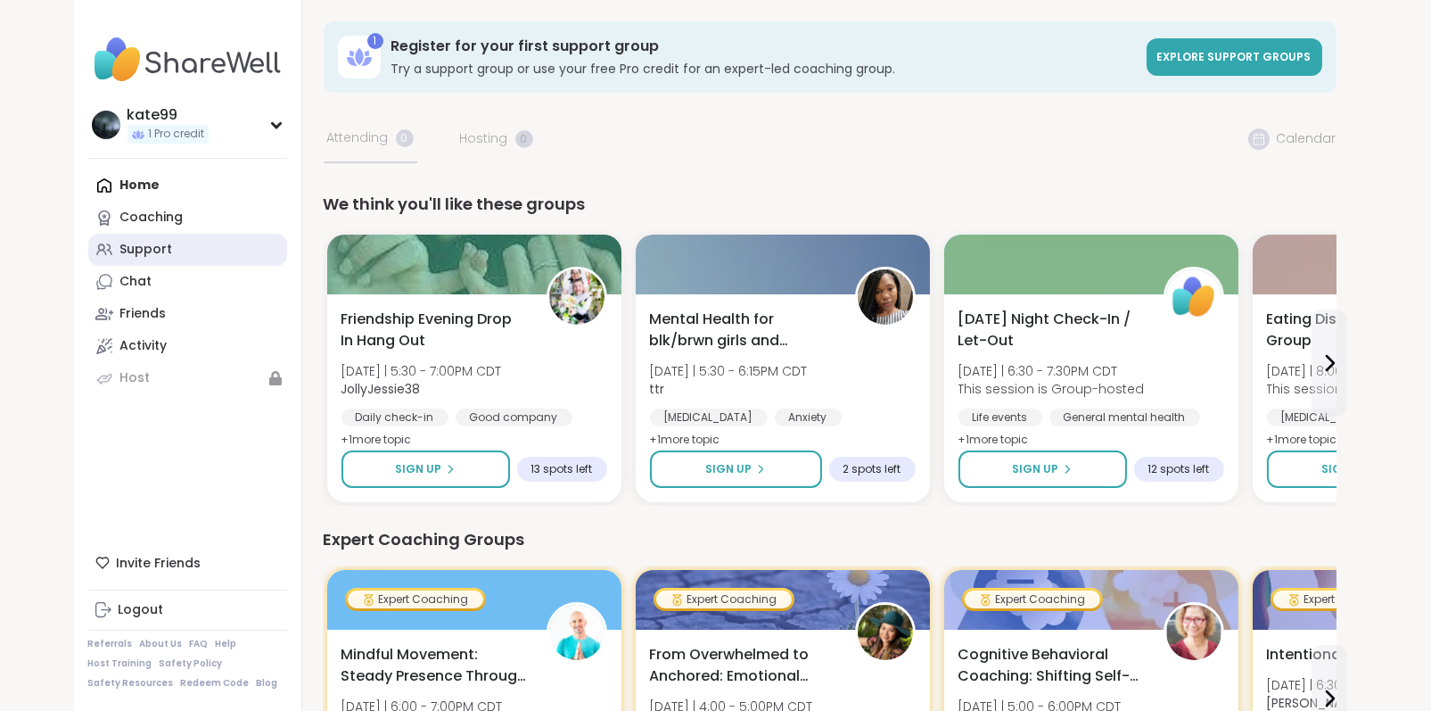
click at [158, 246] on div "Support" at bounding box center [146, 250] width 53 height 18
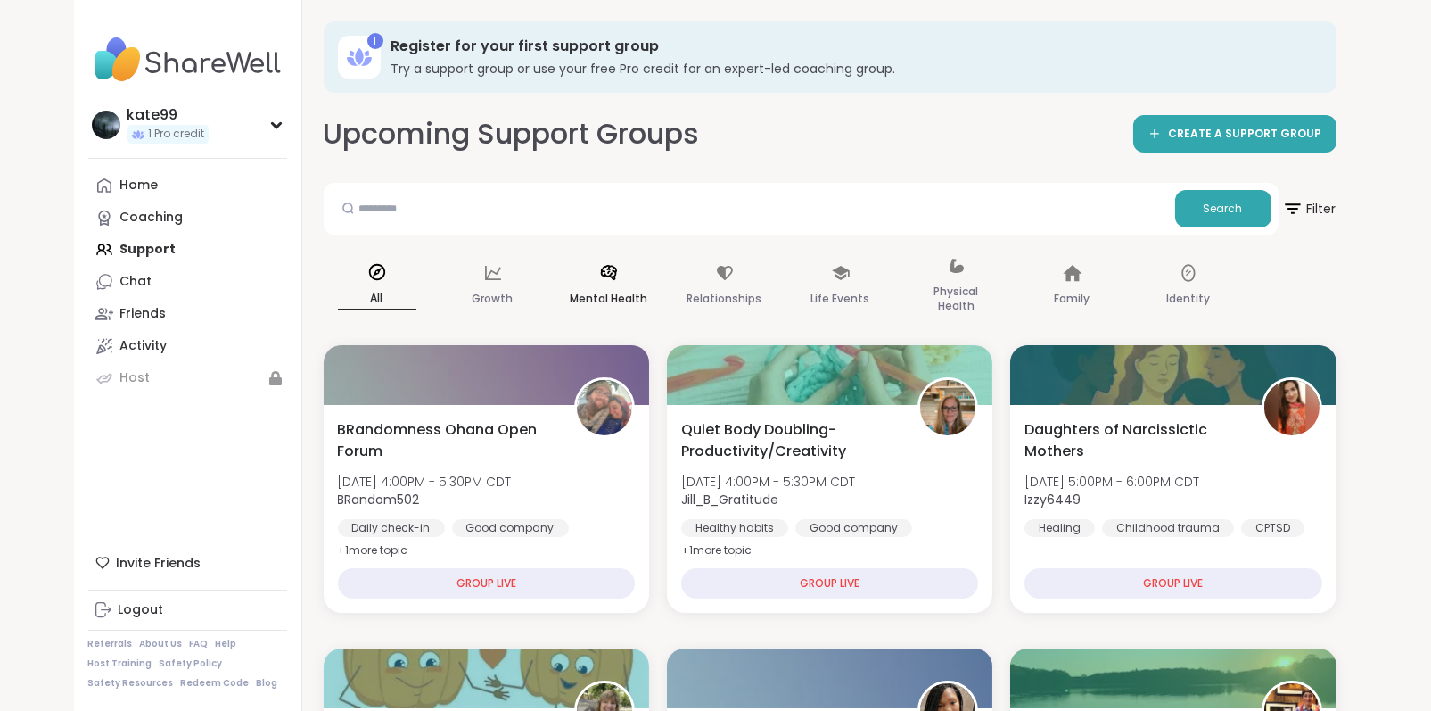
click at [576, 281] on div "Mental Health" at bounding box center [608, 286] width 107 height 89
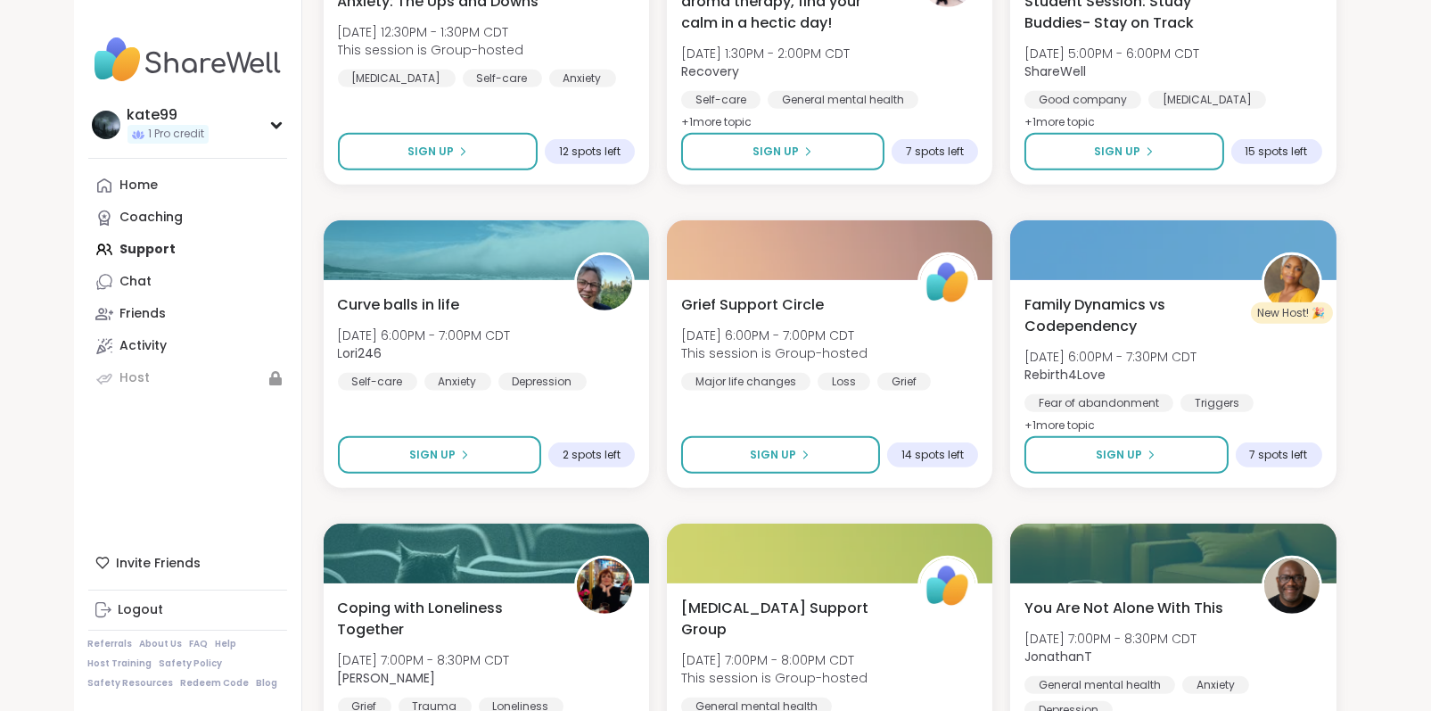
scroll to position [2586, 0]
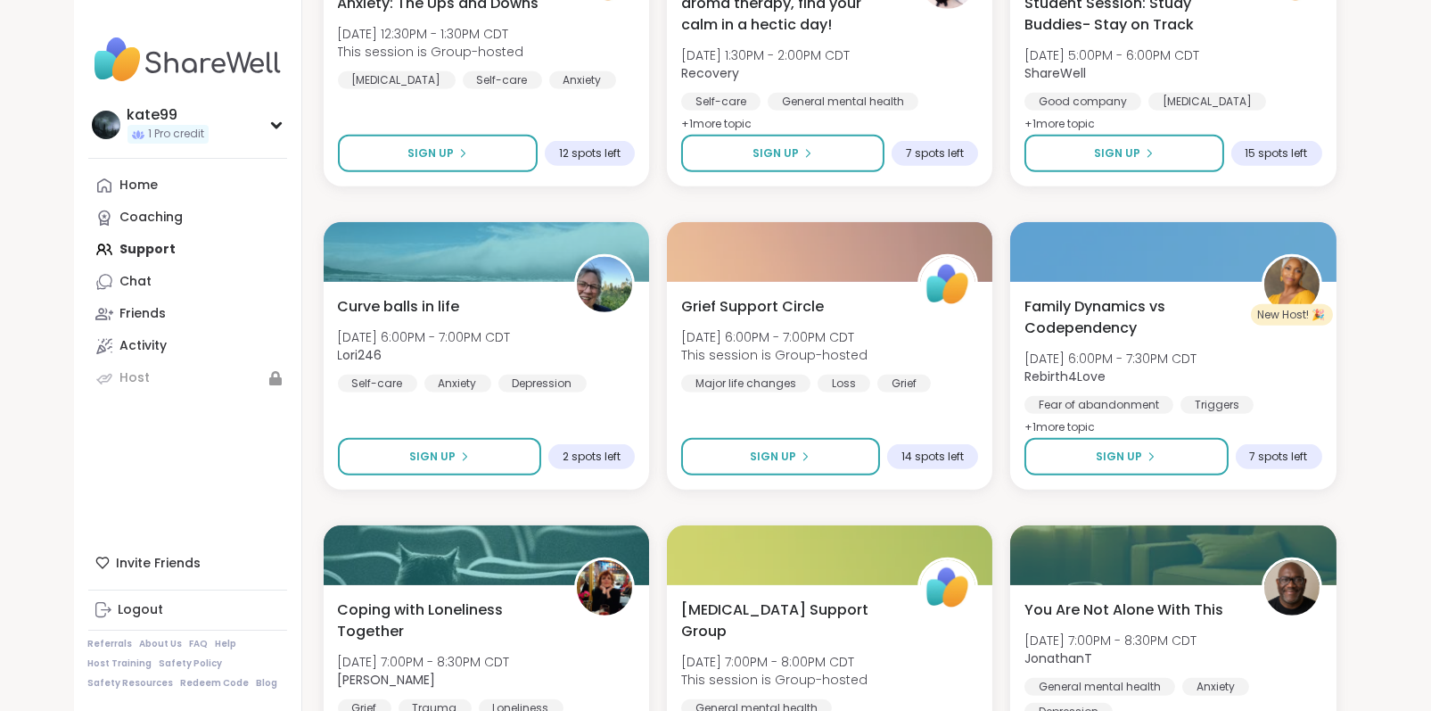
drag, startPoint x: 1376, startPoint y: 397, endPoint x: 1376, endPoint y: 408, distance: 11.6
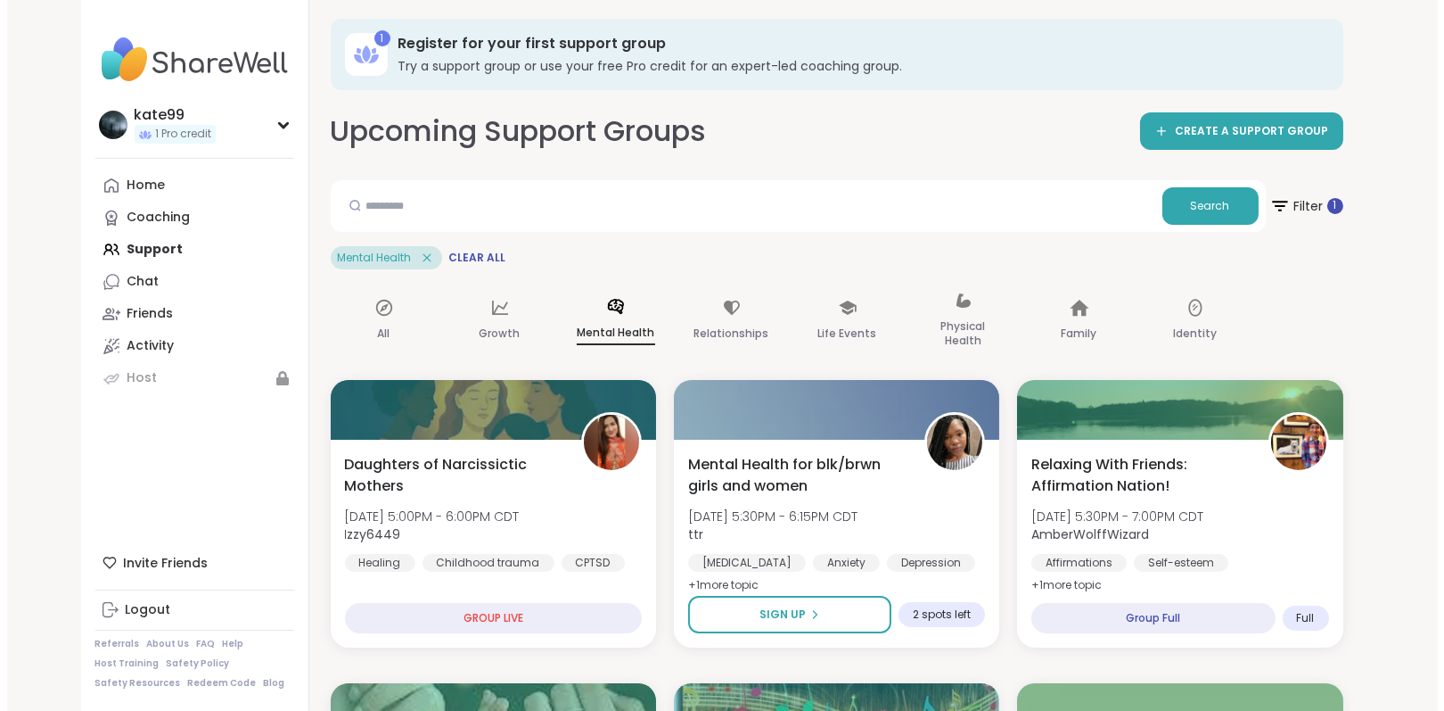
scroll to position [0, 0]
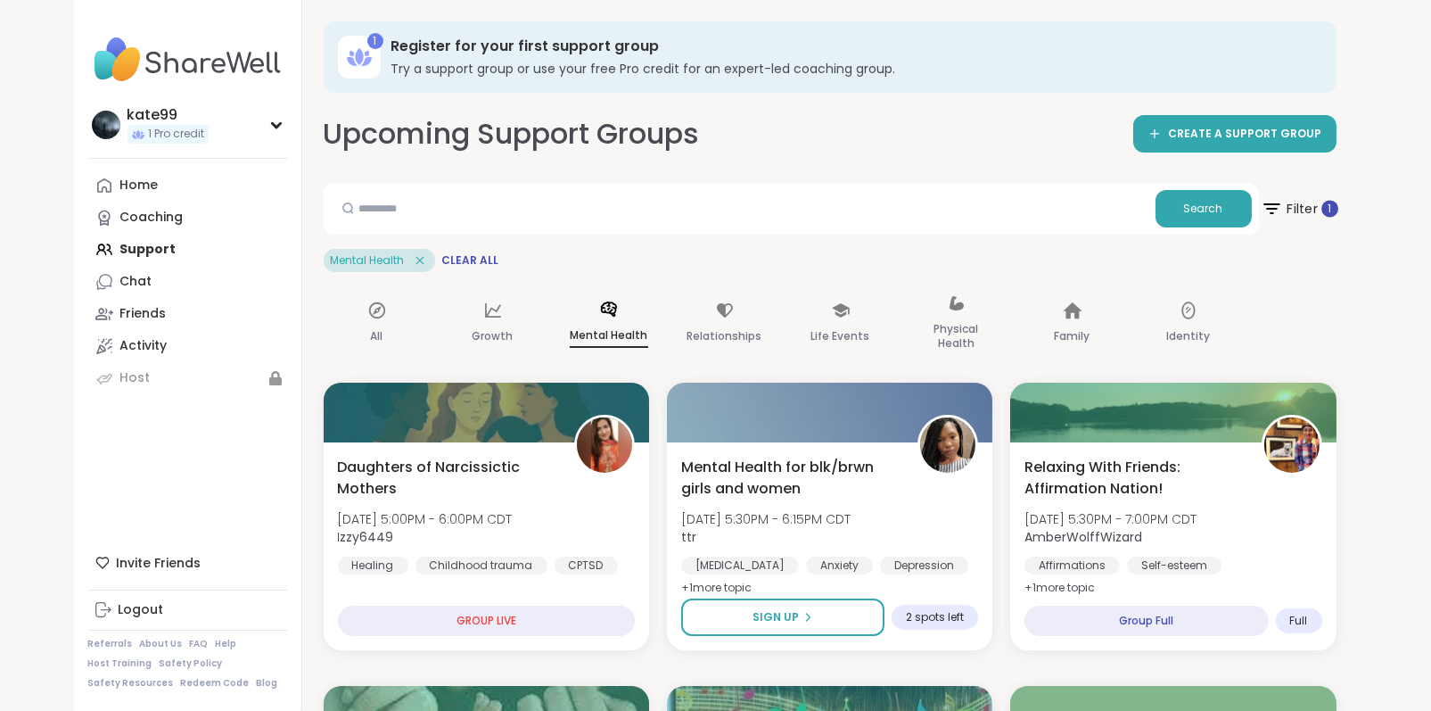
click at [1283, 213] on span "Filter 1" at bounding box center [1299, 208] width 78 height 45
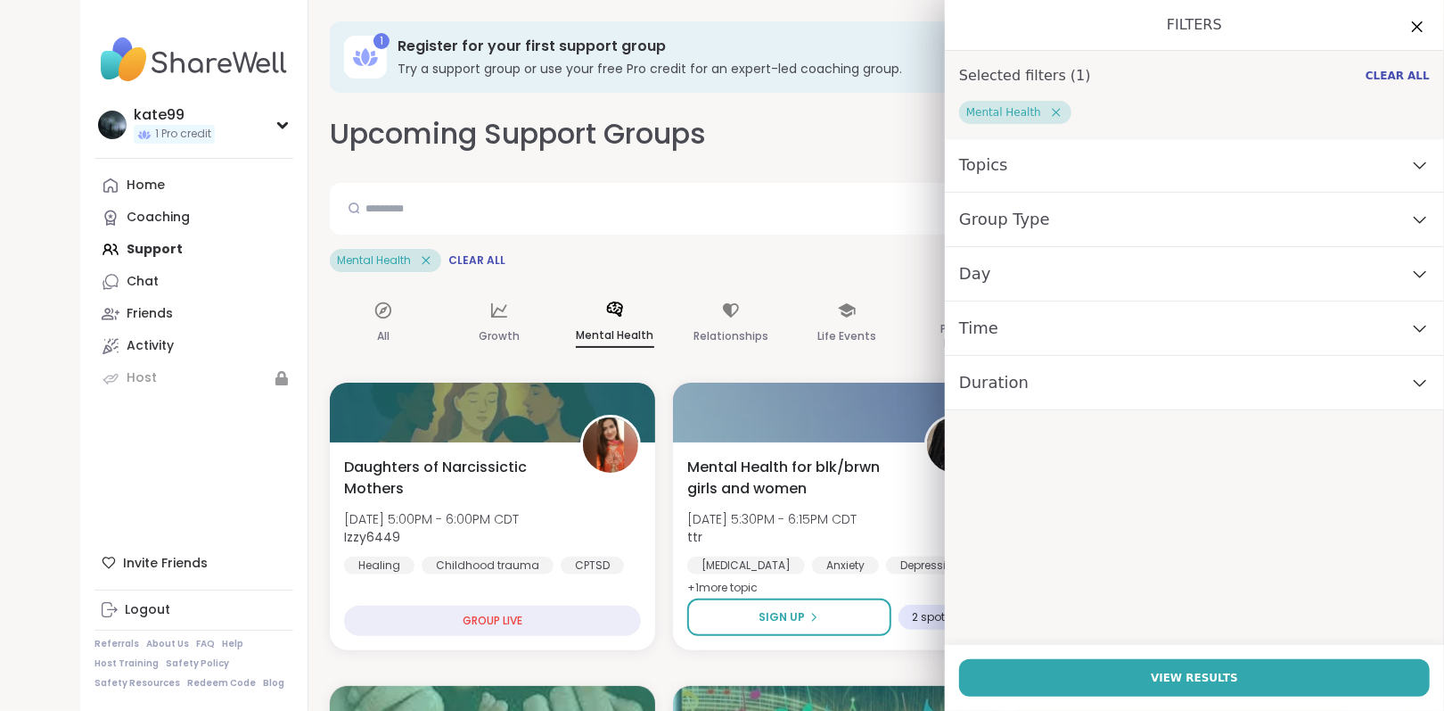
click at [990, 170] on div "Topics" at bounding box center [1194, 165] width 499 height 54
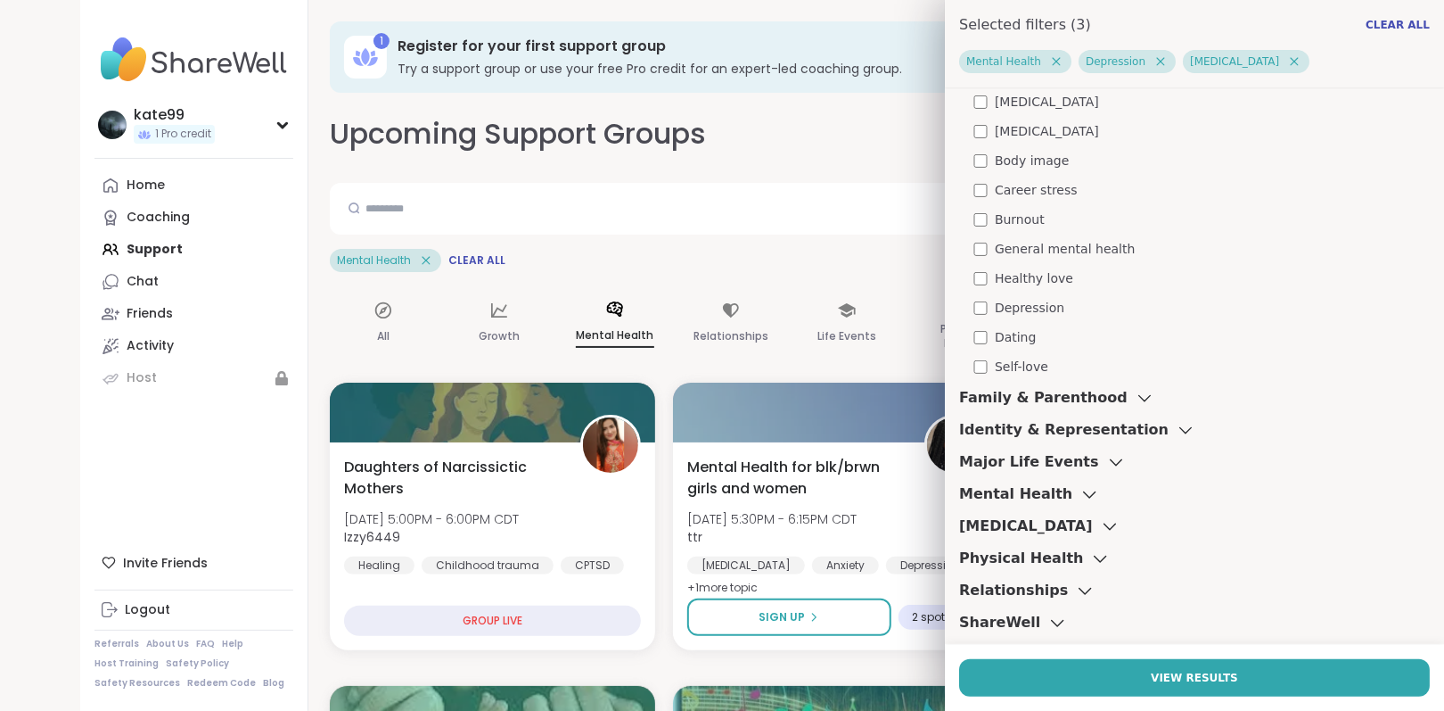
scroll to position [267, 0]
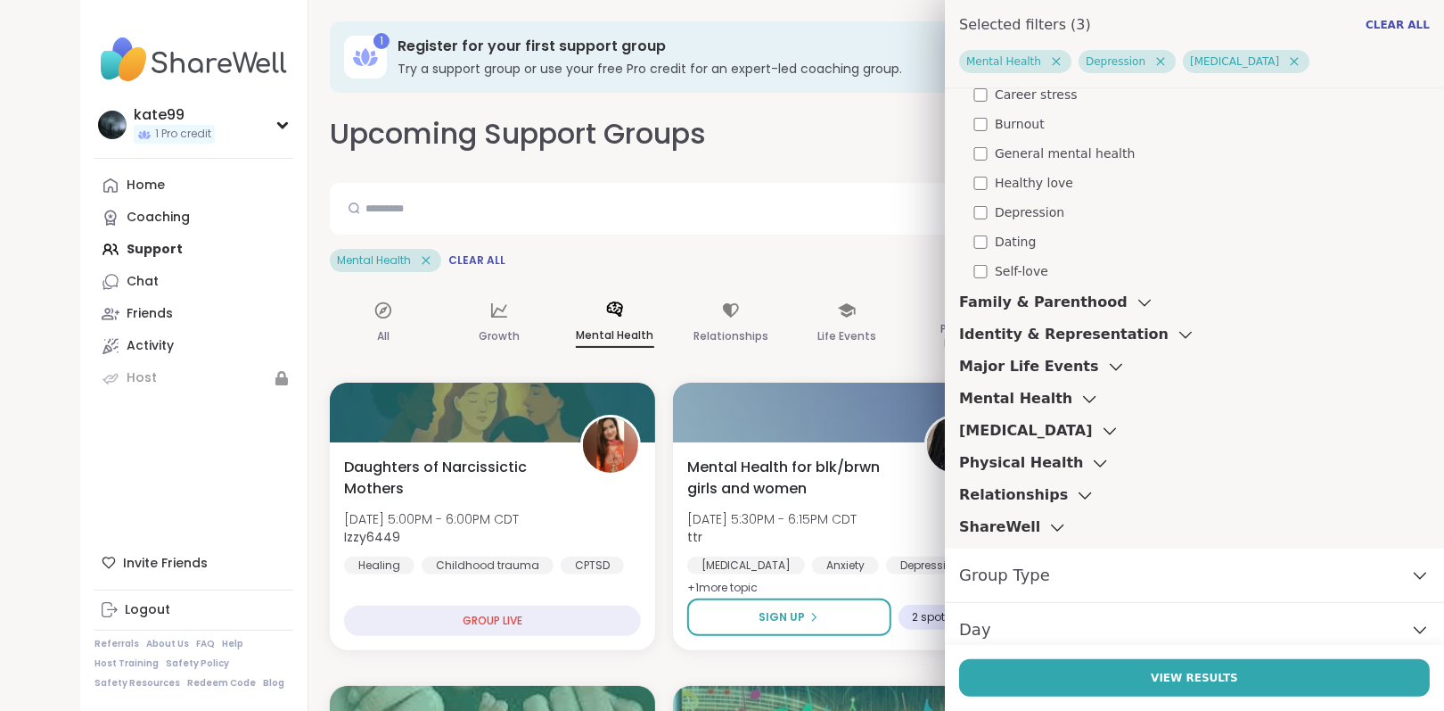
click at [1032, 462] on h3 "Physical Health" at bounding box center [1021, 462] width 124 height 21
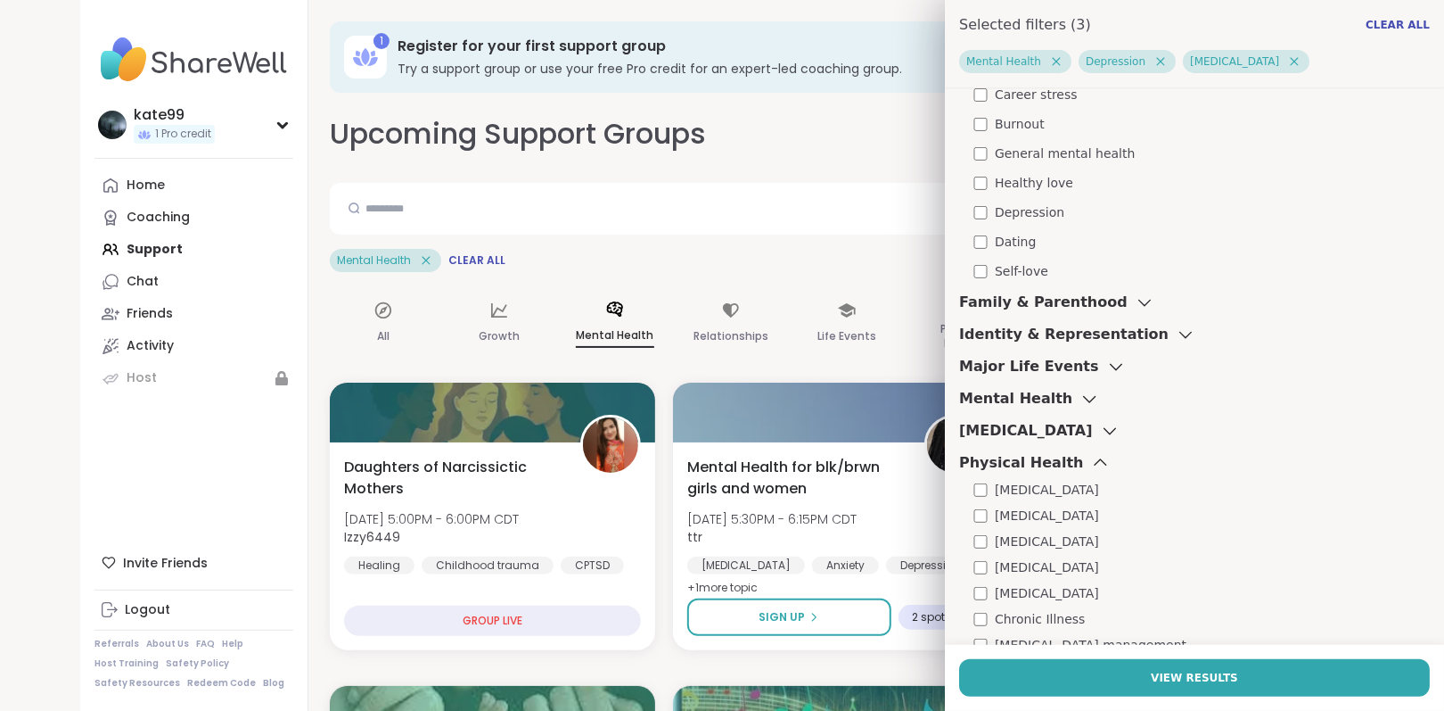
click at [1036, 459] on h3 "Physical Health" at bounding box center [1021, 462] width 124 height 21
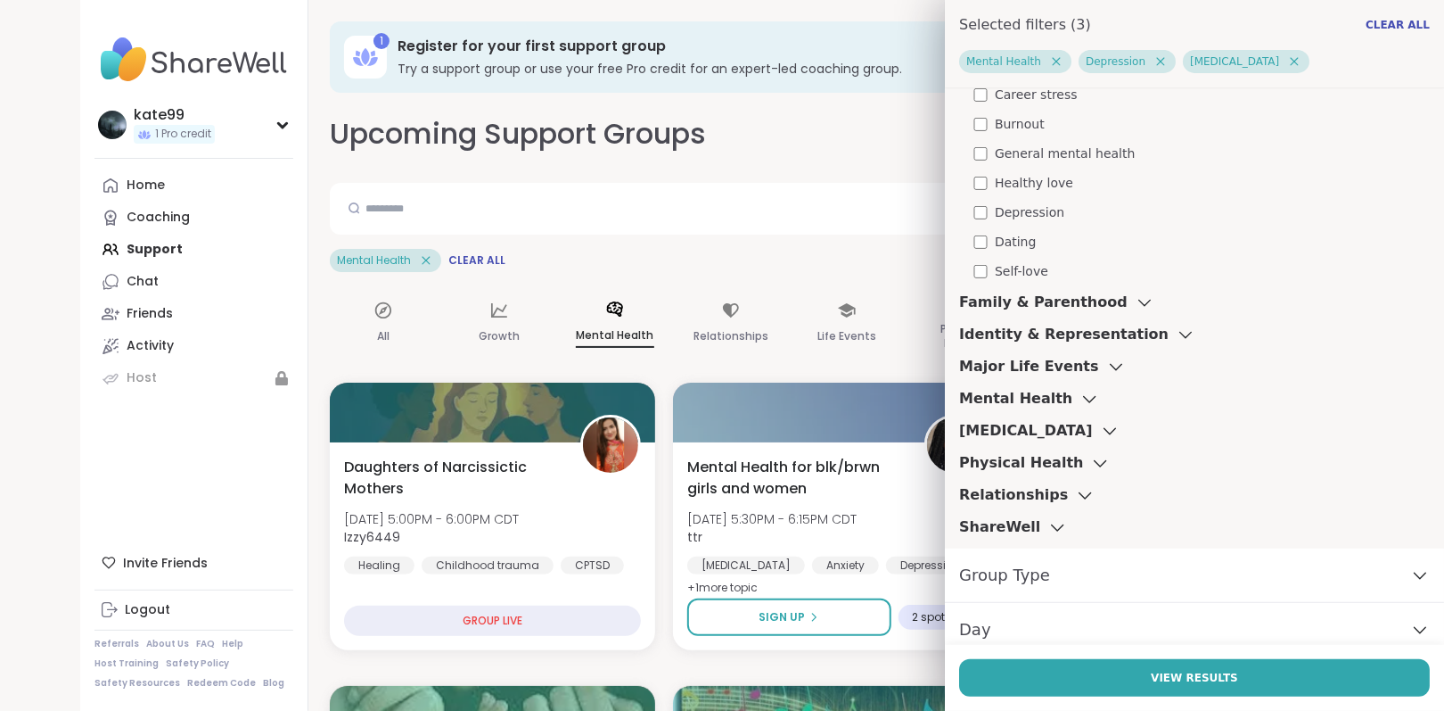
click at [1046, 425] on h3 "[MEDICAL_DATA]" at bounding box center [1026, 430] width 134 height 21
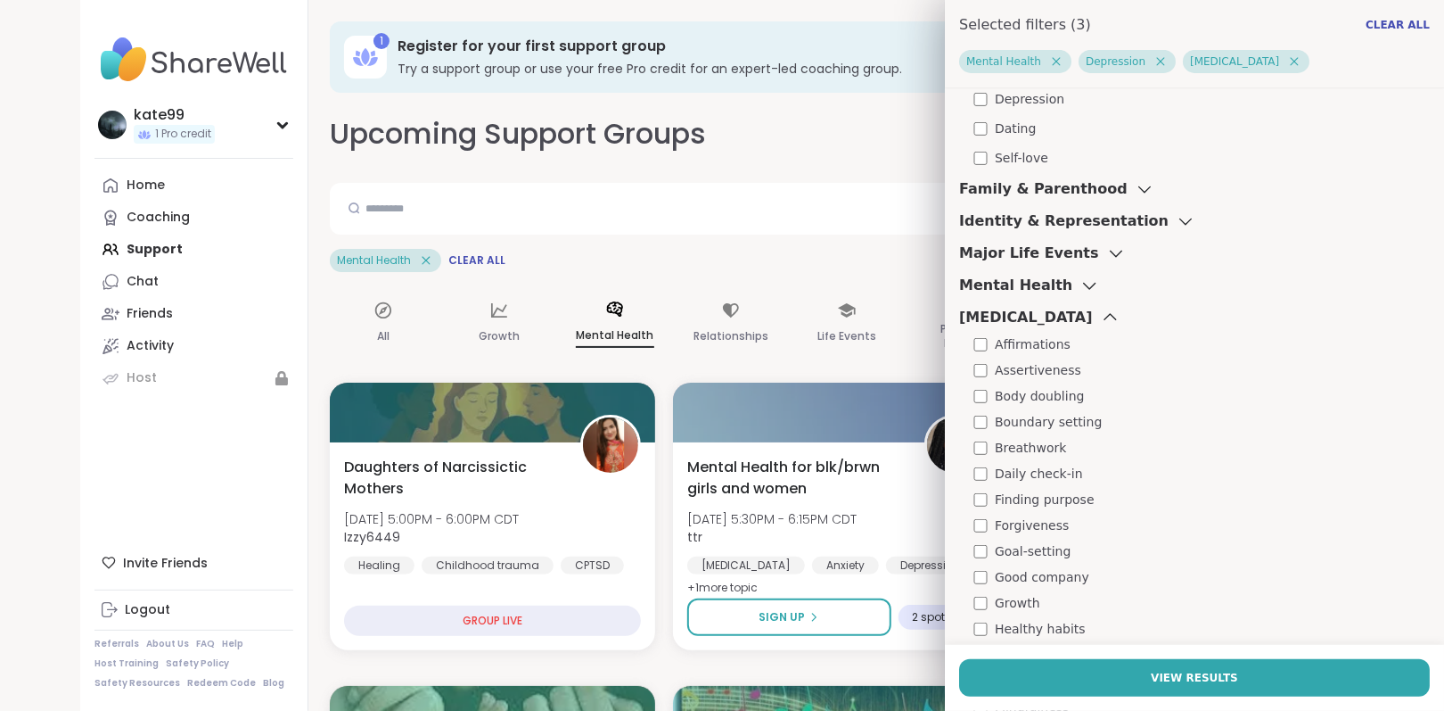
scroll to position [446, 0]
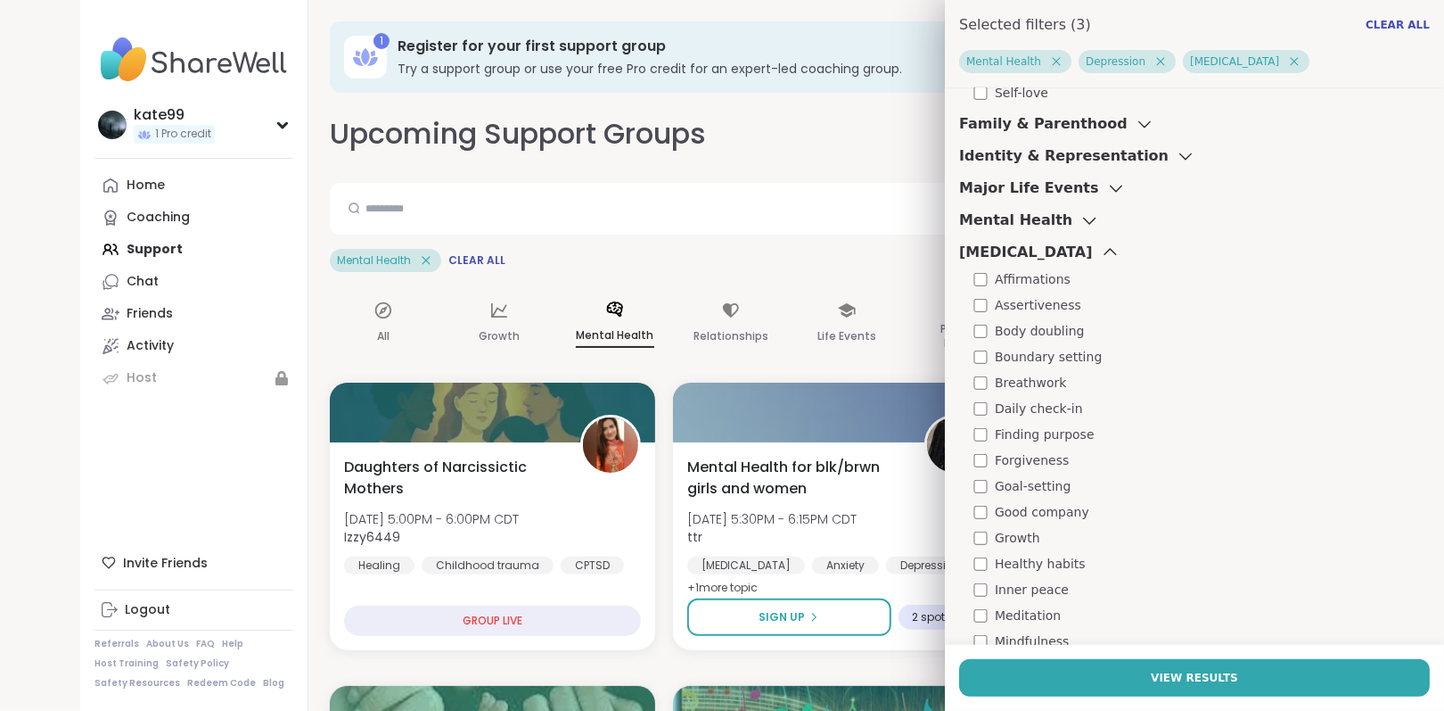
click at [1005, 409] on span "Daily check-in" at bounding box center [1039, 408] width 88 height 19
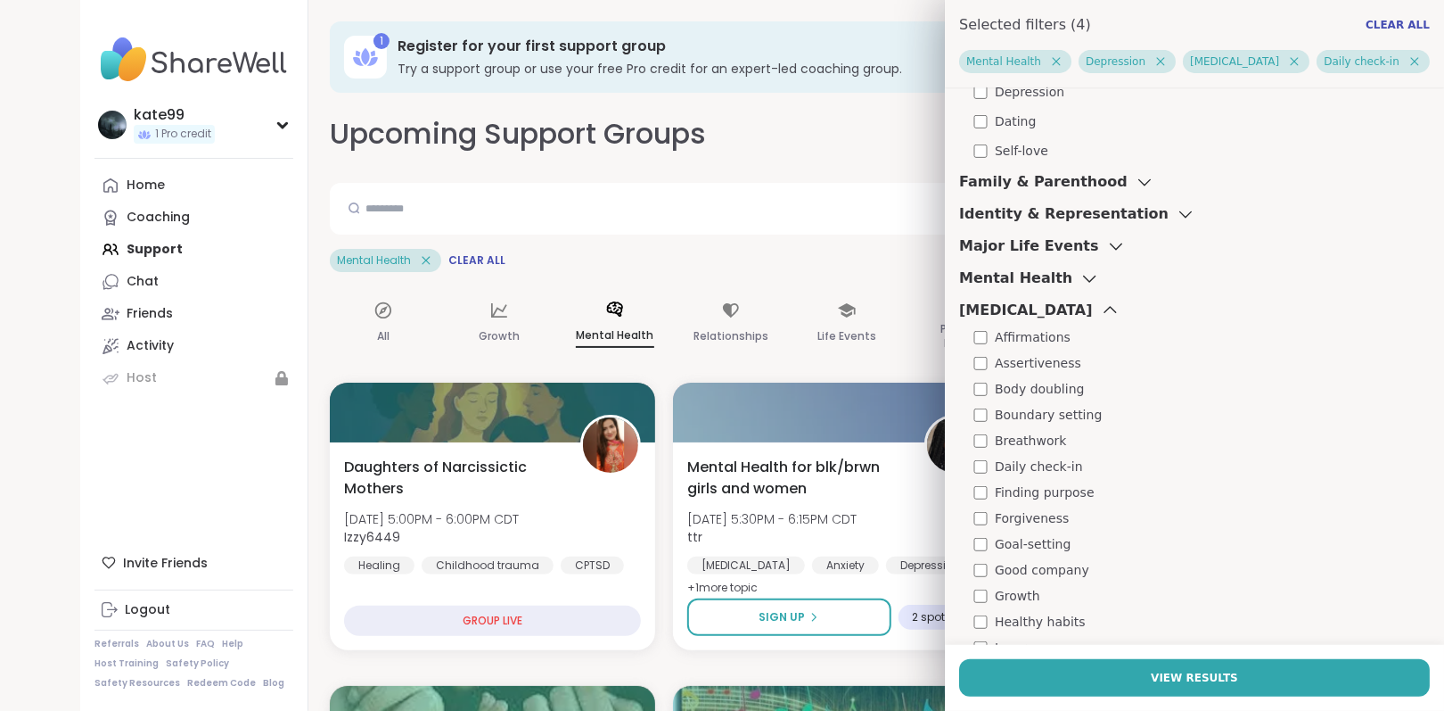
scroll to position [357, 0]
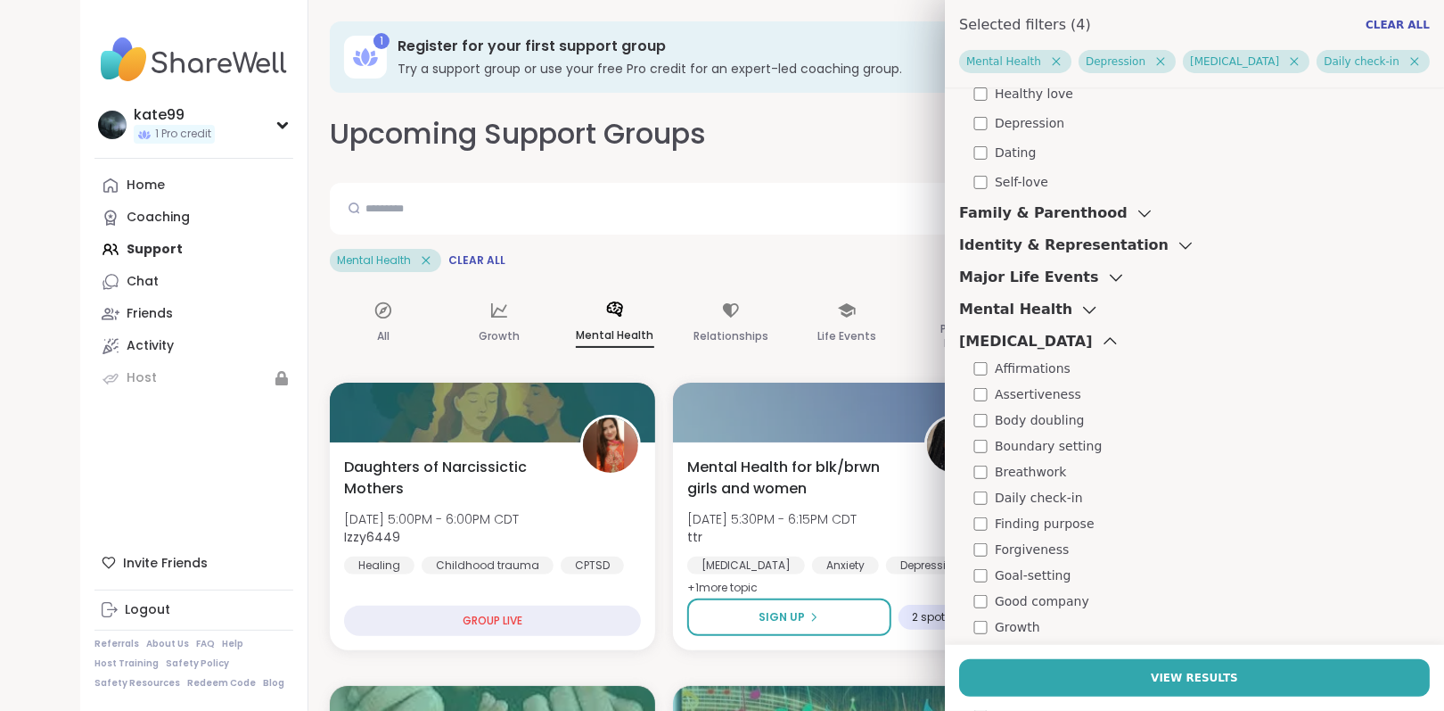
click at [1038, 338] on h3 "[MEDICAL_DATA]" at bounding box center [1026, 341] width 134 height 21
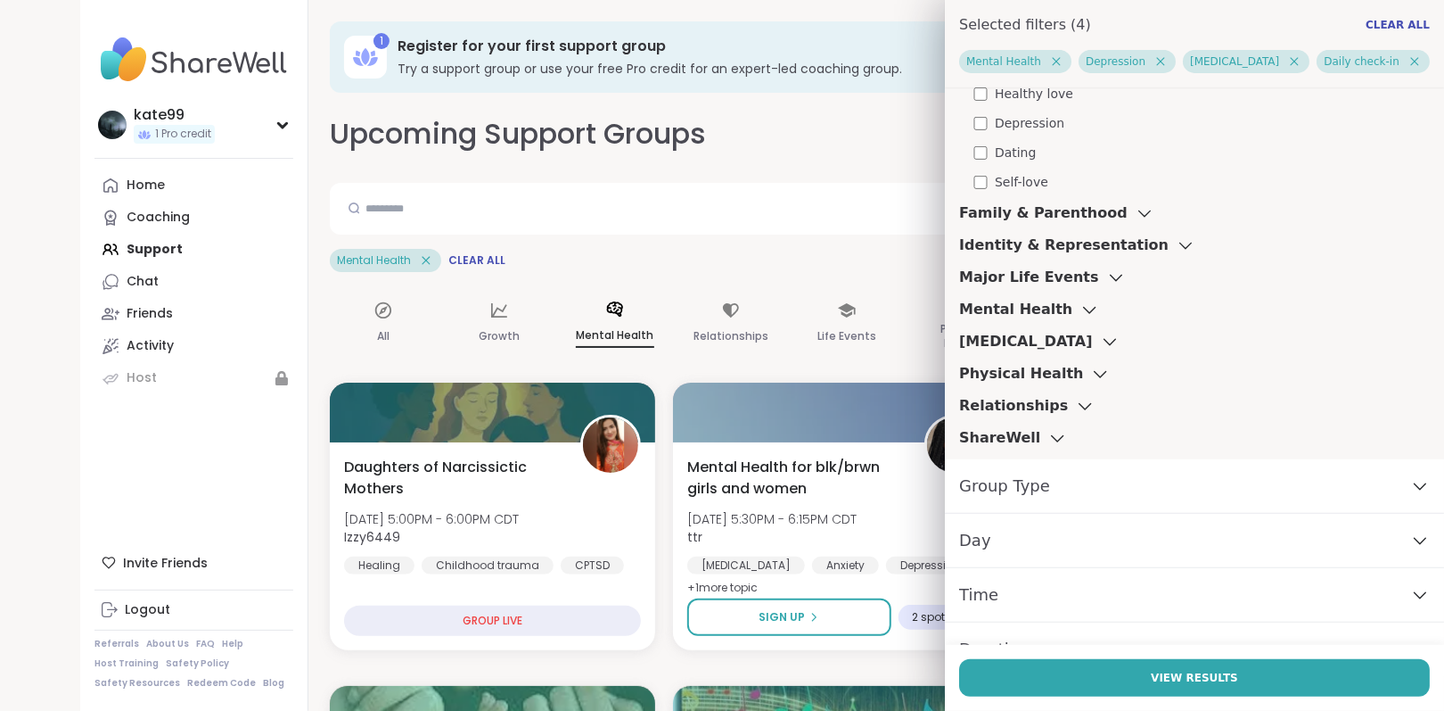
click at [1080, 308] on icon at bounding box center [1090, 309] width 20 height 12
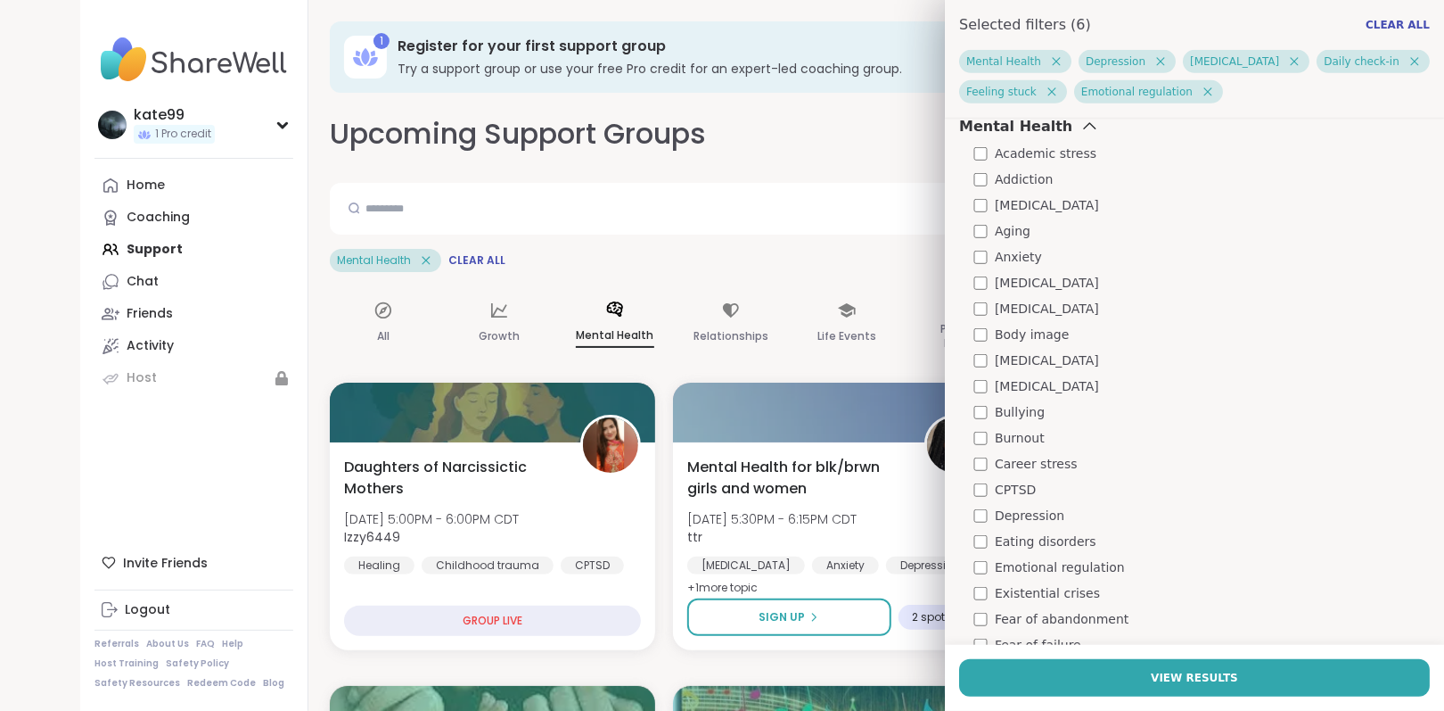
scroll to position [564, 0]
click at [1007, 339] on span "Body image" at bounding box center [1032, 340] width 74 height 19
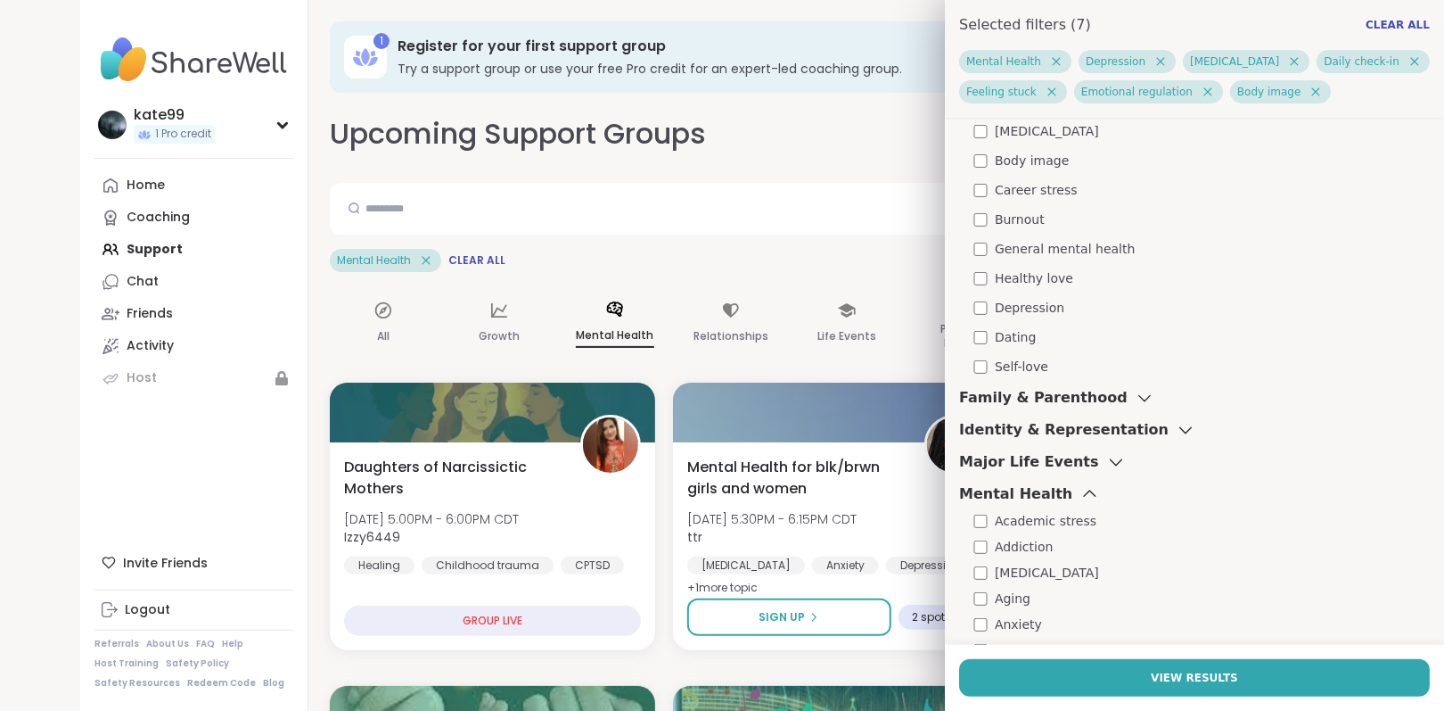
scroll to position [208, 0]
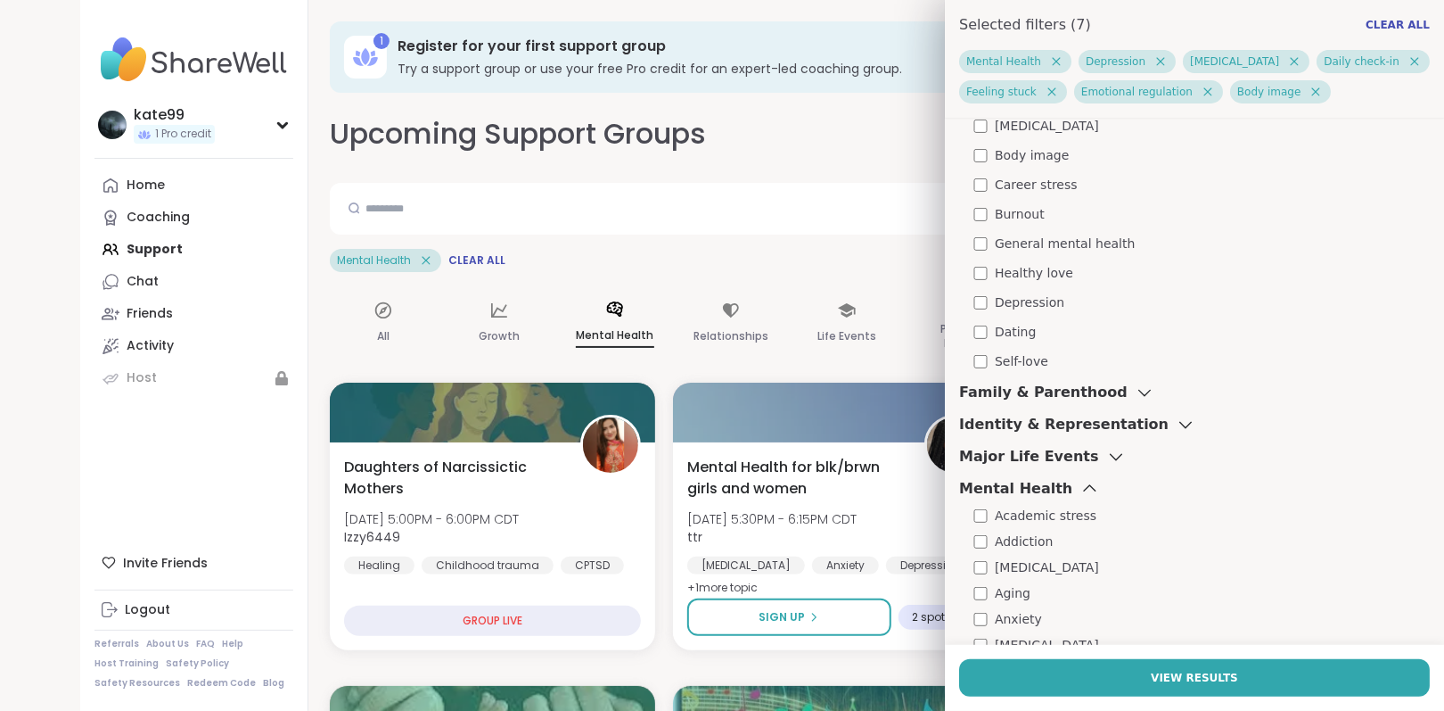
click at [1082, 422] on h3 "Identity & Representation" at bounding box center [1064, 424] width 210 height 21
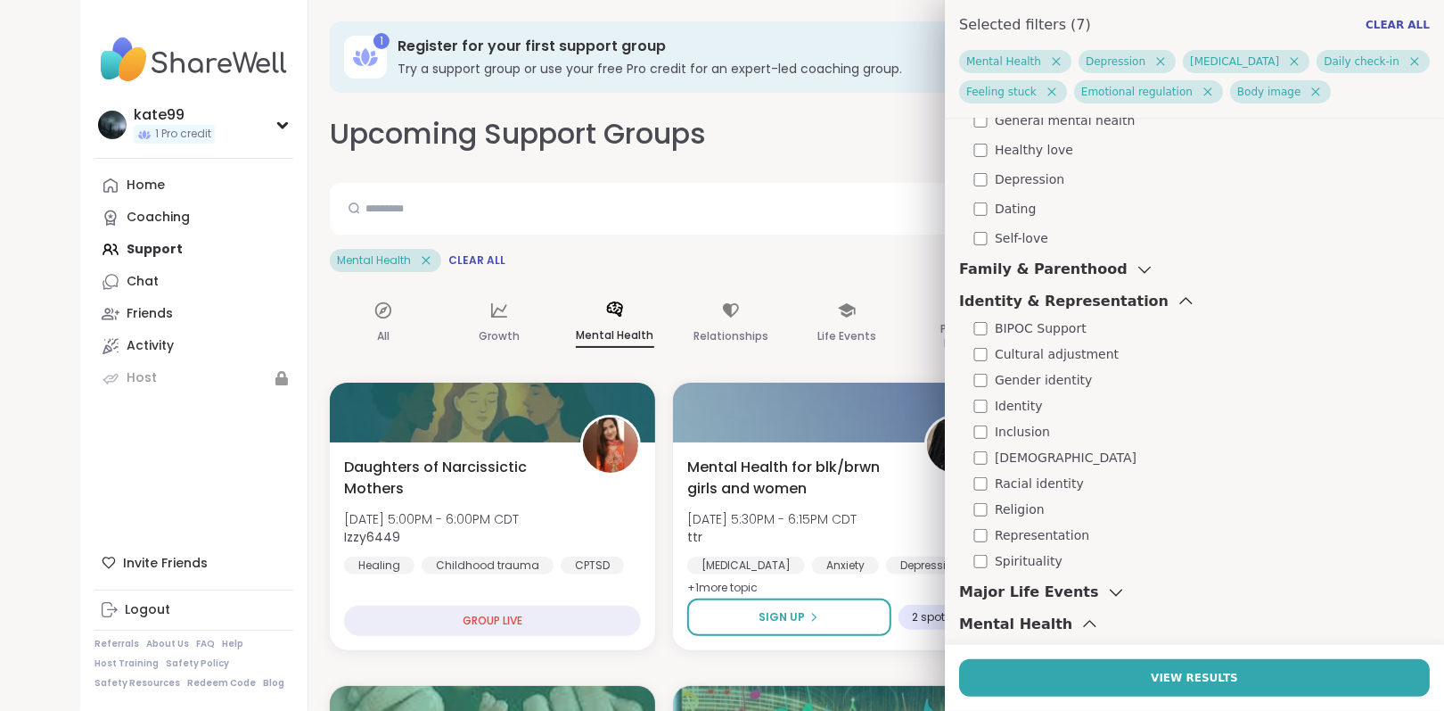
scroll to position [386, 0]
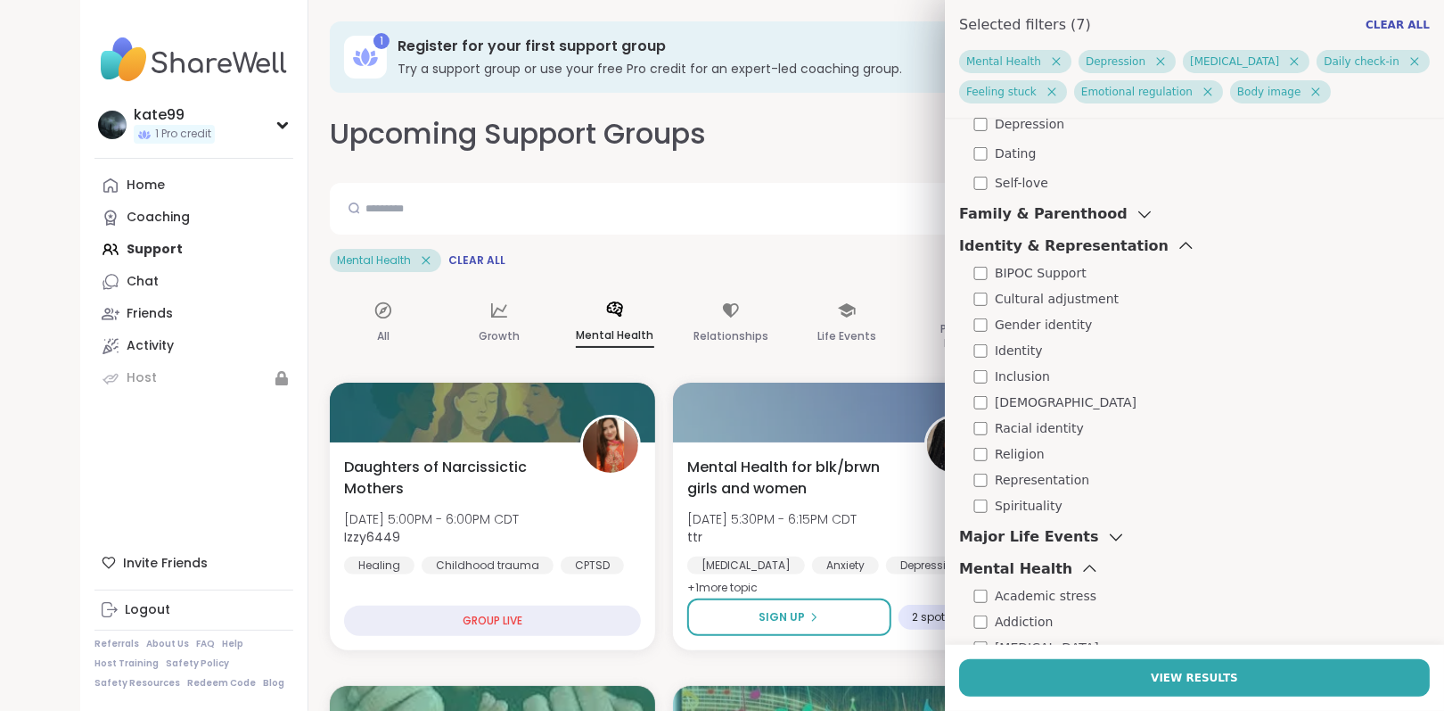
click at [1176, 245] on icon at bounding box center [1186, 246] width 20 height 12
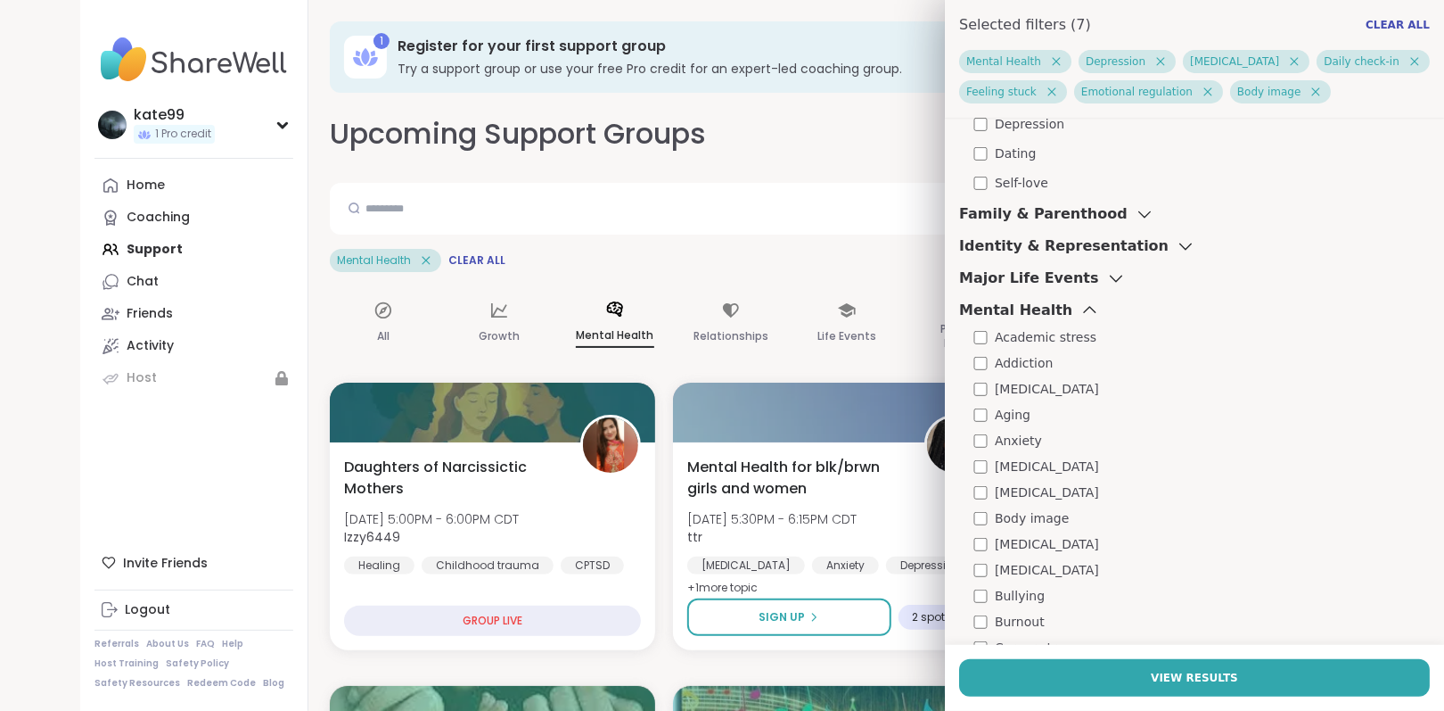
click at [1107, 276] on icon at bounding box center [1117, 278] width 20 height 12
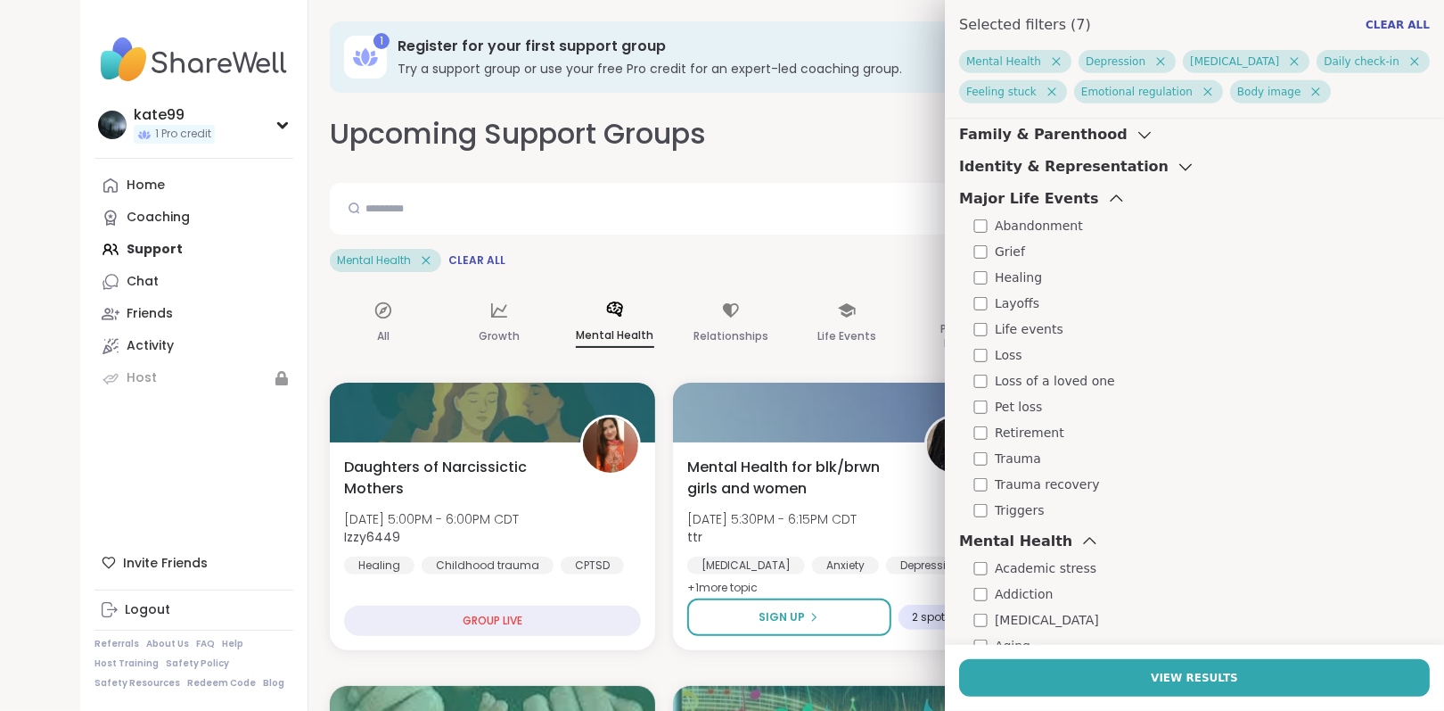
scroll to position [475, 0]
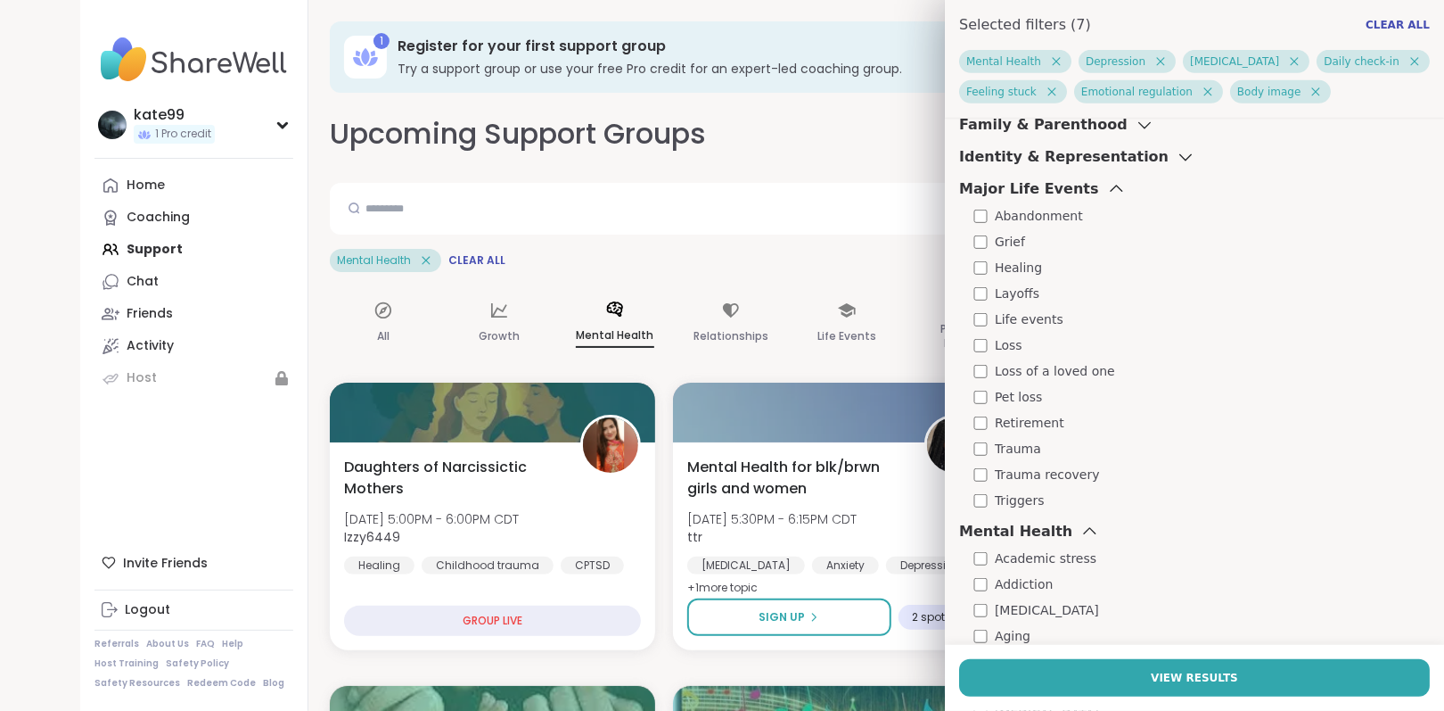
click at [1107, 184] on icon at bounding box center [1117, 189] width 20 height 12
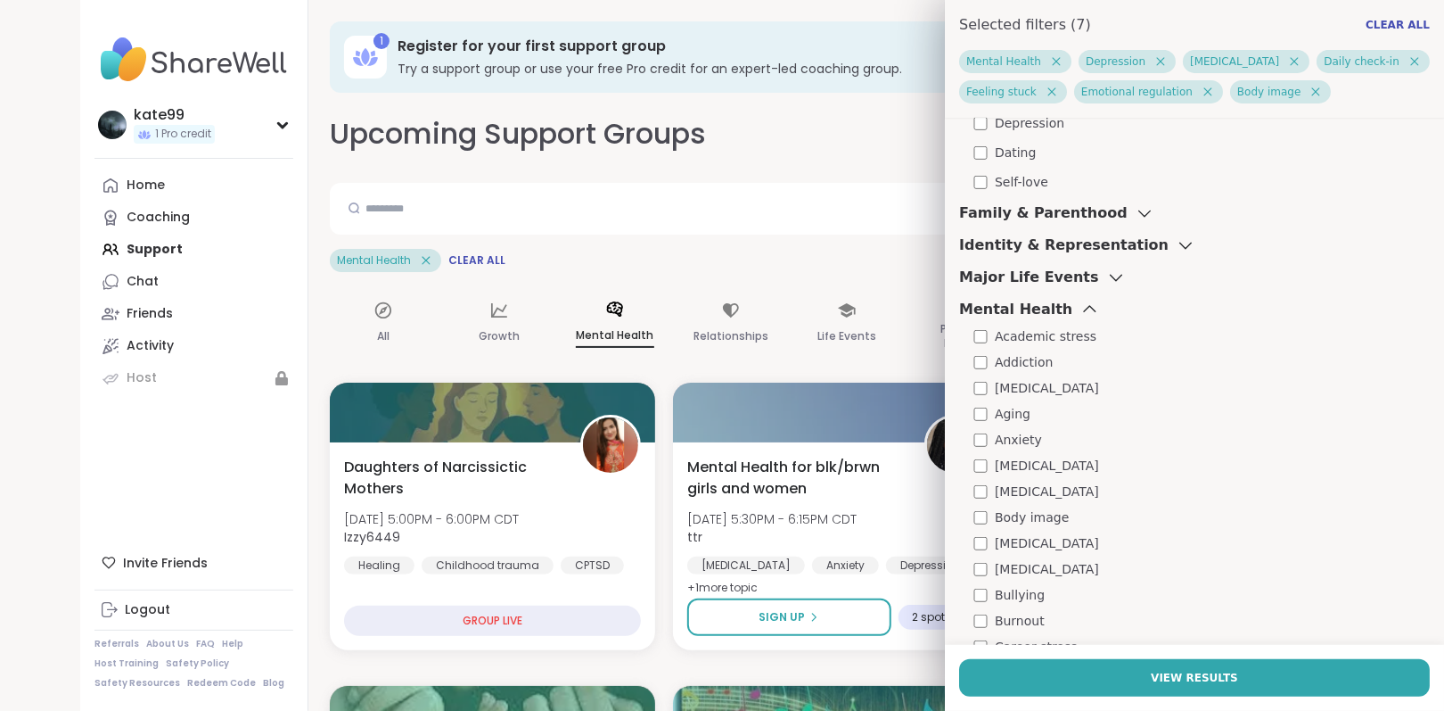
scroll to position [386, 0]
click at [1080, 305] on icon at bounding box center [1090, 310] width 20 height 12
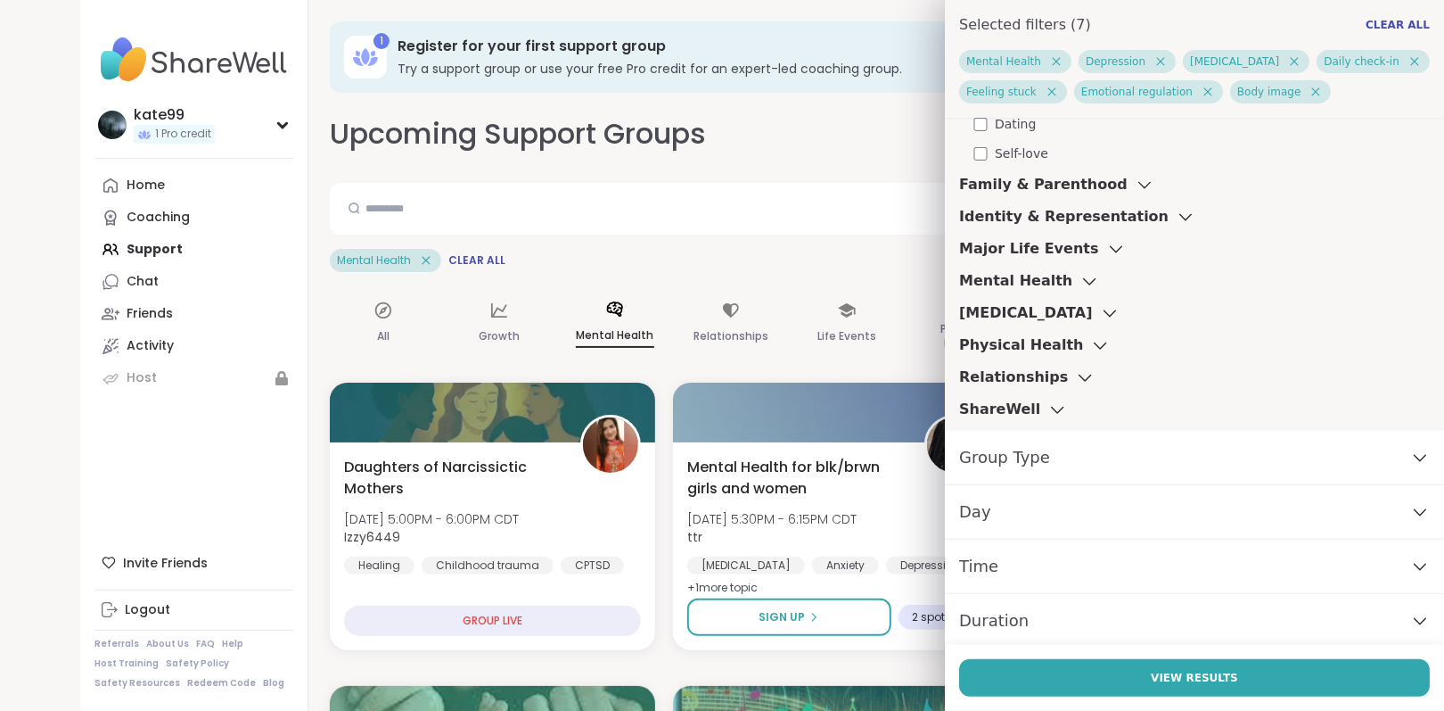
scroll to position [417, 0]
click at [1113, 467] on div "Group Type" at bounding box center [1194, 456] width 499 height 54
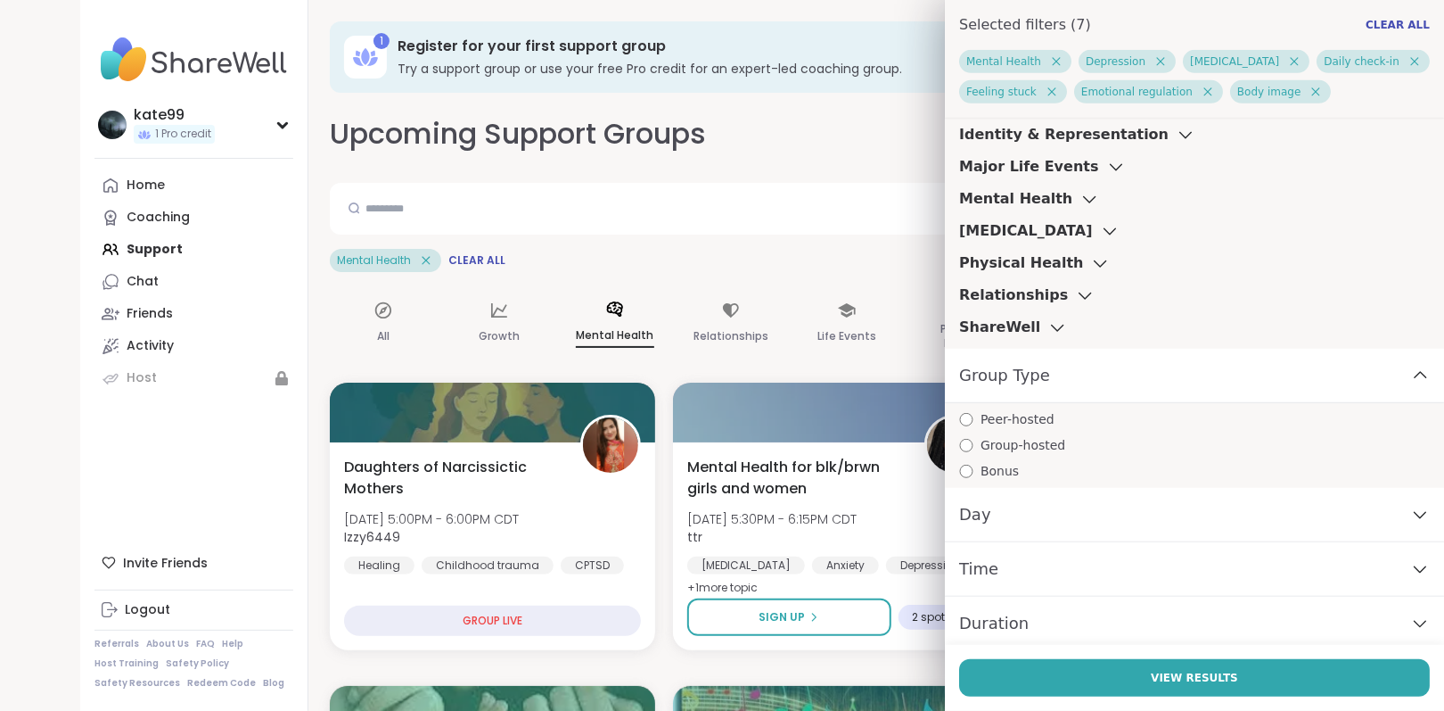
scroll to position [502, 0]
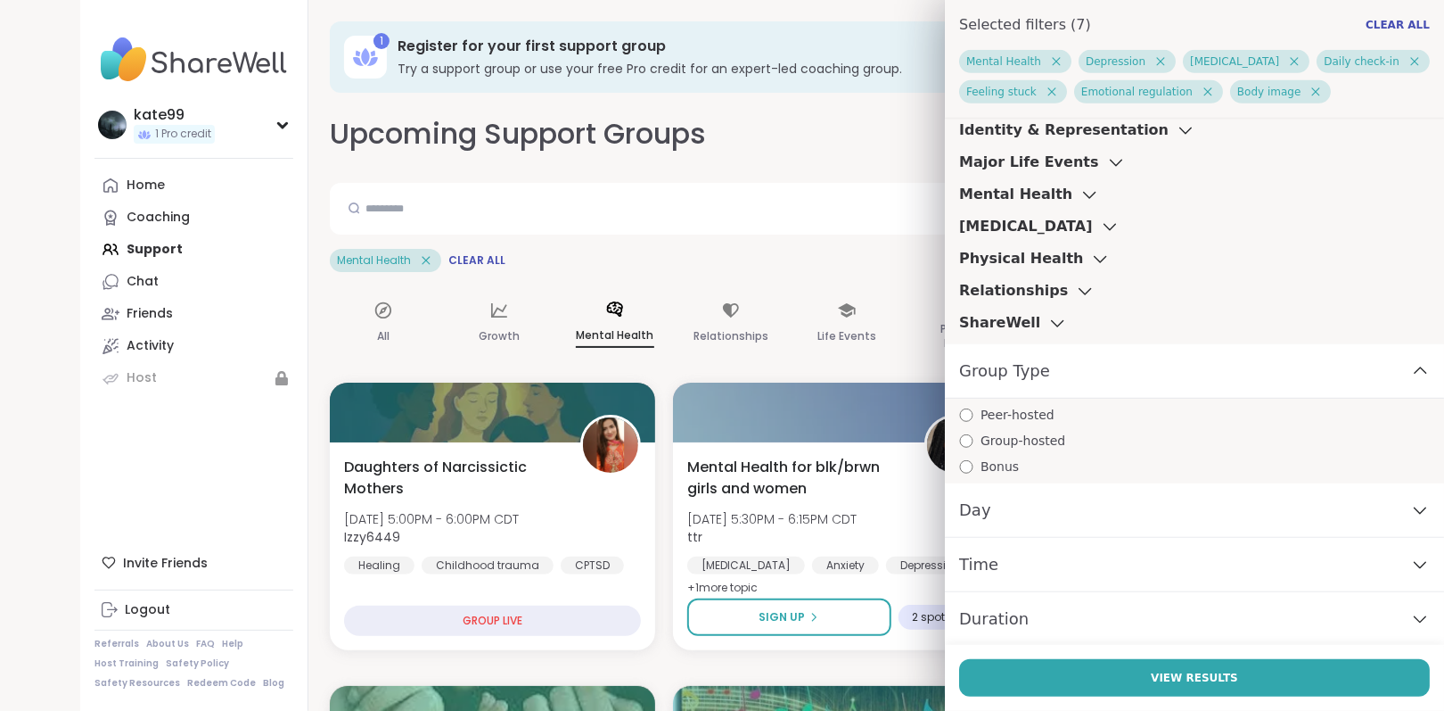
click at [1393, 362] on div "Group Type" at bounding box center [1194, 371] width 499 height 54
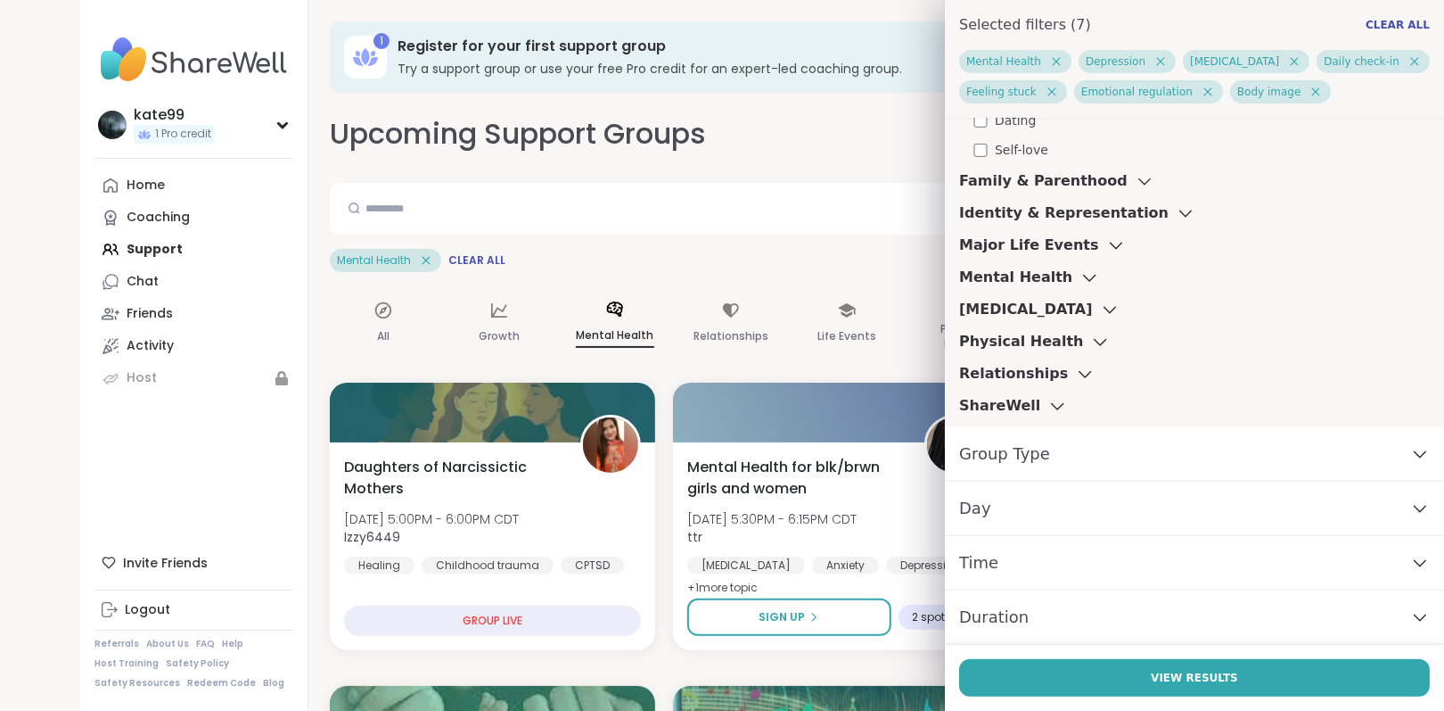
scroll to position [417, 0]
click at [1184, 511] on div "Day" at bounding box center [1194, 510] width 499 height 54
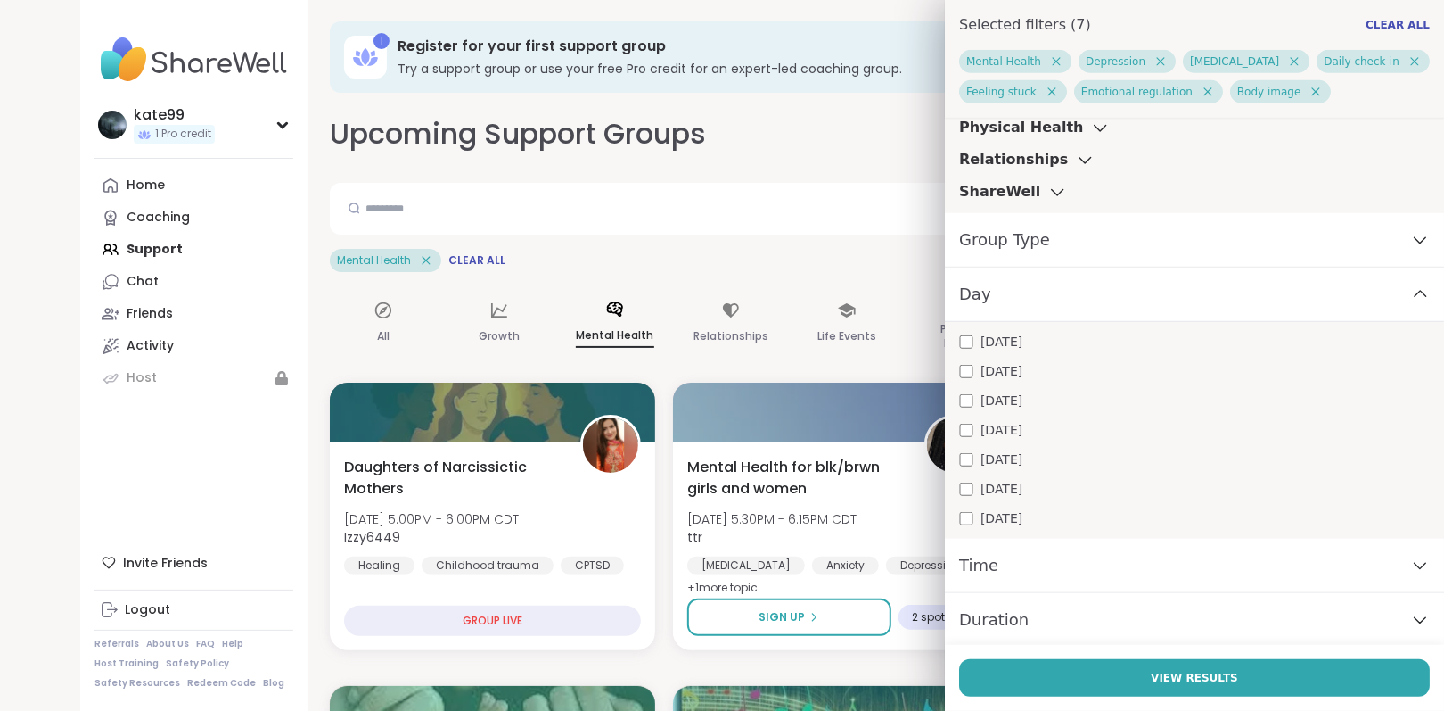
scroll to position [634, 0]
click at [1411, 294] on icon at bounding box center [1421, 293] width 20 height 12
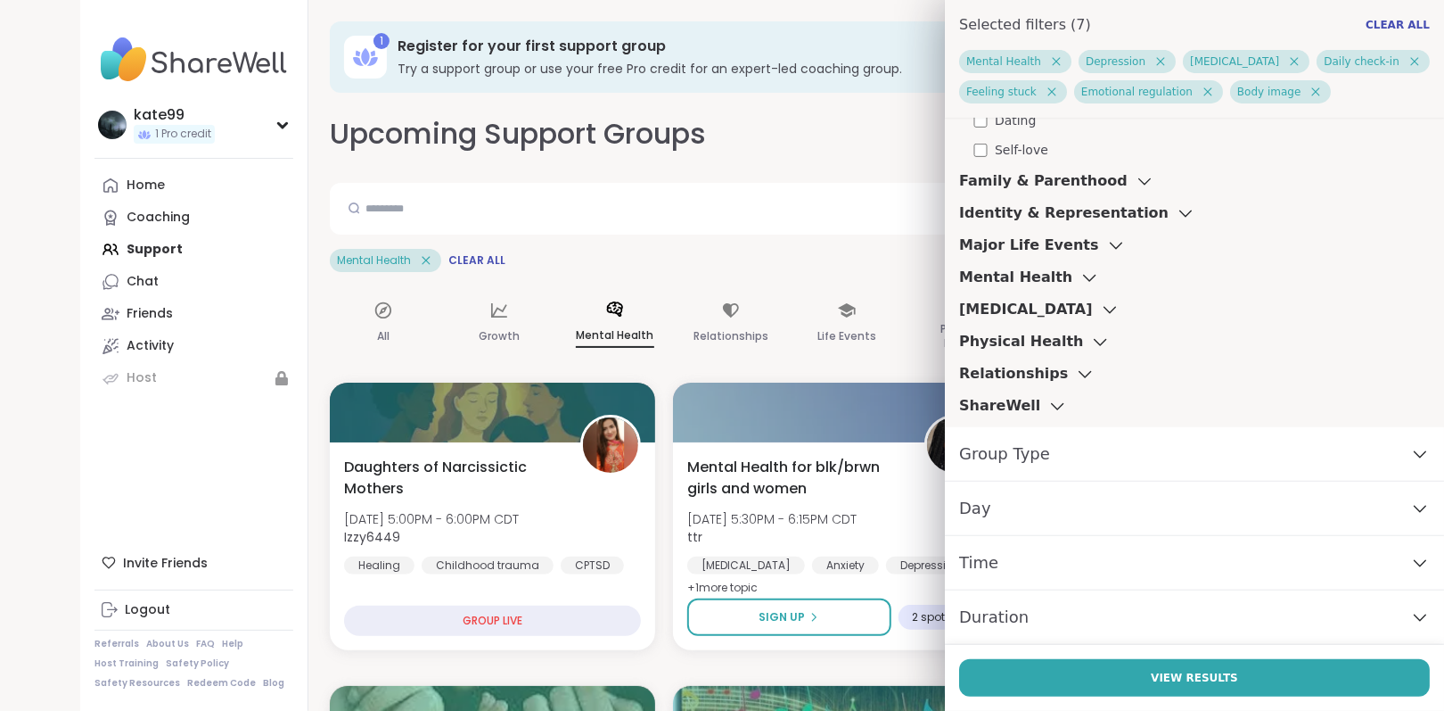
scroll to position [417, 0]
click at [1150, 562] on div "Time" at bounding box center [1194, 565] width 499 height 54
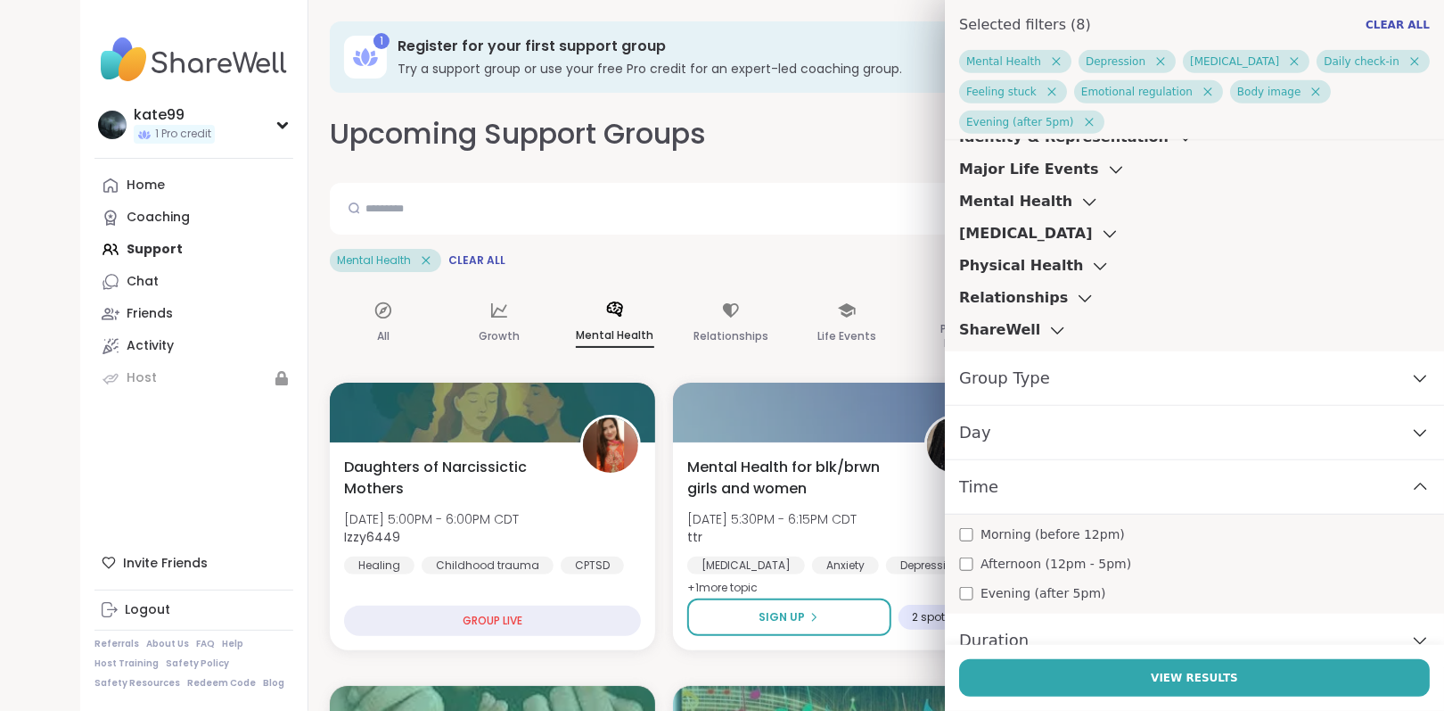
scroll to position [538, 0]
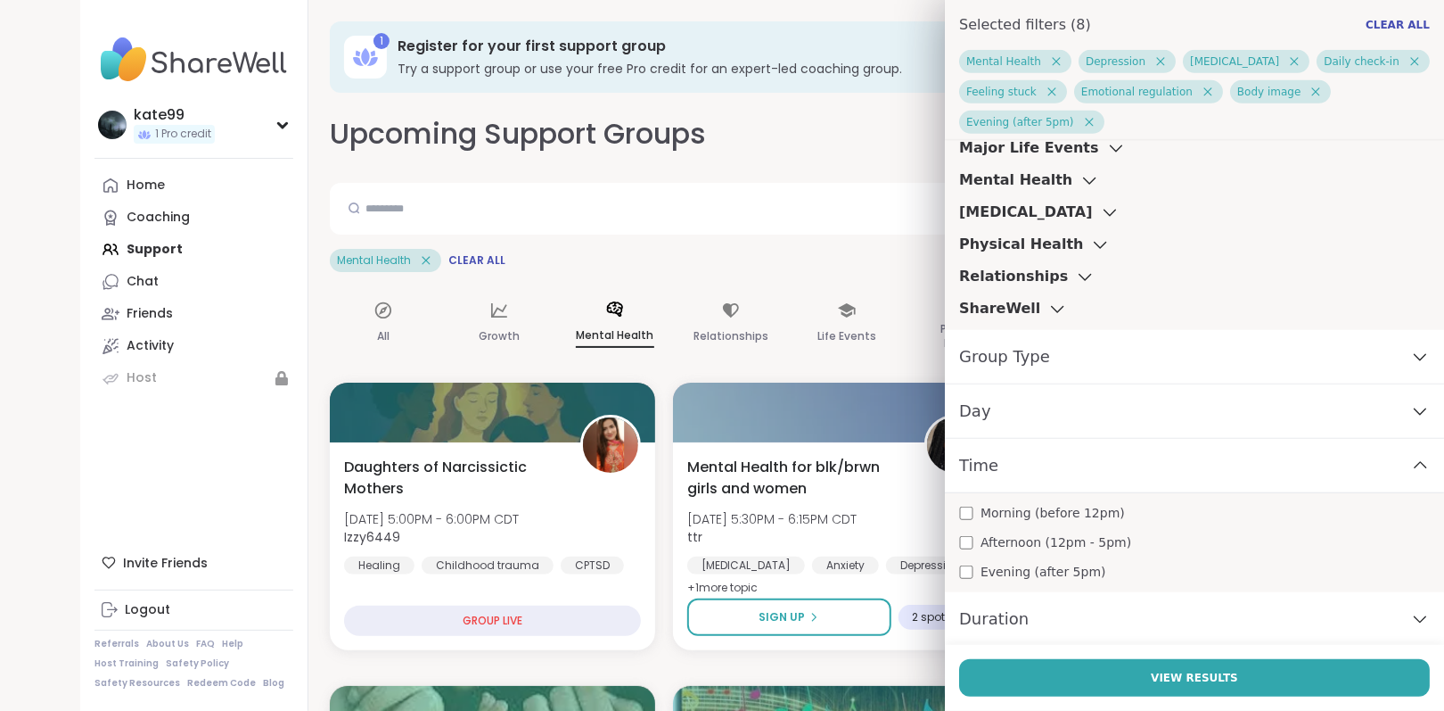
click at [1411, 461] on icon at bounding box center [1421, 465] width 20 height 12
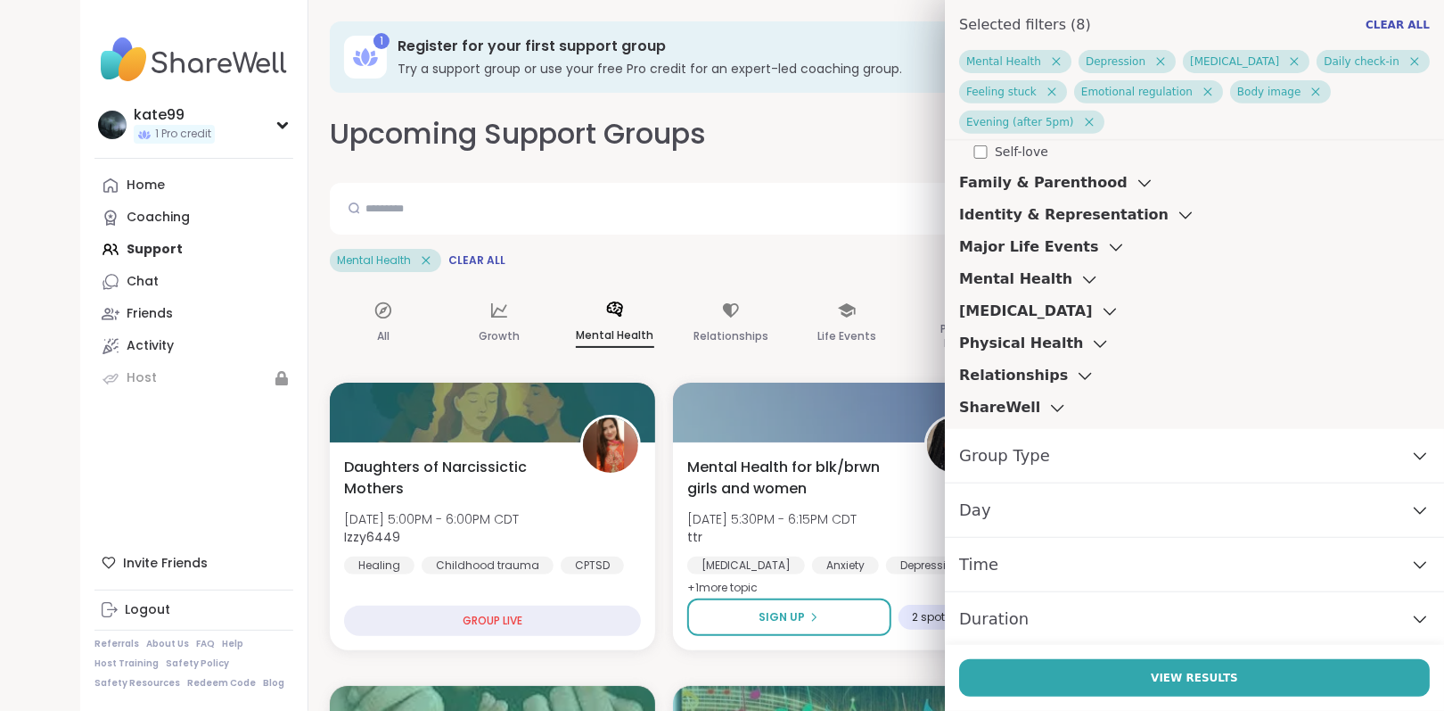
click at [1012, 623] on div "Duration" at bounding box center [1194, 619] width 499 height 54
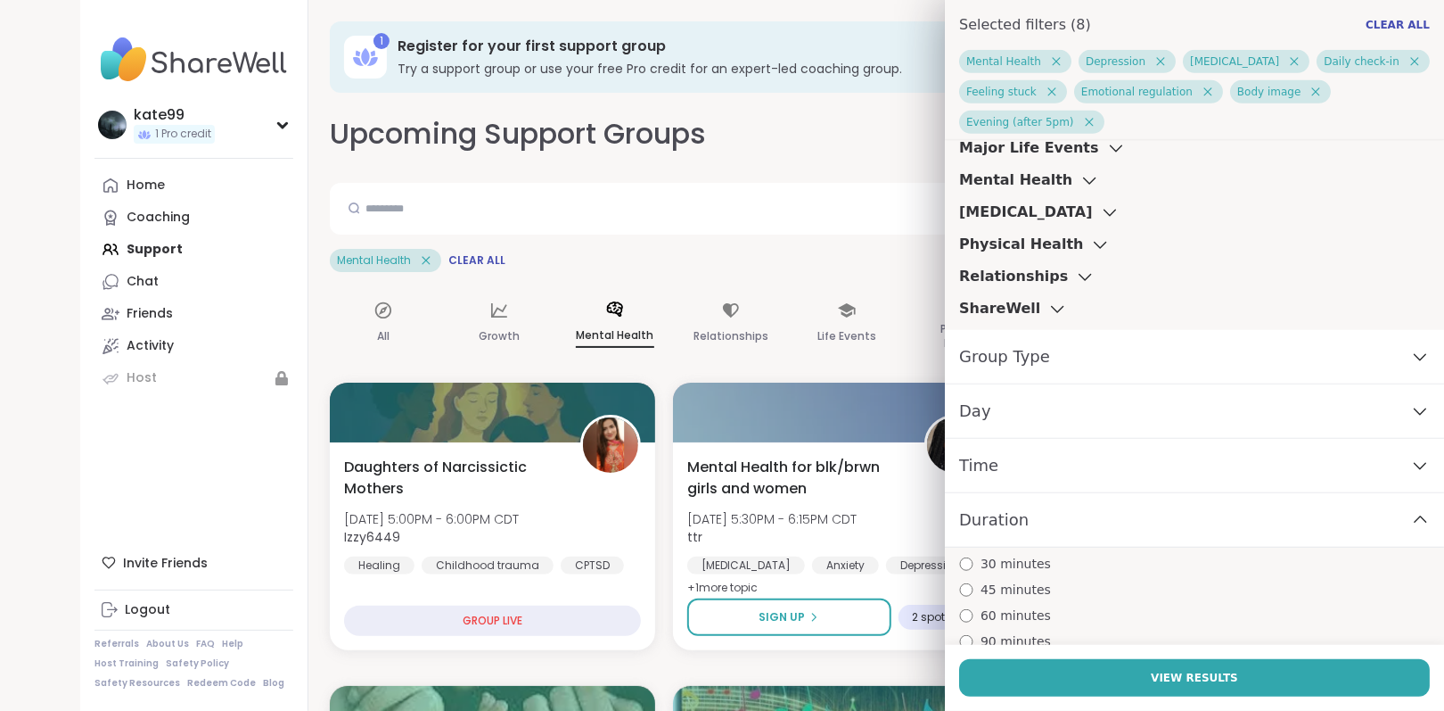
scroll to position [549, 0]
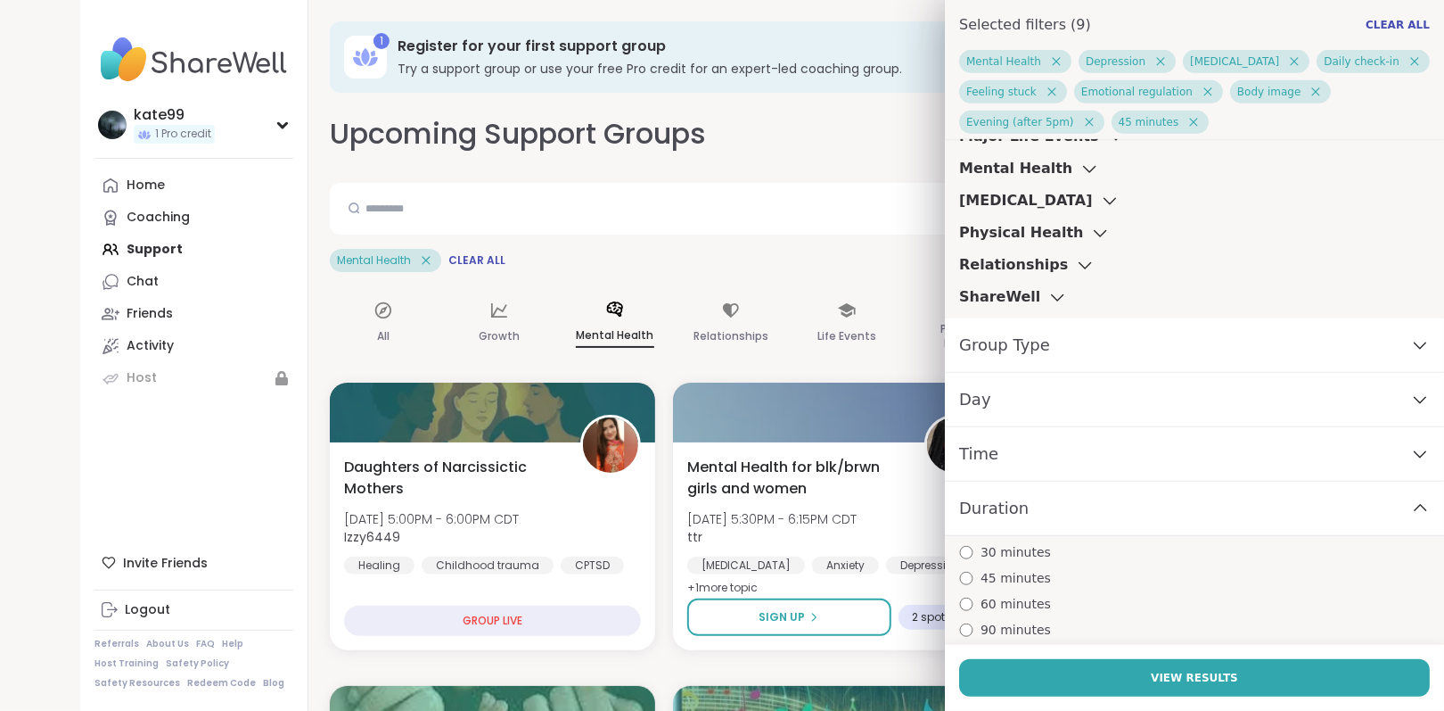
click at [1411, 506] on icon at bounding box center [1421, 508] width 20 height 12
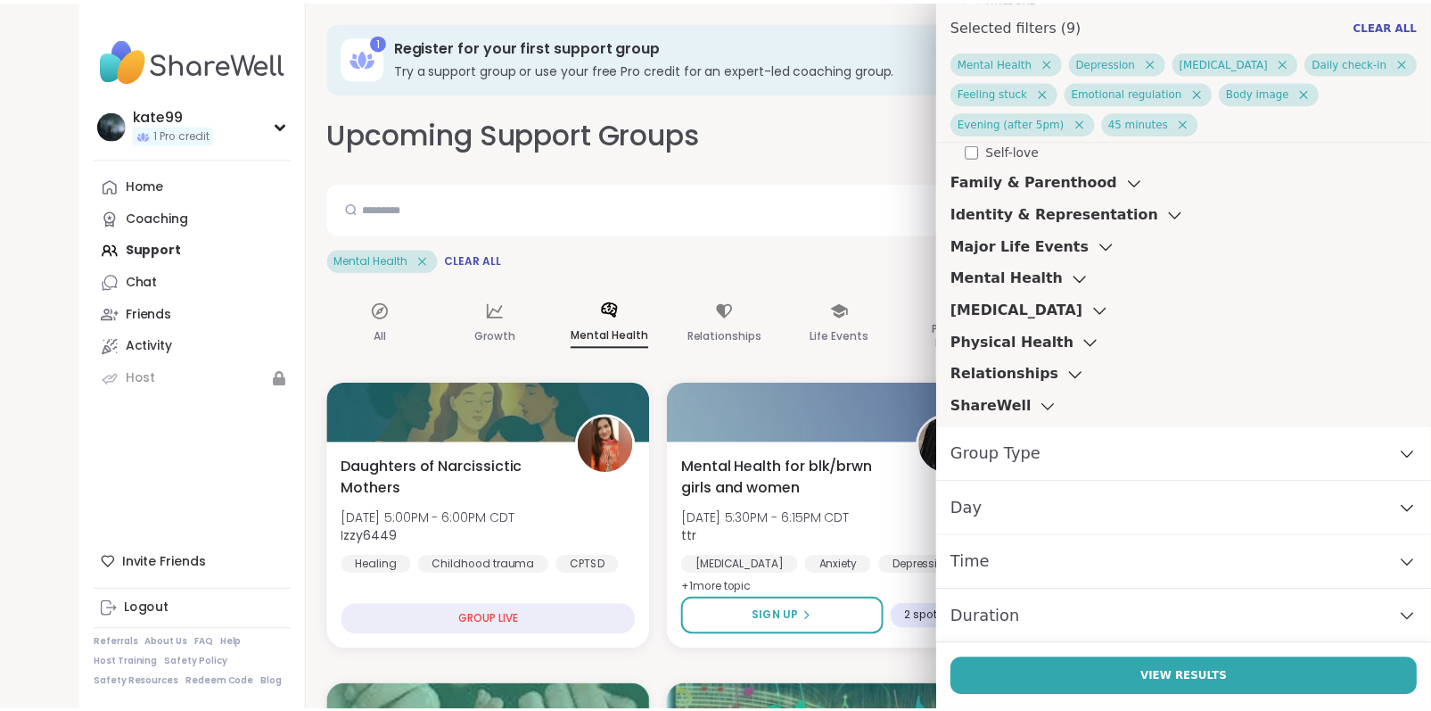
scroll to position [439, 0]
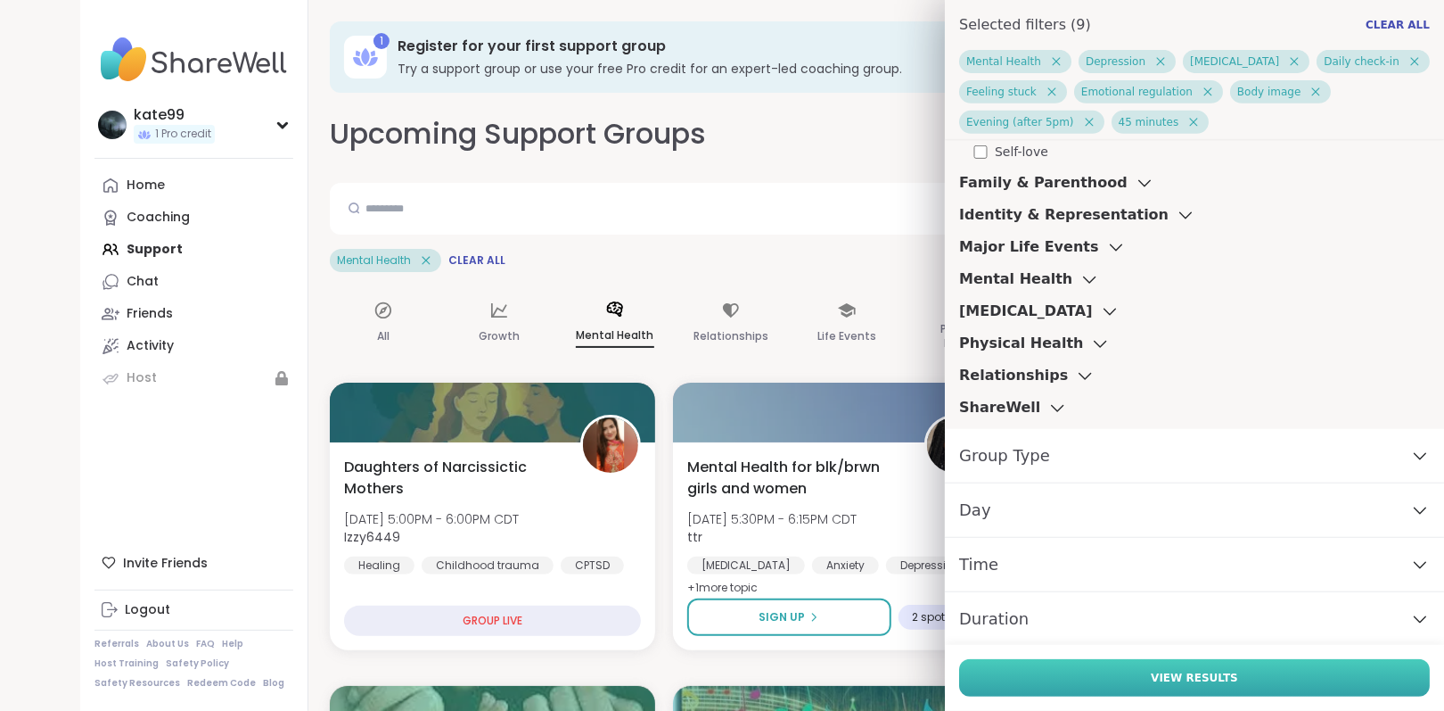
click at [1151, 677] on span "View Results" at bounding box center [1194, 678] width 87 height 16
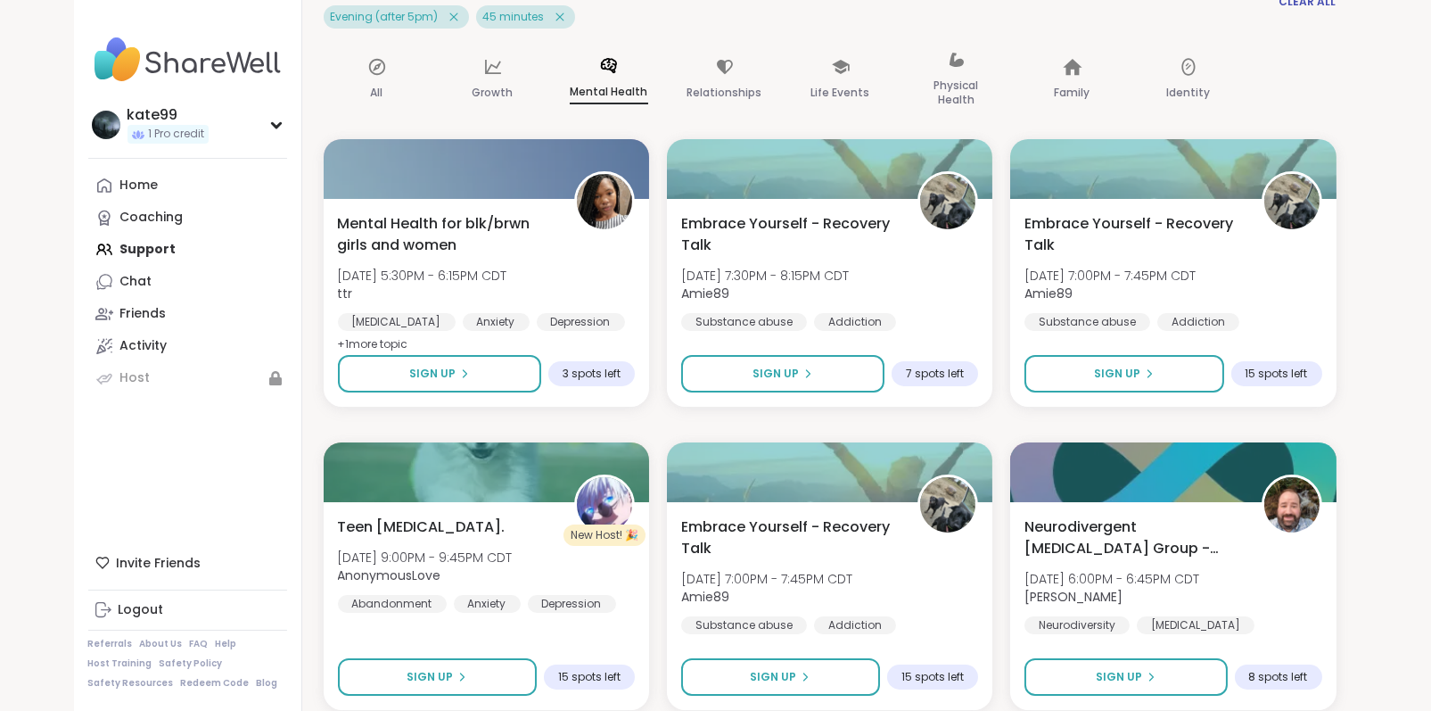
scroll to position [0, 0]
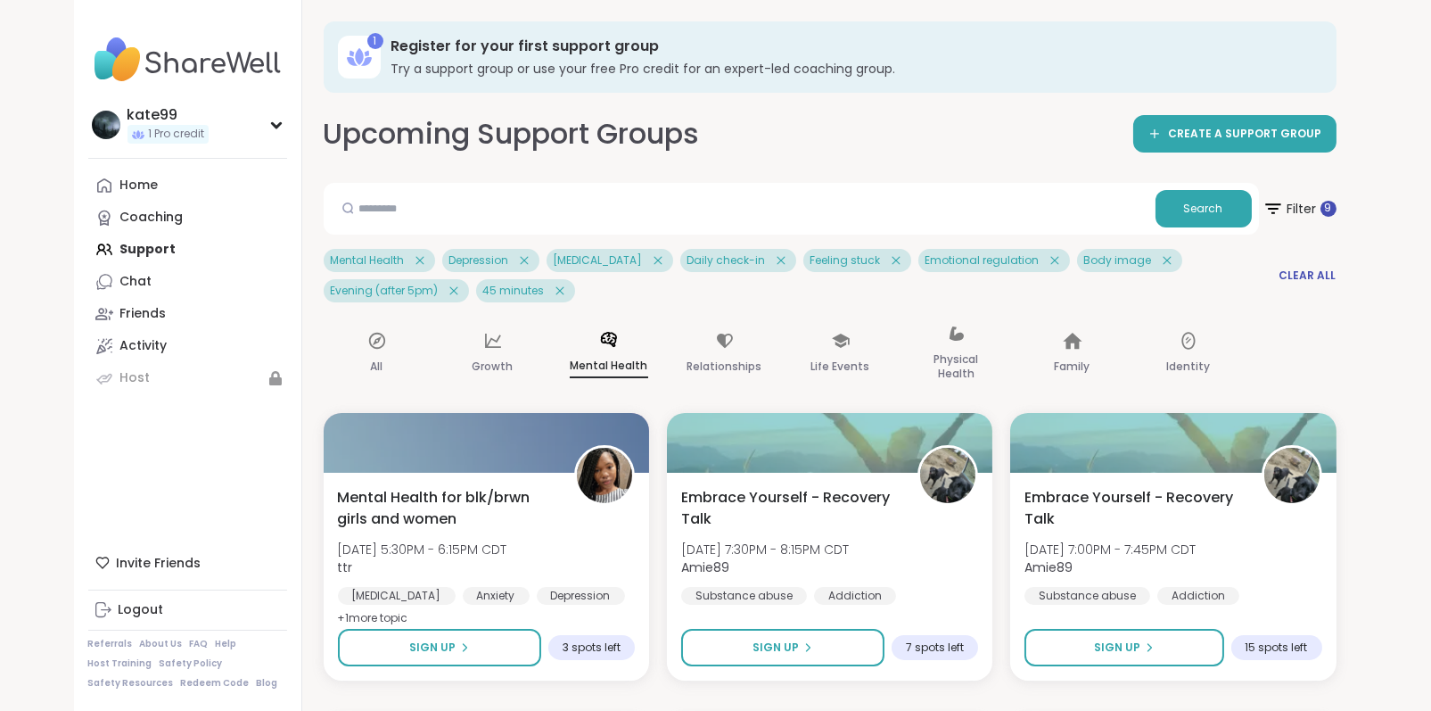
click at [558, 291] on icon at bounding box center [559, 290] width 8 height 8
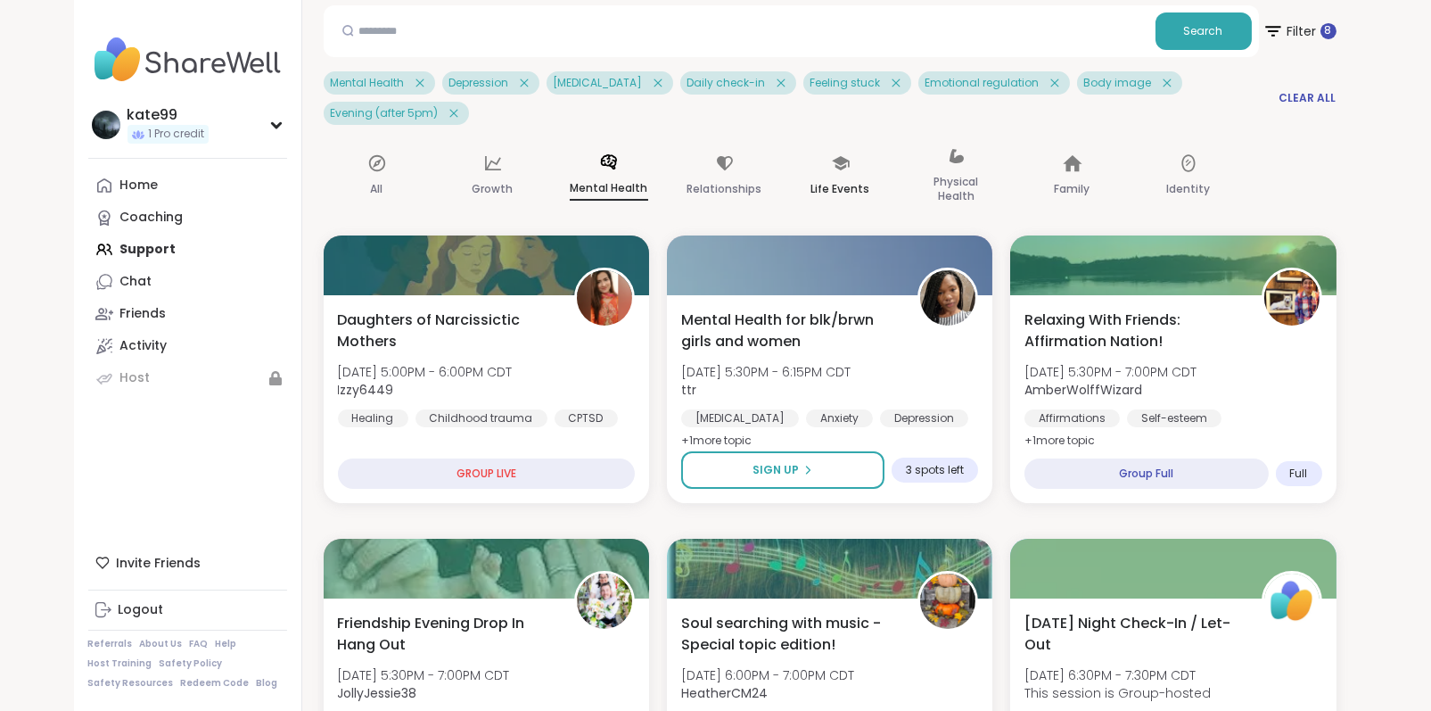
scroll to position [178, 0]
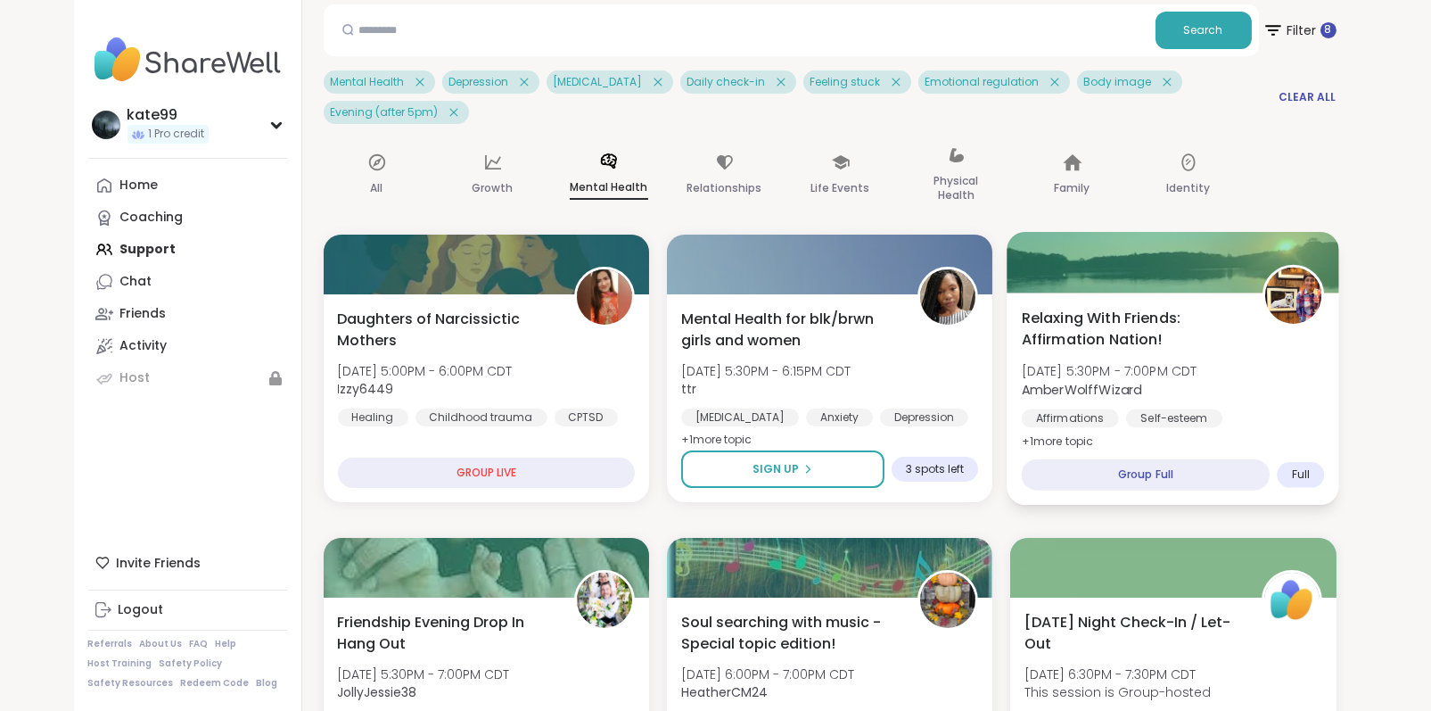
click at [1168, 474] on div "Group Full" at bounding box center [1146, 474] width 249 height 31
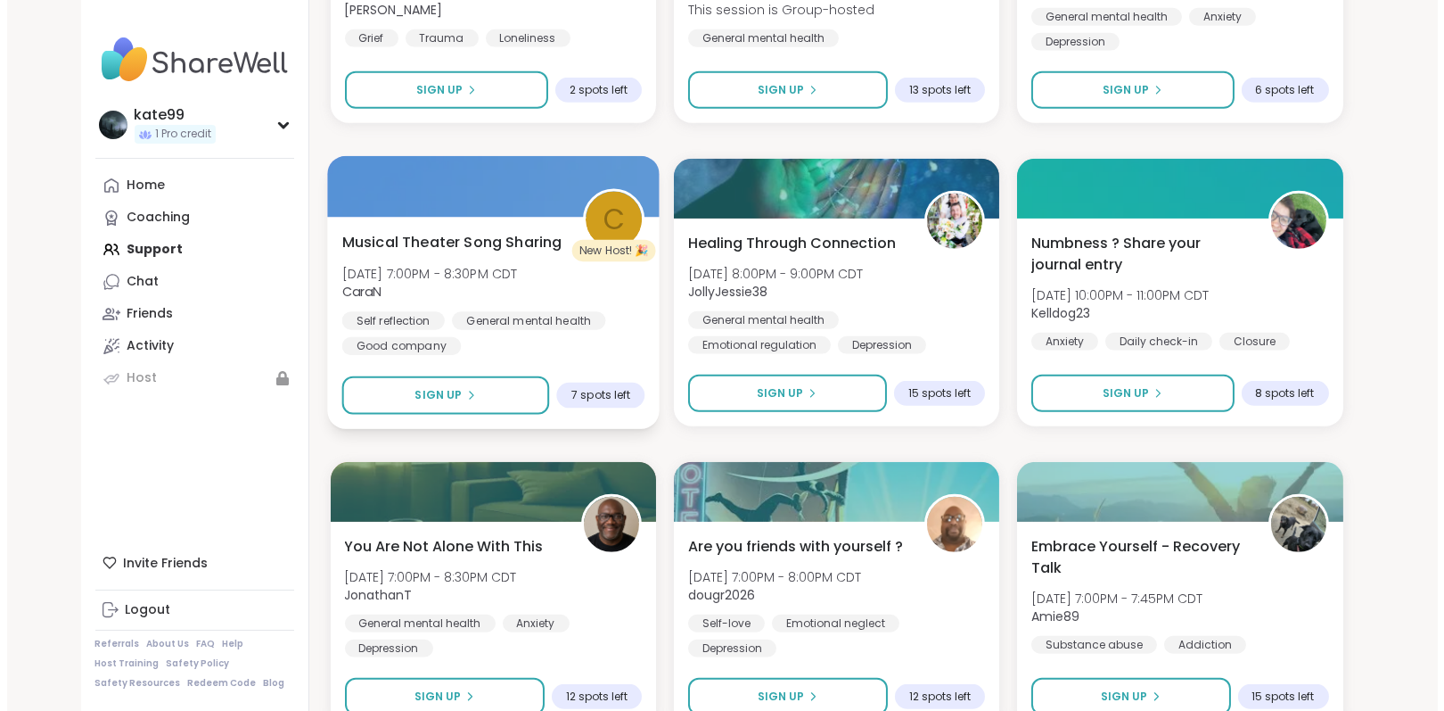
scroll to position [2675, 0]
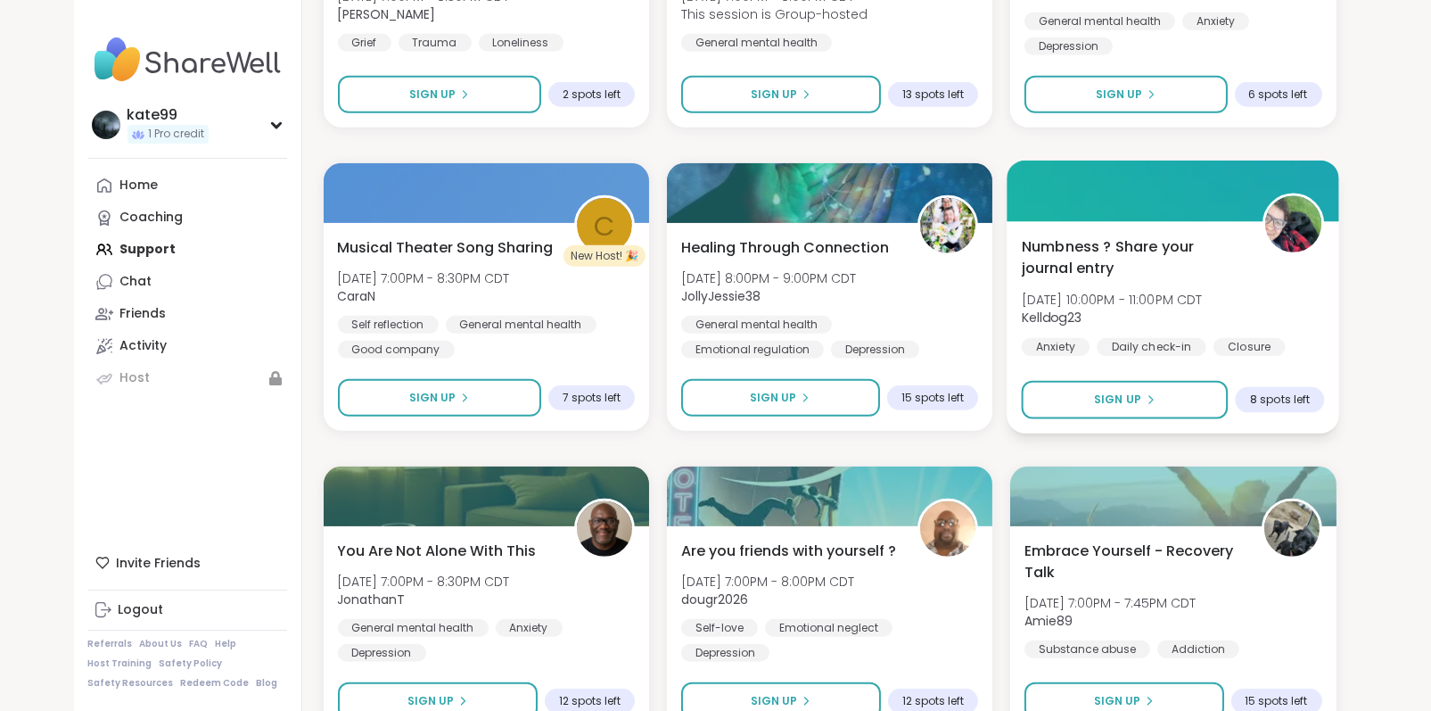
click at [1115, 246] on span "Numbness ? Share your journal entry" at bounding box center [1132, 257] width 221 height 44
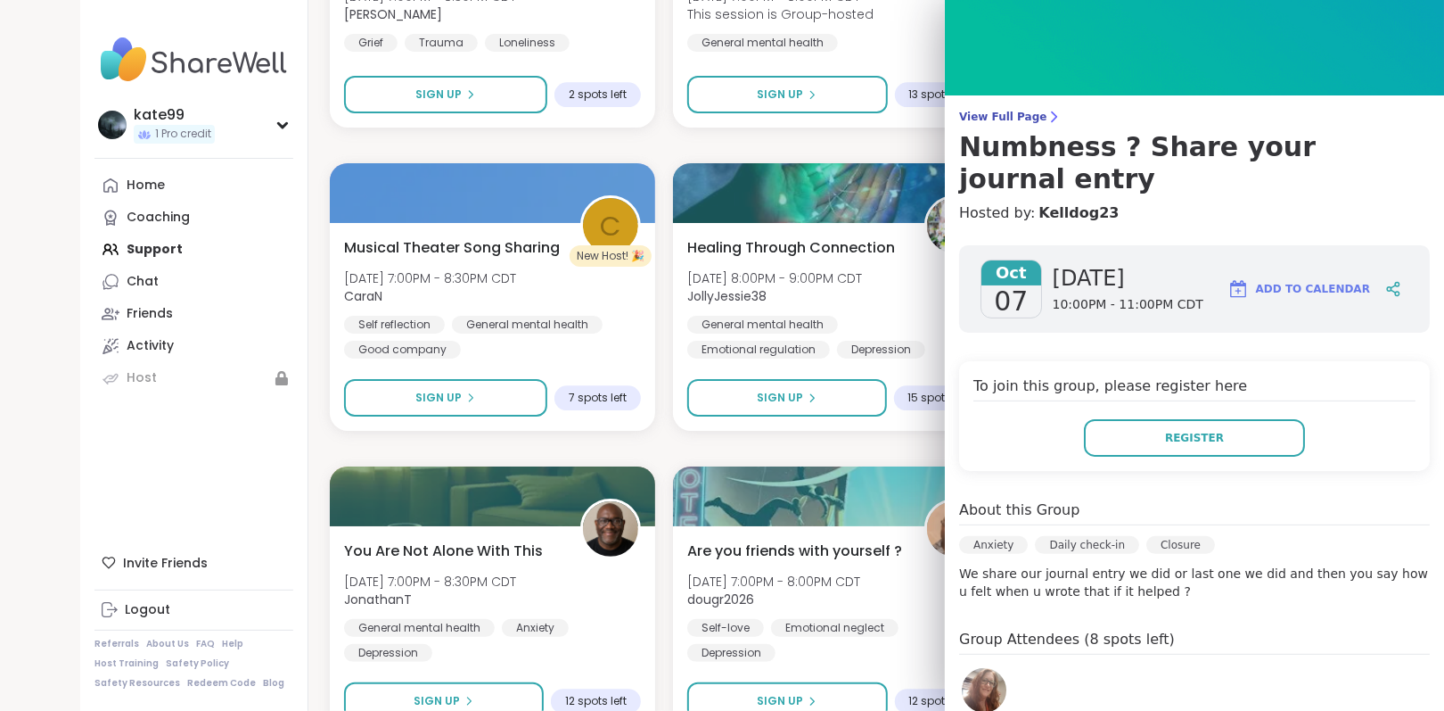
scroll to position [0, 0]
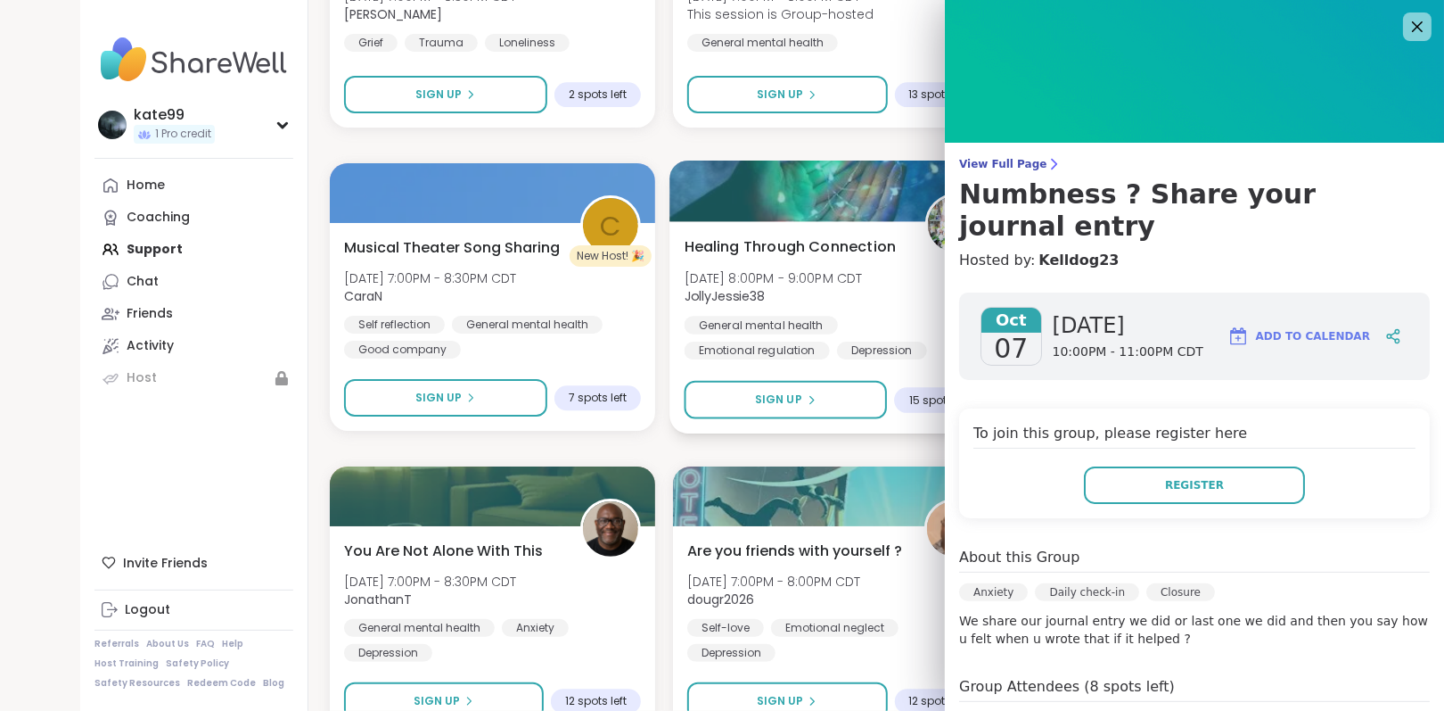
click at [888, 270] on div "Healing Through Connection [DATE] 8:00PM - 9:00PM CDT JollyJessie38 General men…" at bounding box center [836, 297] width 303 height 124
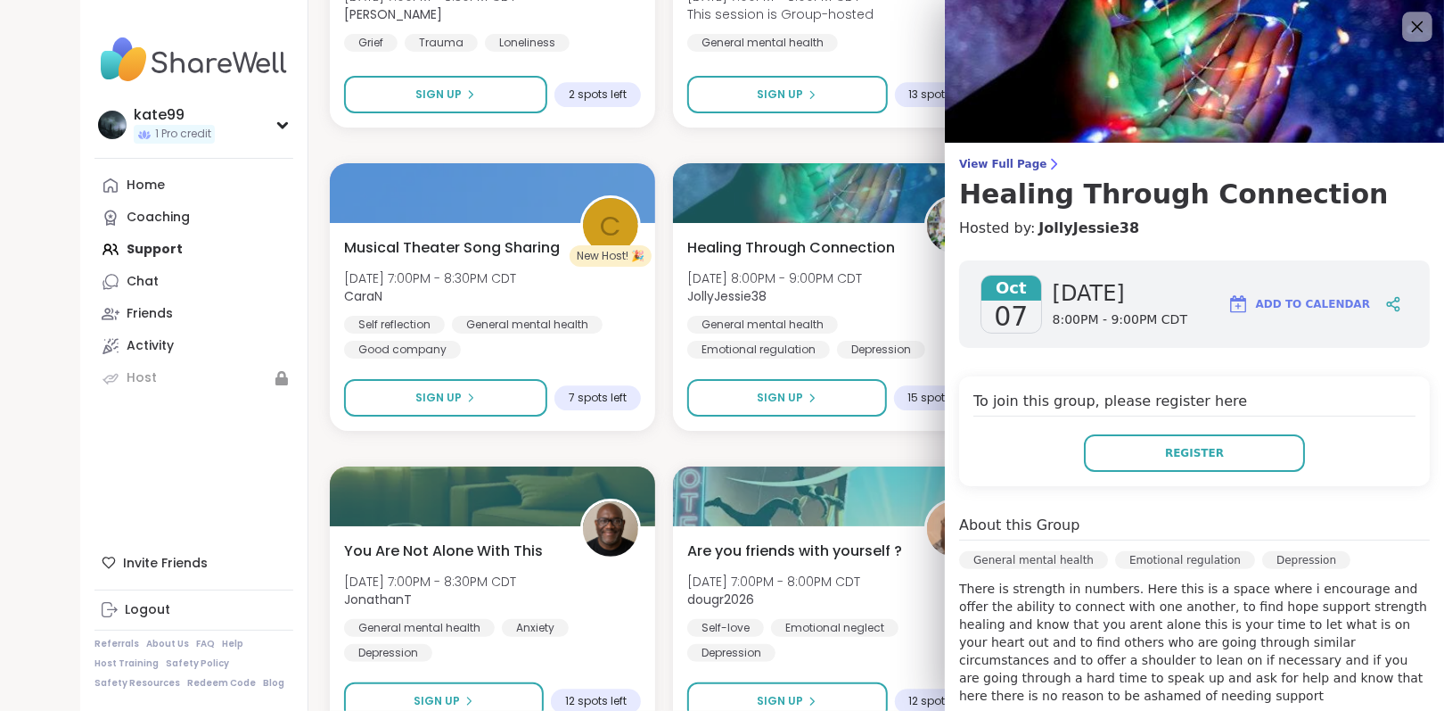
click at [1406, 27] on icon at bounding box center [1417, 26] width 22 height 22
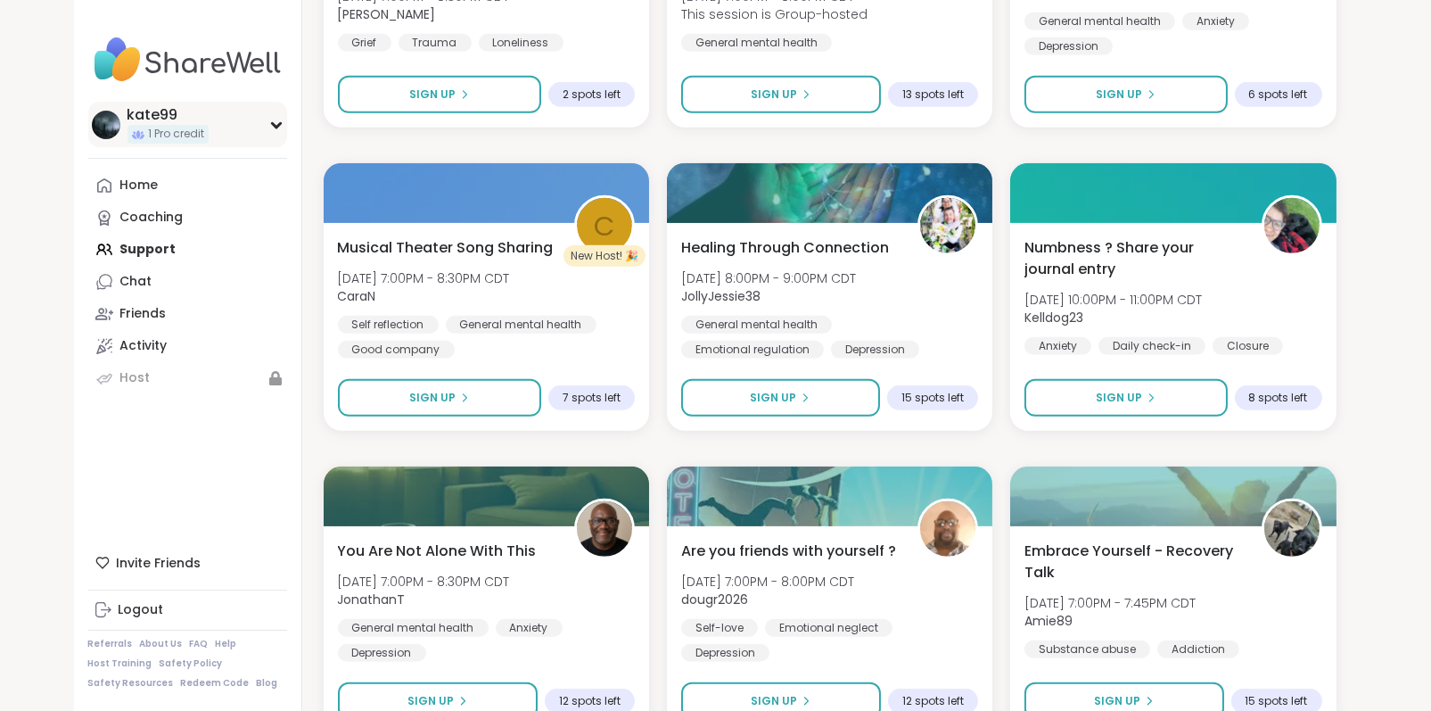
click at [262, 127] on div "kate99 1 Pro credit" at bounding box center [187, 124] width 199 height 45
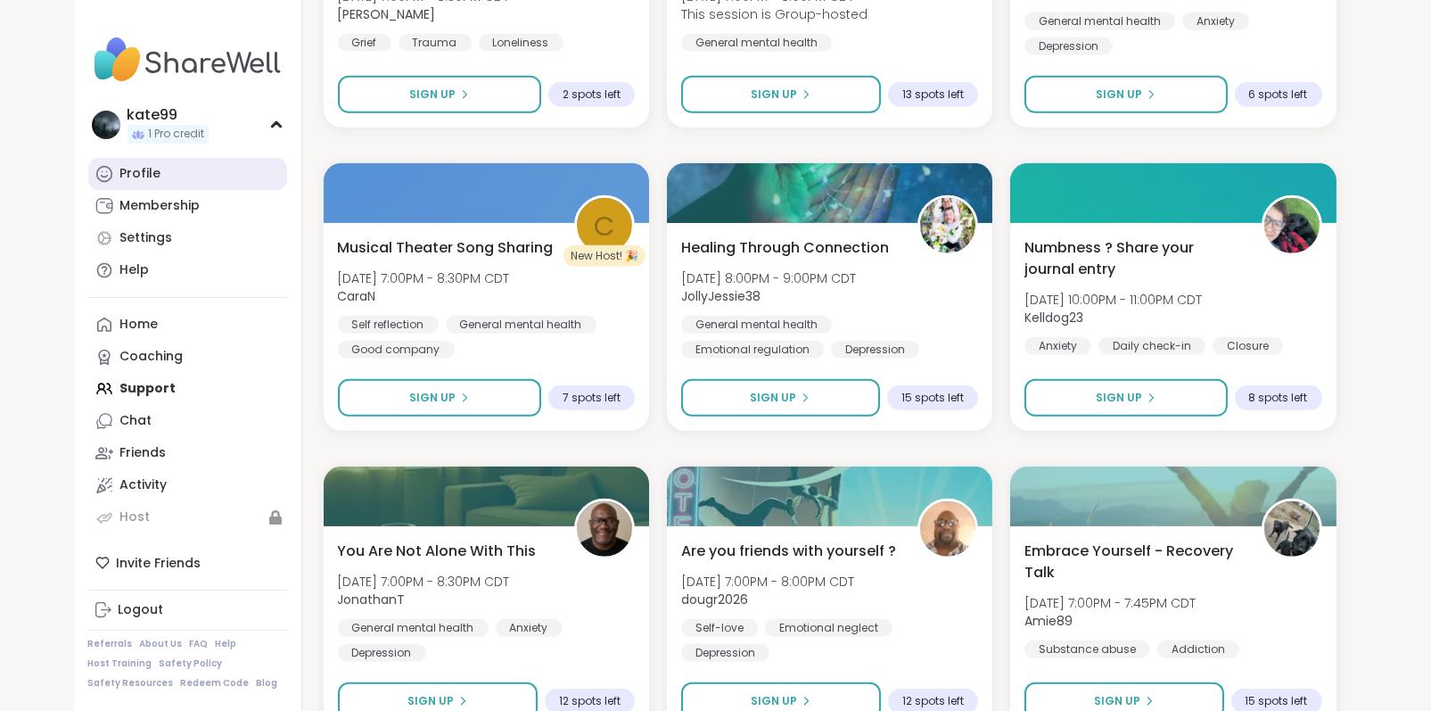
click at [156, 177] on div "Profile" at bounding box center [140, 174] width 41 height 18
